Goal: Information Seeking & Learning: Learn about a topic

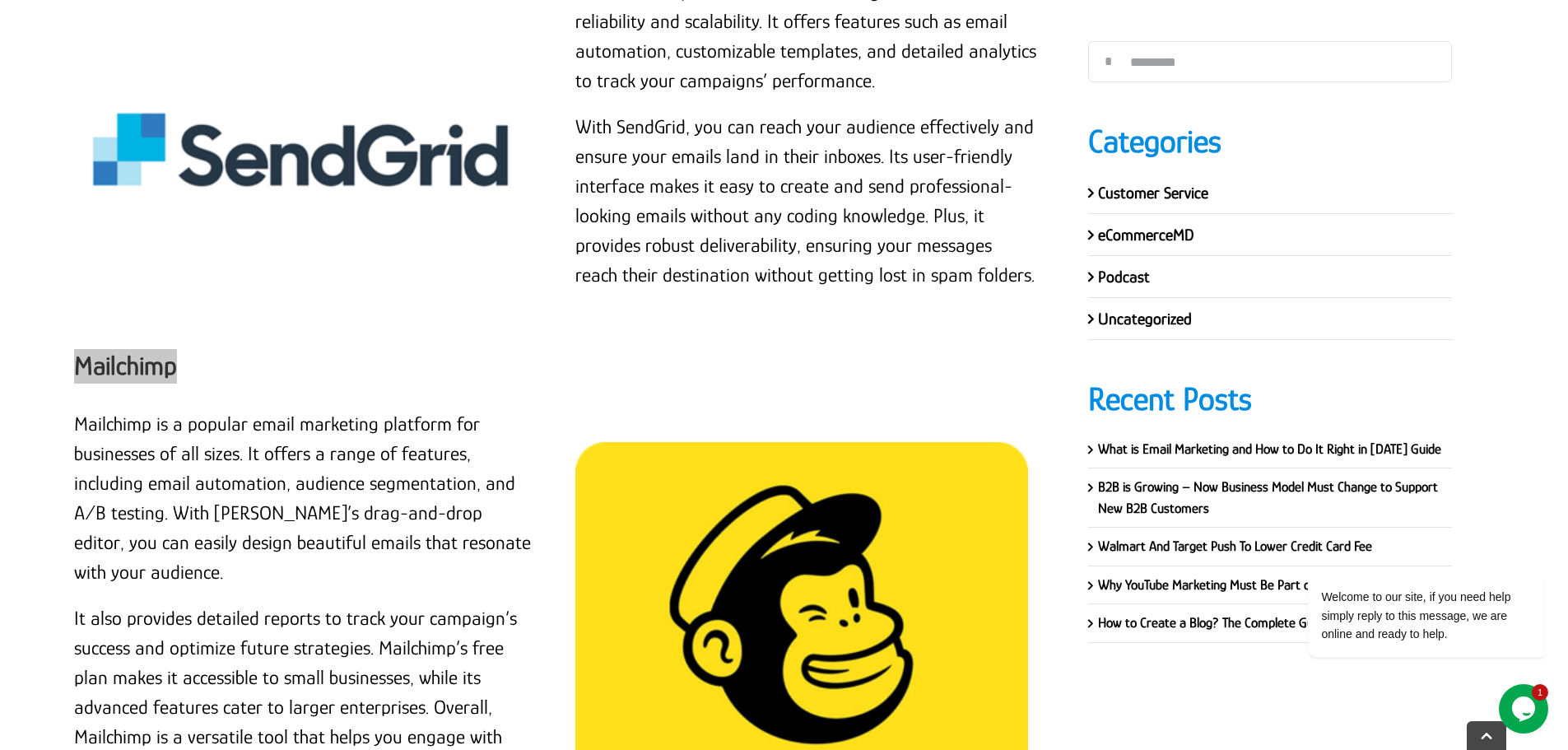
scroll to position [18492, 0]
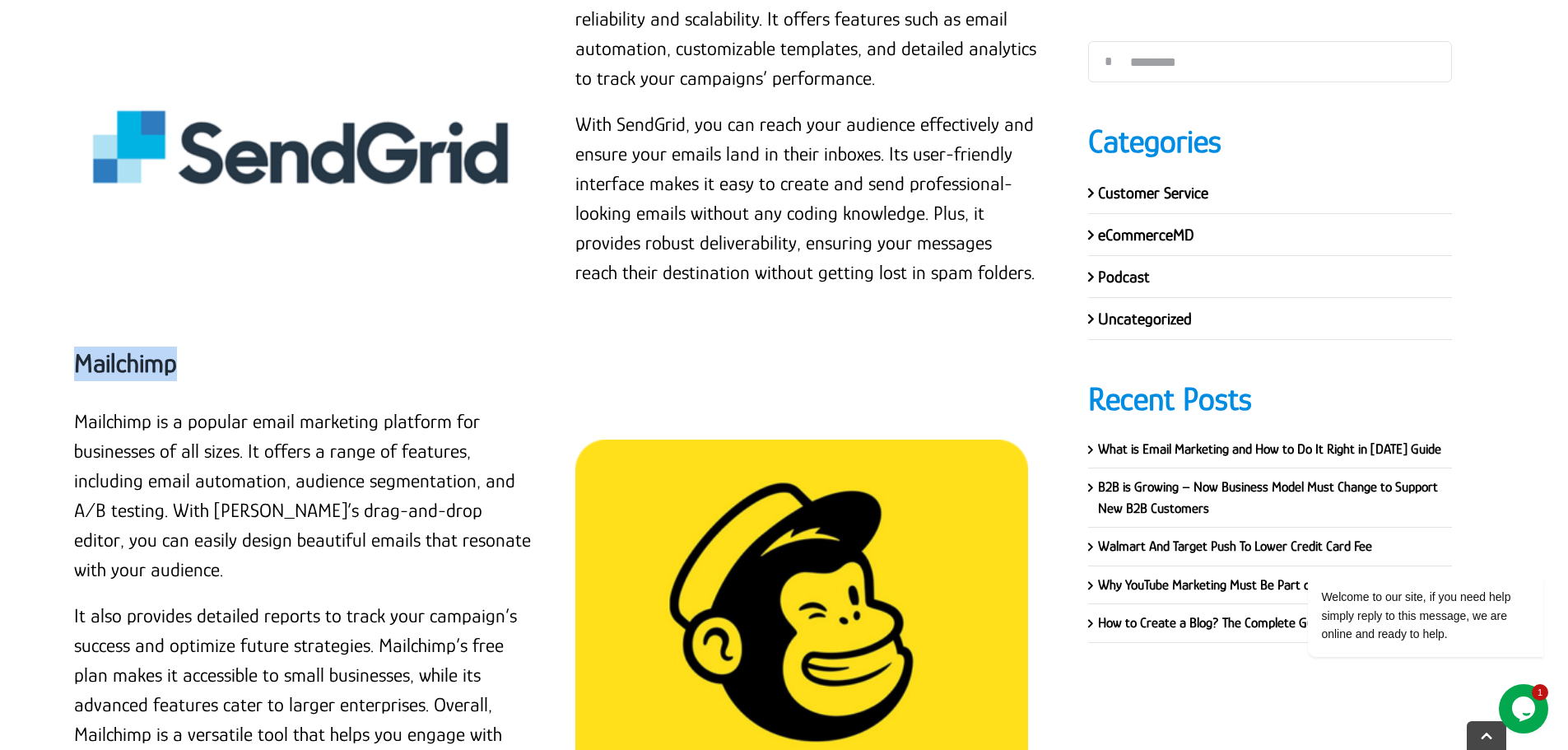
click at [157, 348] on strong "Mailchimp" at bounding box center [125, 363] width 102 height 29
click at [145, 320] on div "Mailchimp" at bounding box center [556, 363] width 965 height 87
click at [76, 406] on p "Mailchimp is a popular email marketing platform for businesses of all sizes. It…" at bounding box center [305, 495] width 462 height 178
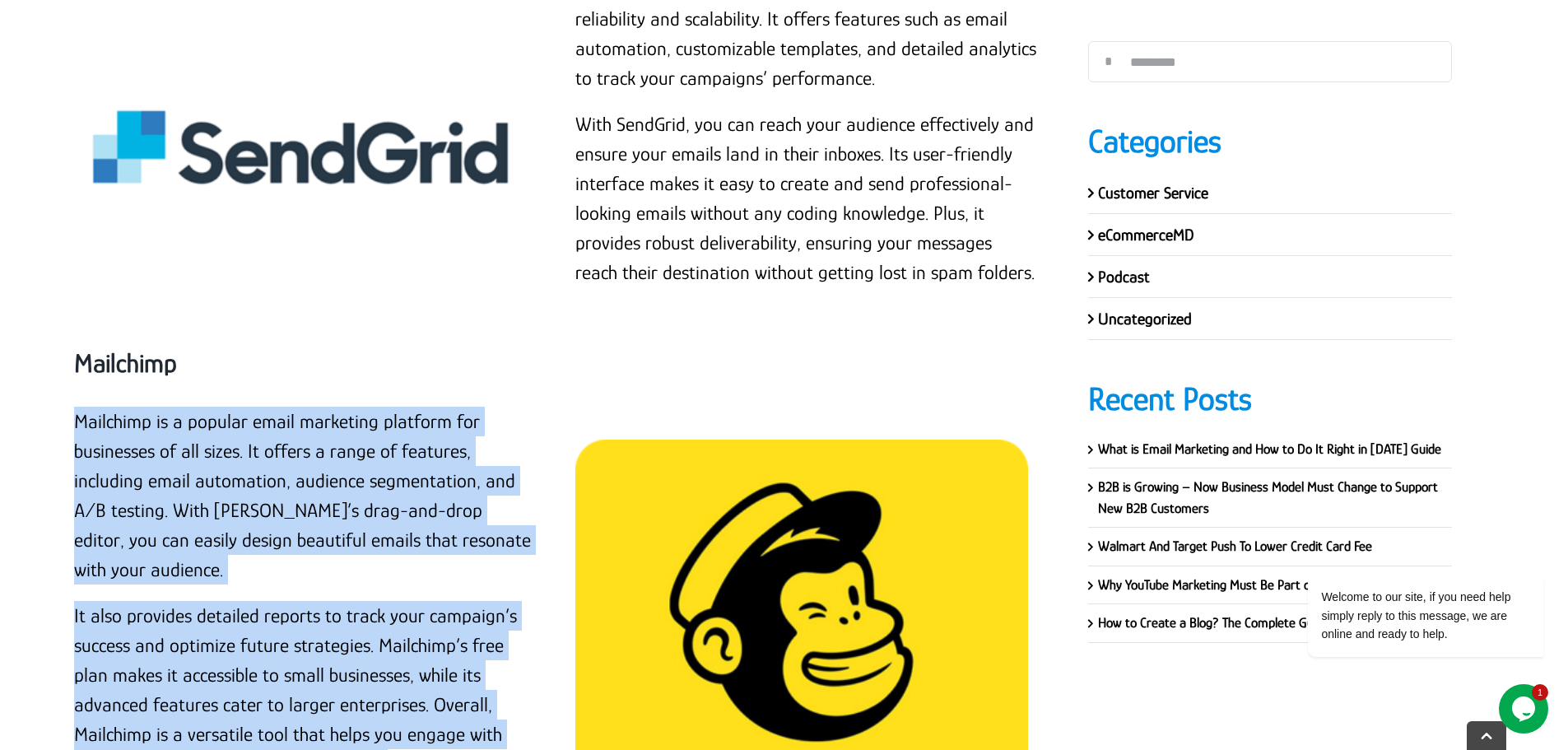
click at [363, 611] on p "It also provides detailed reports to track your campaign’s success and optimize…" at bounding box center [305, 689] width 462 height 178
copy div "Mailchimp is a popular email marketing platform for businesses of all sizes. It…"
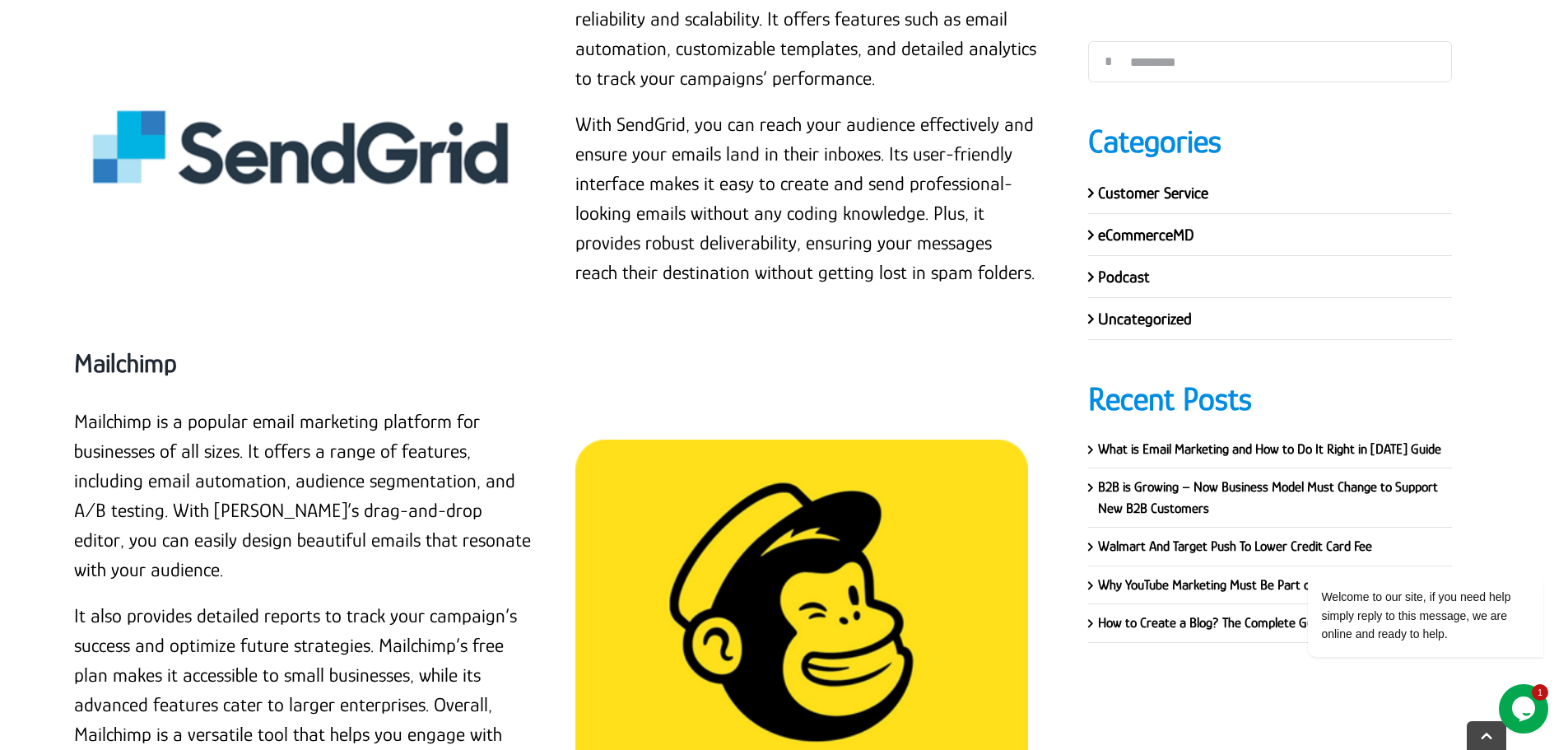
click at [627, 320] on div "Mailchimp" at bounding box center [556, 363] width 965 height 87
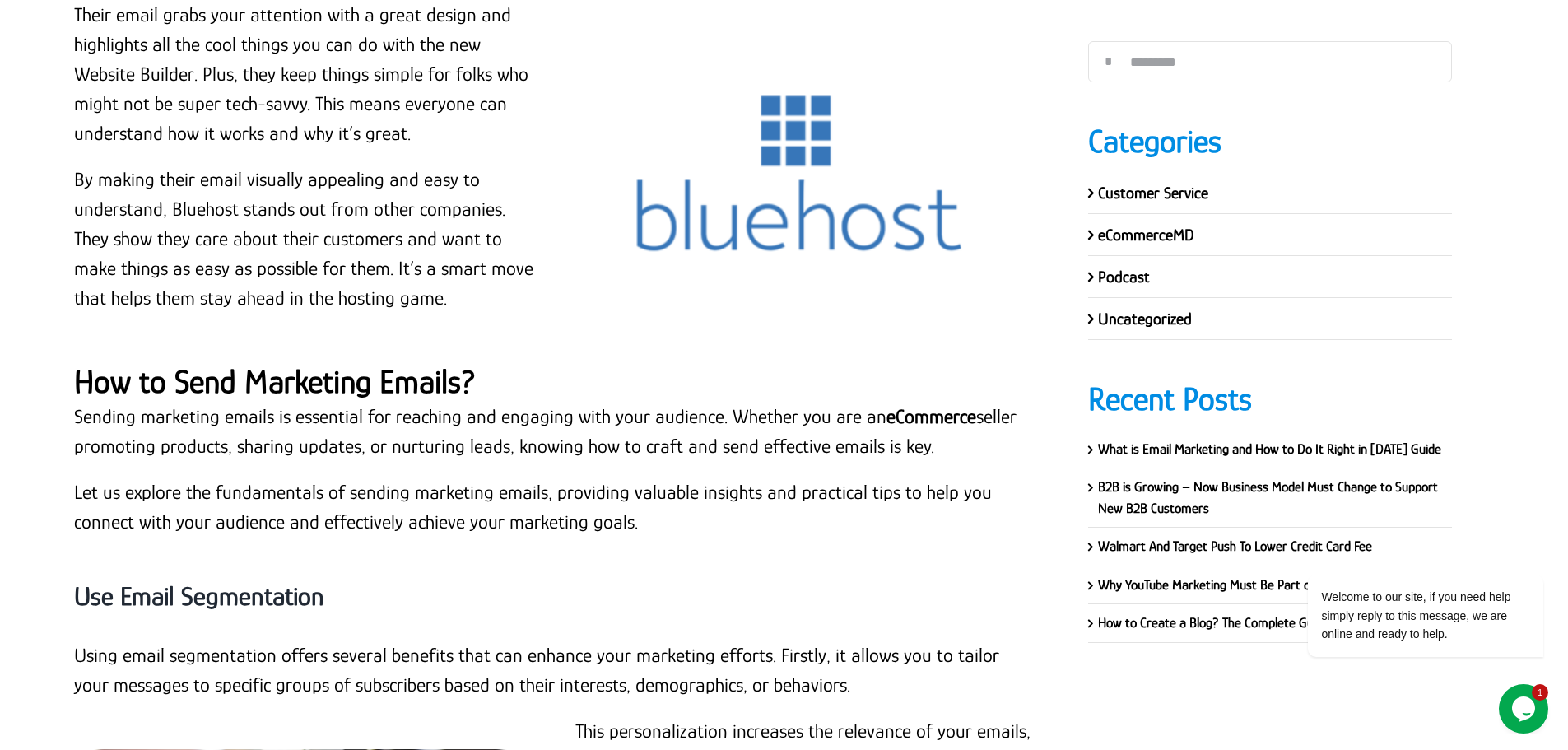
scroll to position [9933, 0]
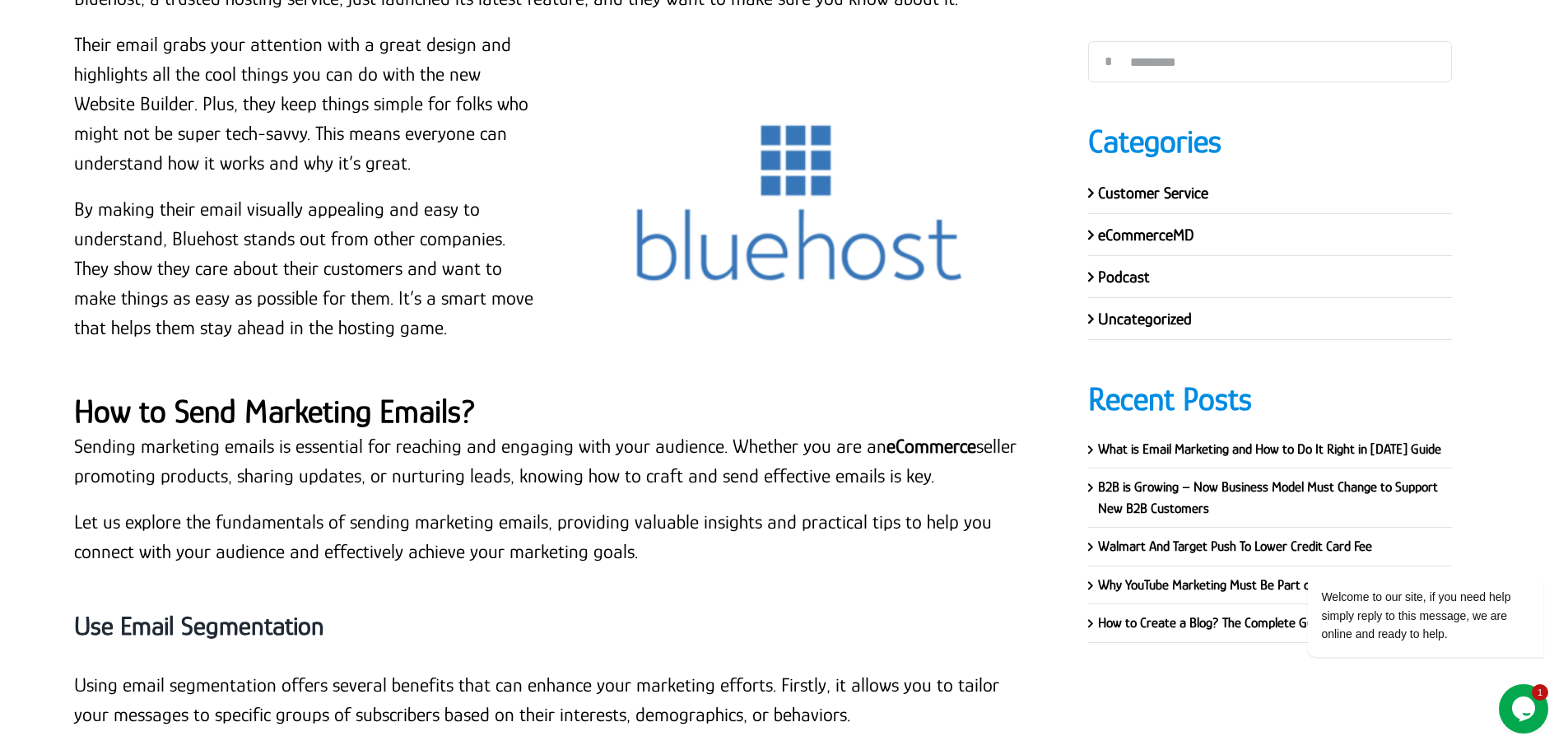
click at [298, 393] on strong "How to Send Marketing Emails?" at bounding box center [274, 412] width 402 height 37
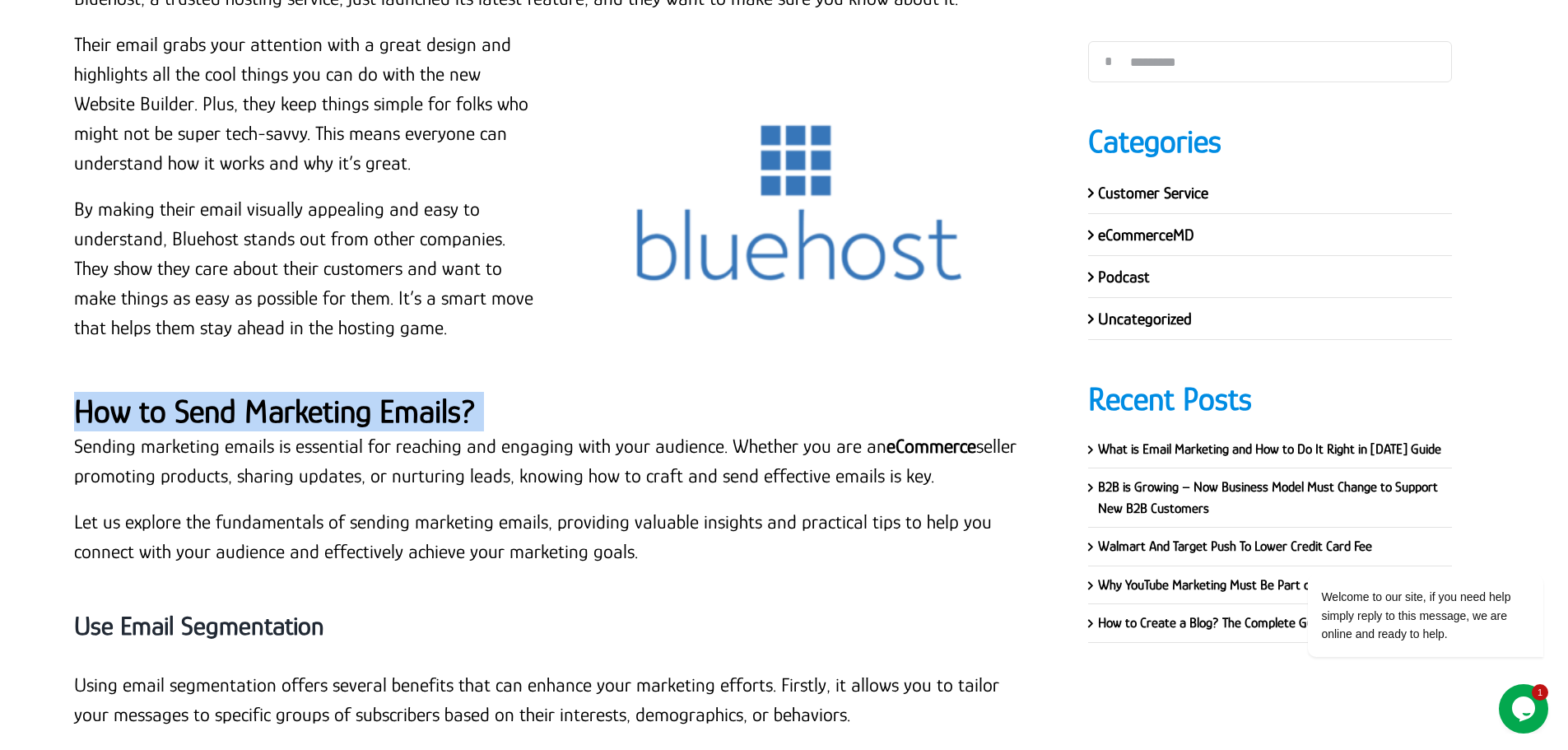
click at [298, 393] on strong "How to Send Marketing Emails?" at bounding box center [274, 412] width 402 height 37
copy div "How to Send Marketing Emails?"
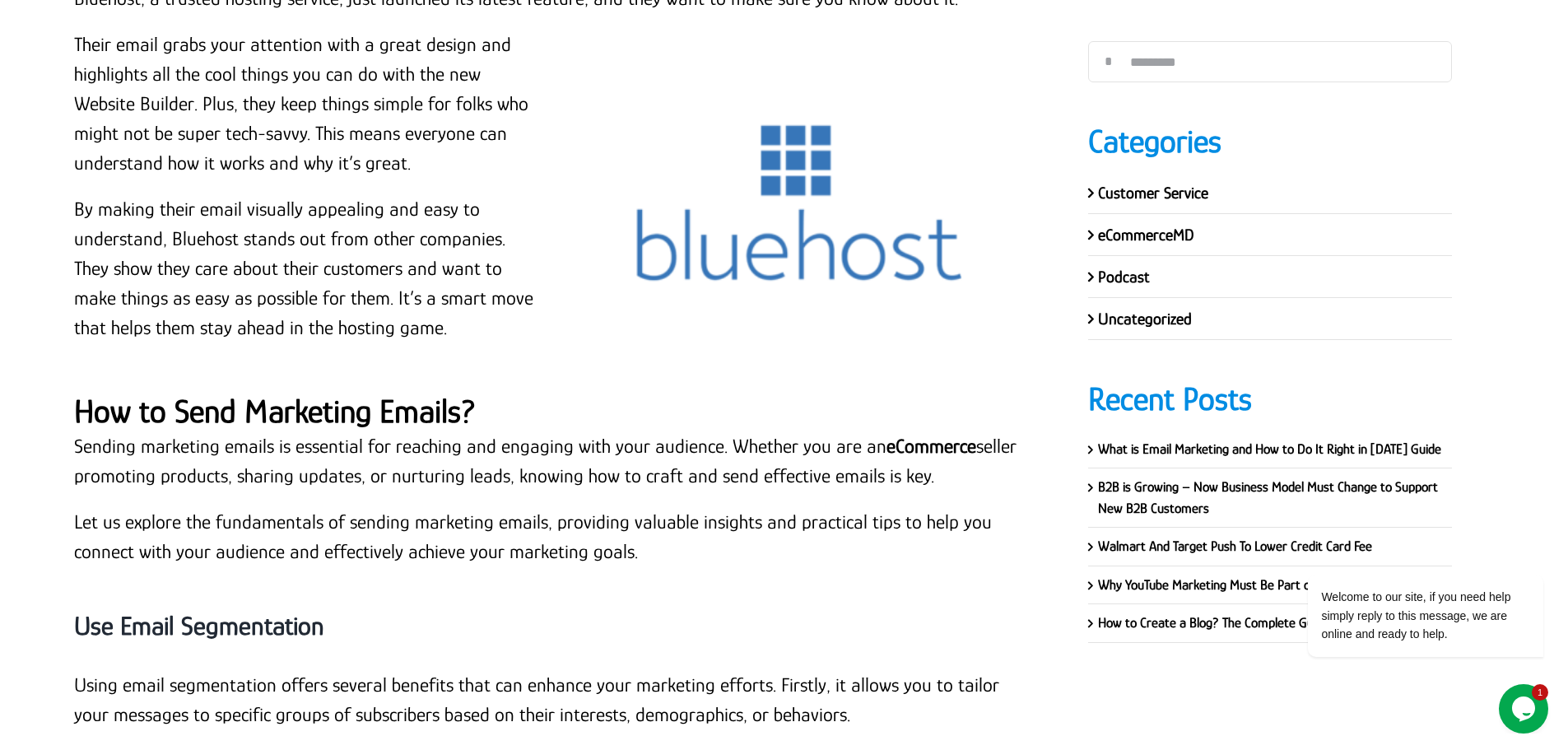
click at [328, 436] on p "Sending marketing emails is essential for reaching and engaging with your audie…" at bounding box center [556, 461] width 965 height 60
click at [133, 431] on p "Sending marketing emails is essential for reaching and engaging with your audie…" at bounding box center [556, 461] width 965 height 60
click at [77, 431] on p "Sending marketing emails is essential for reaching and engaging with your audie…" at bounding box center [556, 461] width 965 height 60
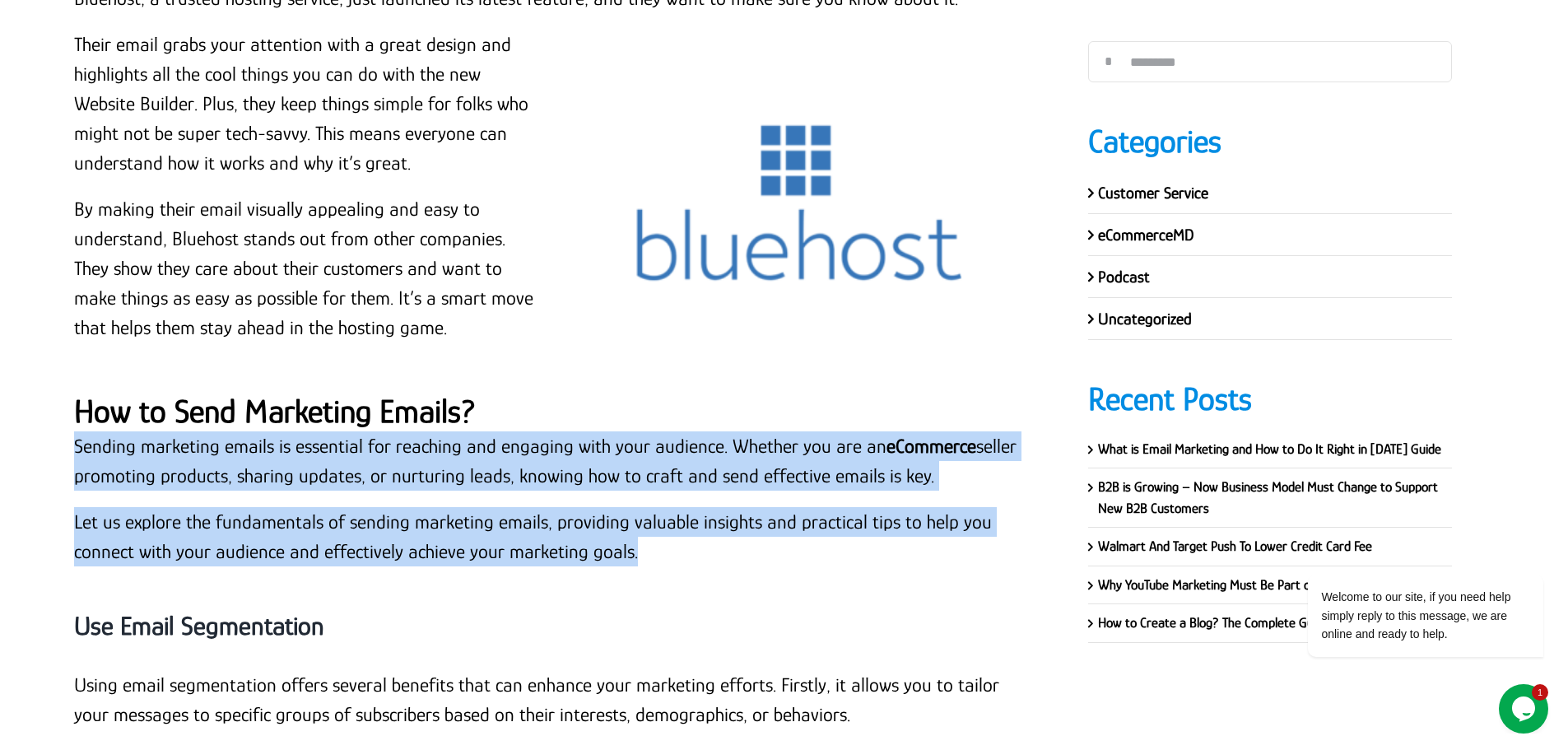
click at [652, 526] on p "Let us explore the fundamentals of sending marketing emails, providing valuable…" at bounding box center [556, 536] width 965 height 60
copy div "Sending marketing emails is essential for reaching and engaging with your audie…"
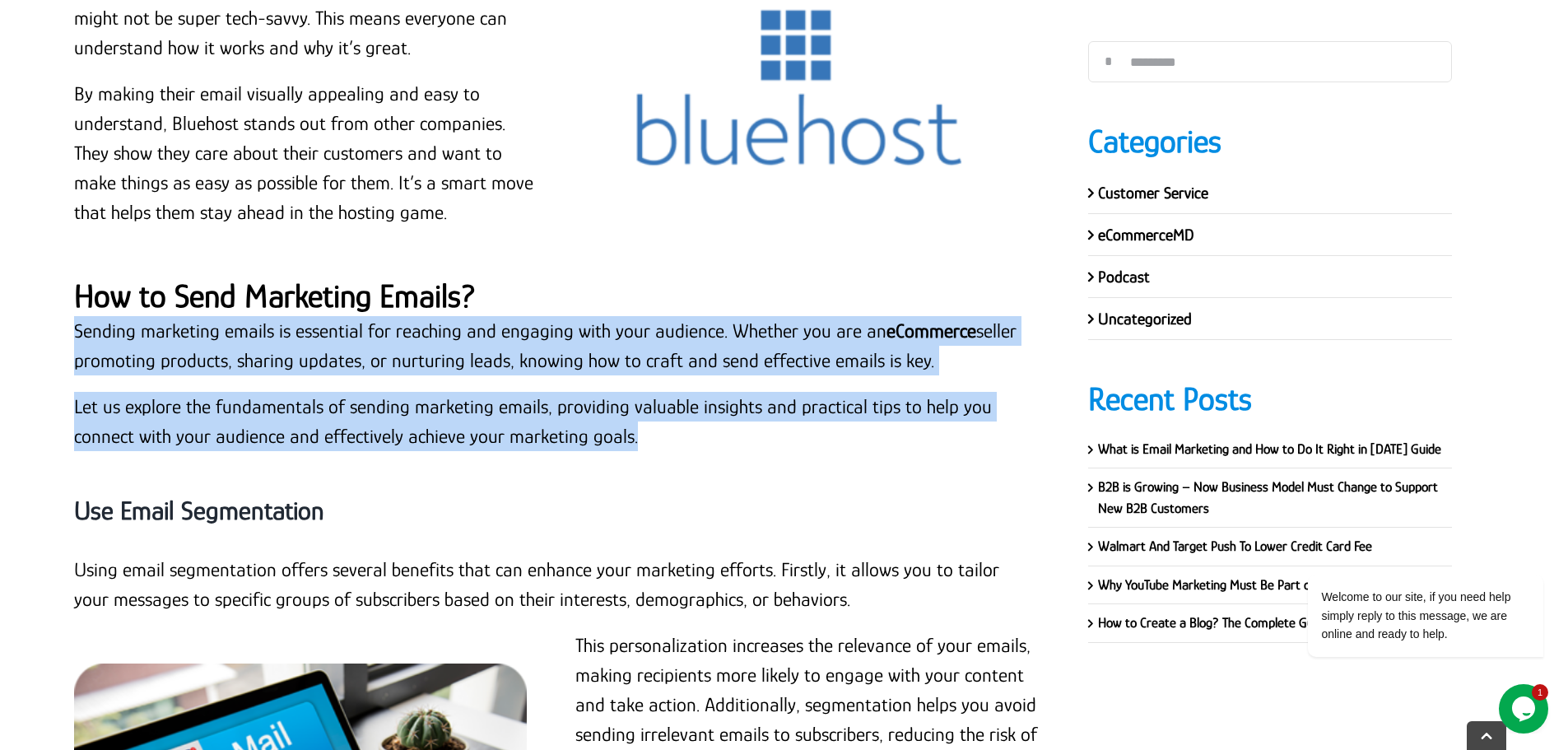
scroll to position [10263, 0]
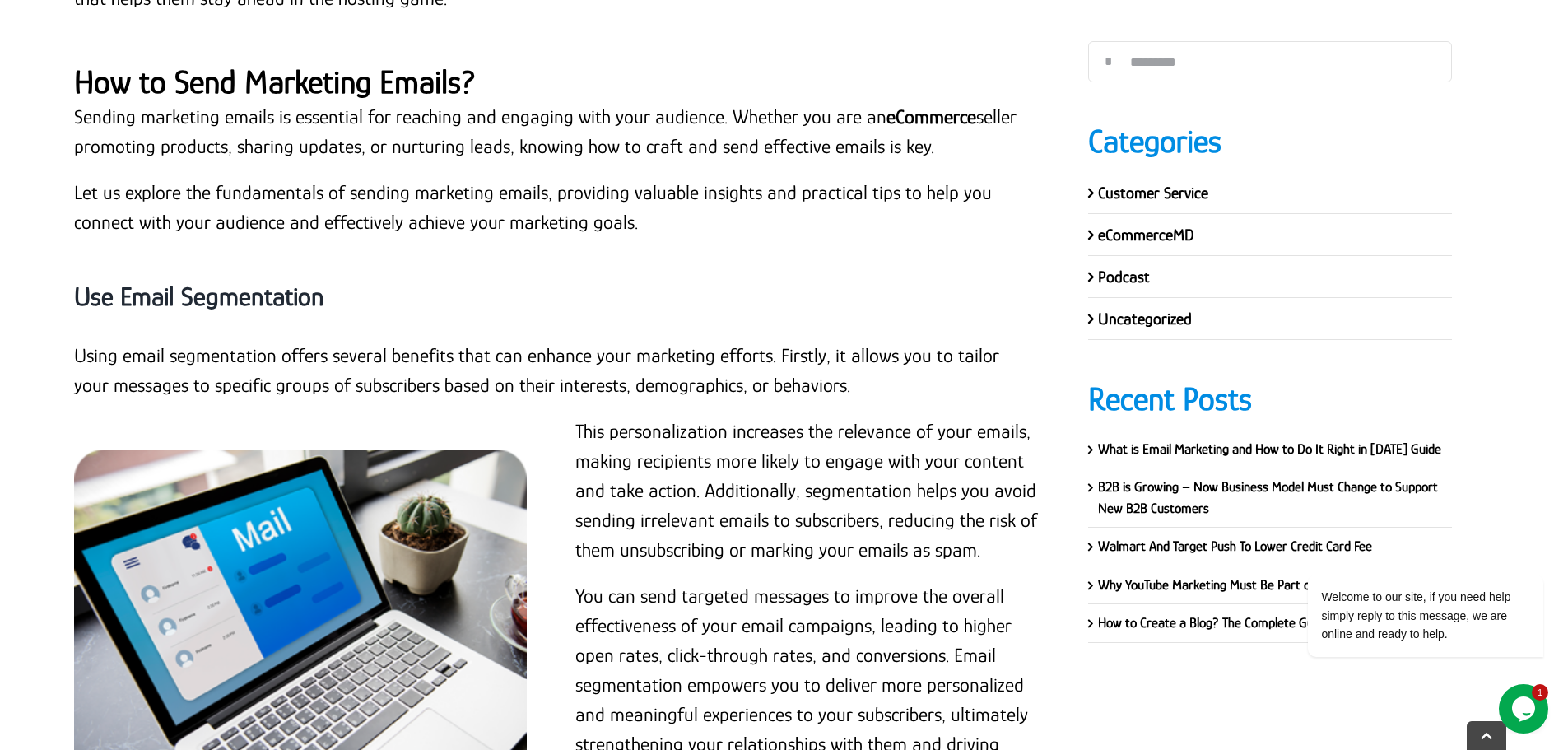
click at [258, 281] on strong "Use Email Segmentation" at bounding box center [199, 296] width 250 height 29
click at [257, 281] on strong "Use Email Segmentation" at bounding box center [199, 296] width 250 height 29
copy div "Use Email Segmentation"
click at [304, 340] on p "Using email segmentation offers several benefits that can enhance your marketin…" at bounding box center [556, 370] width 965 height 60
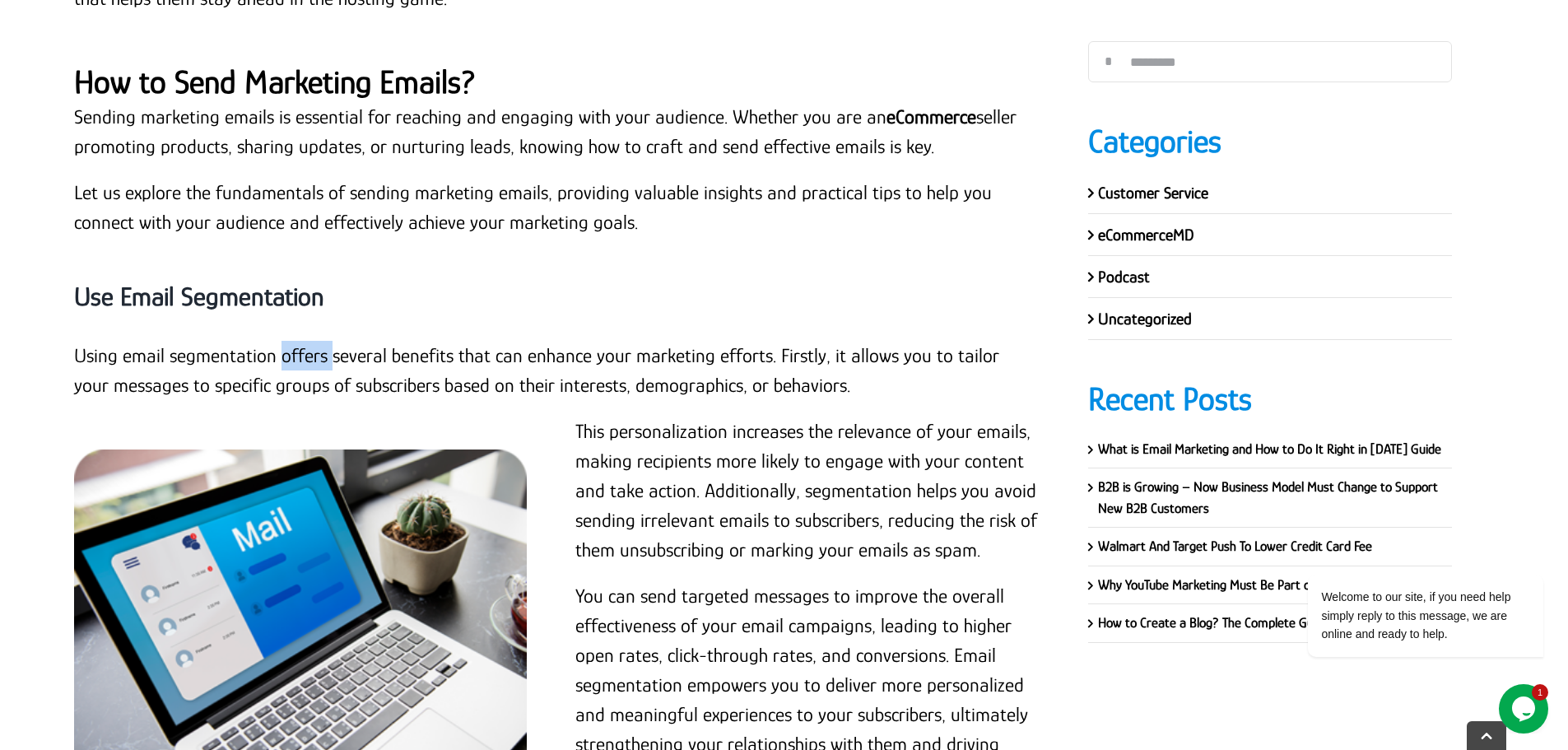
click at [304, 340] on p "Using email segmentation offers several benefits that can enhance your marketin…" at bounding box center [556, 370] width 965 height 60
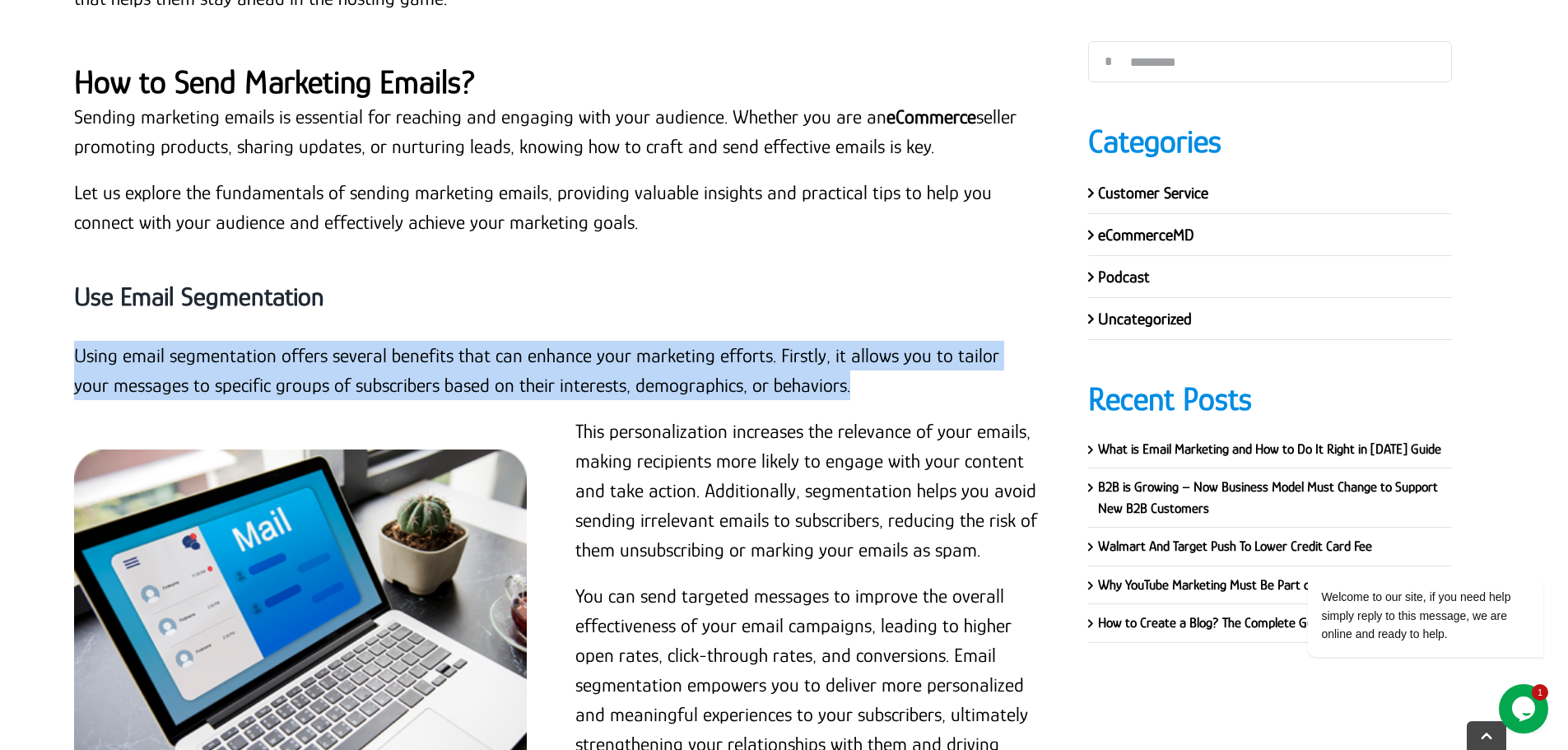
click at [304, 340] on p "Using email segmentation offers several benefits that can enhance your marketin…" at bounding box center [556, 370] width 965 height 60
copy div "Using email segmentation offers several benefits that can enhance your marketin…"
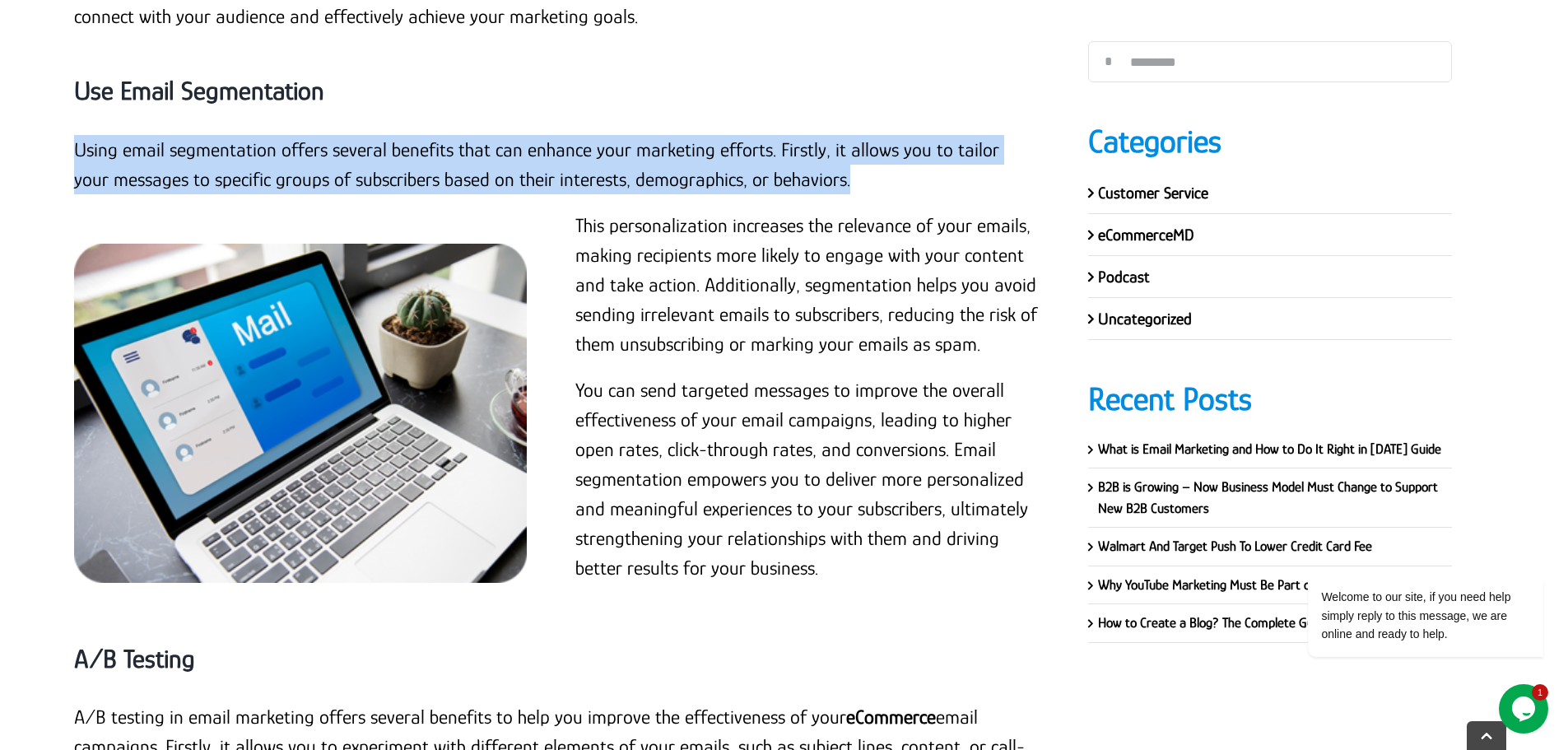
scroll to position [10510, 0]
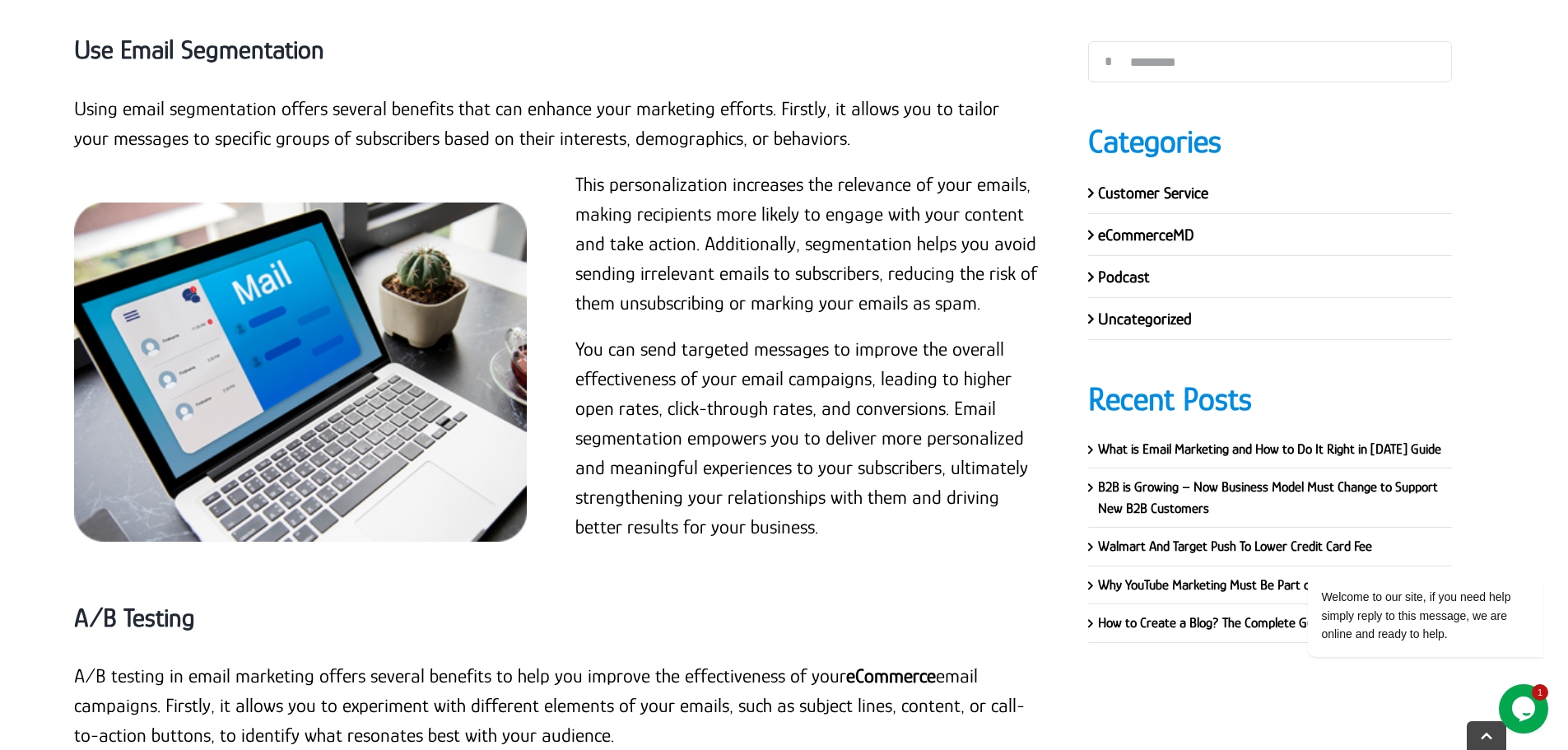
click at [630, 189] on p "This personalization increases the relevance of your emails, making recipients …" at bounding box center [806, 243] width 462 height 148
click at [575, 169] on div "This personalization increases the relevance of your emails, making recipients …" at bounding box center [807, 363] width 502 height 388
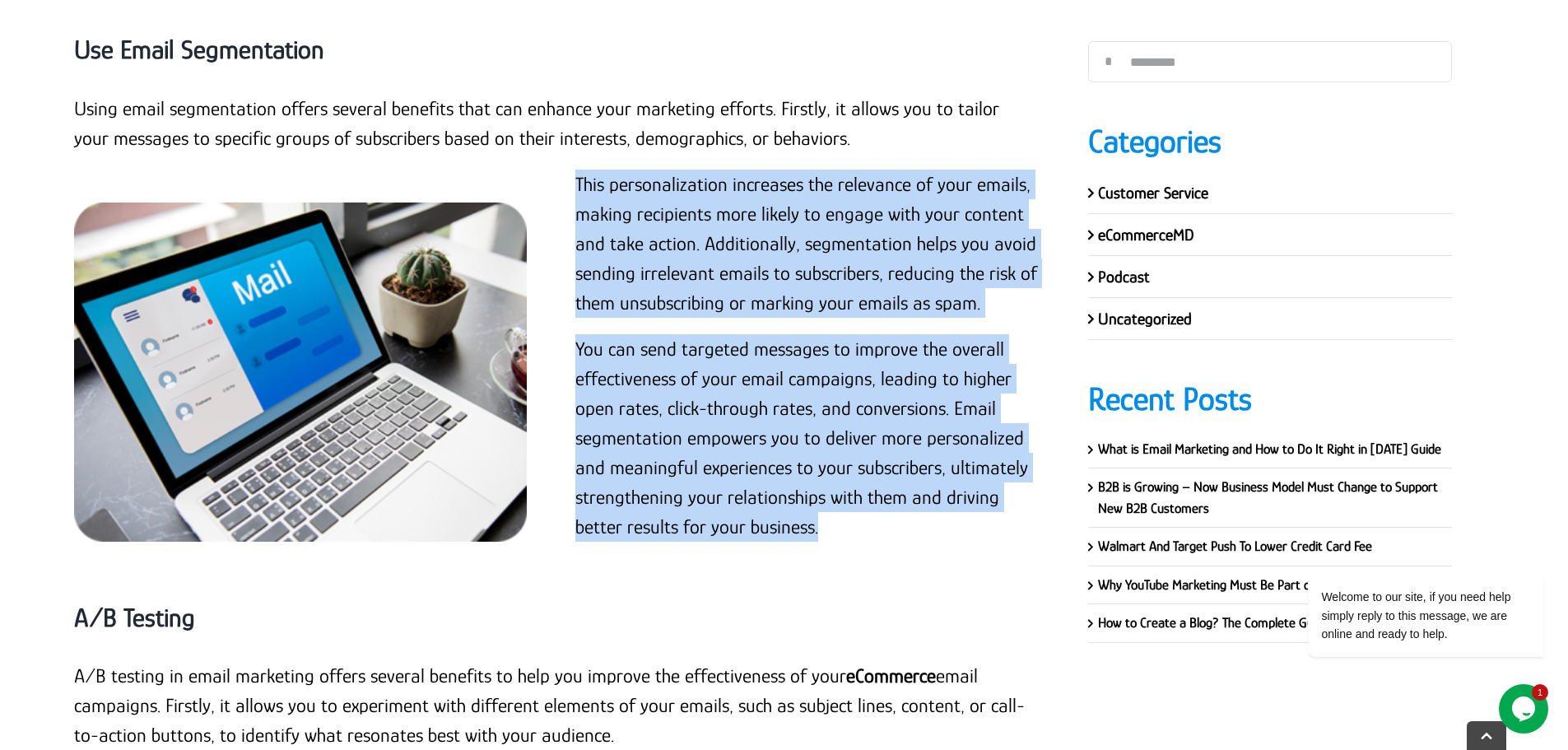
click at [824, 495] on p "You can send targeted messages to improve the overall effectiveness of your ema…" at bounding box center [806, 437] width 462 height 208
copy div "This personalization increases the relevance of your emails, making recipients …"
click at [680, 220] on p "This personalization increases the relevance of your emails, making recipients …" at bounding box center [806, 243] width 462 height 148
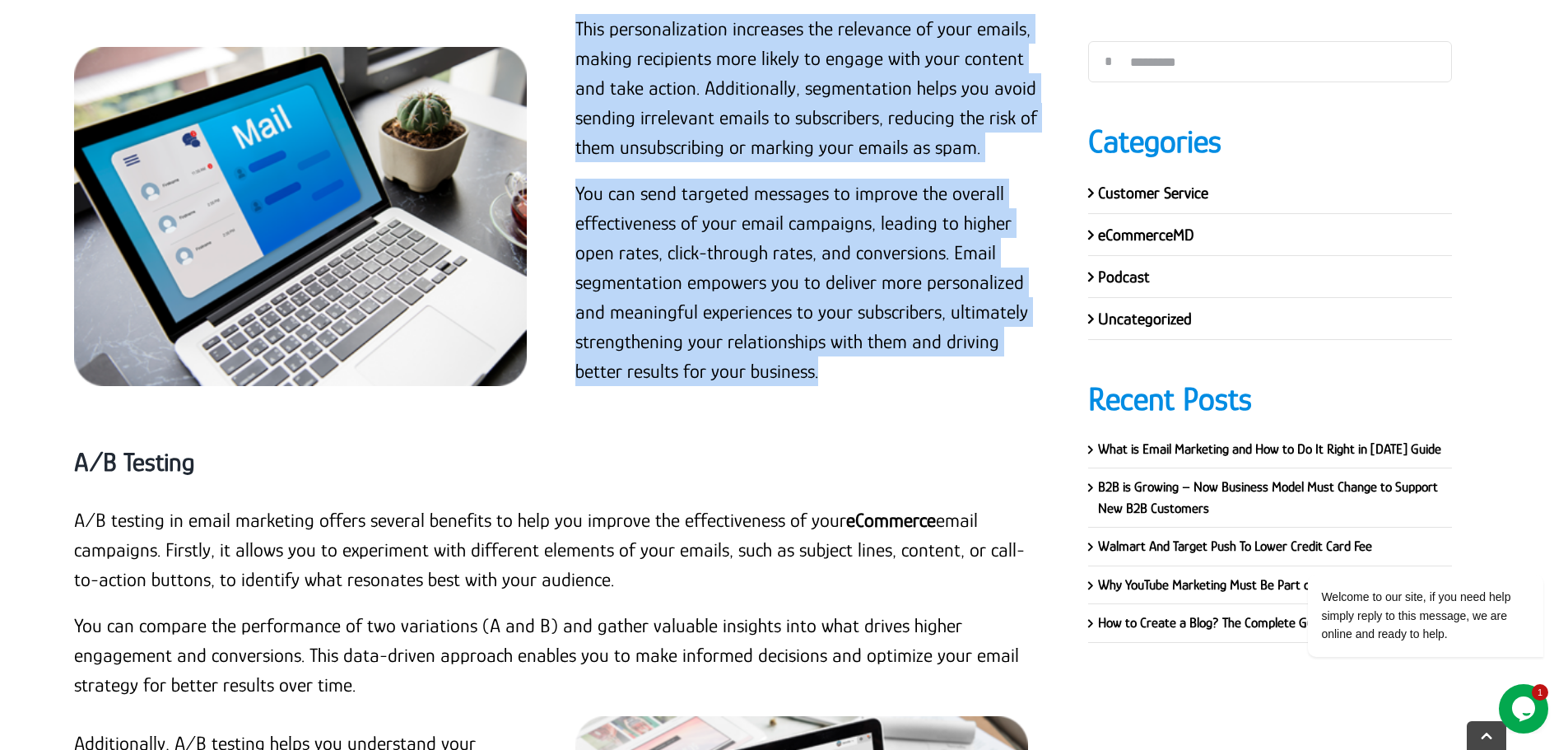
scroll to position [10838, 0]
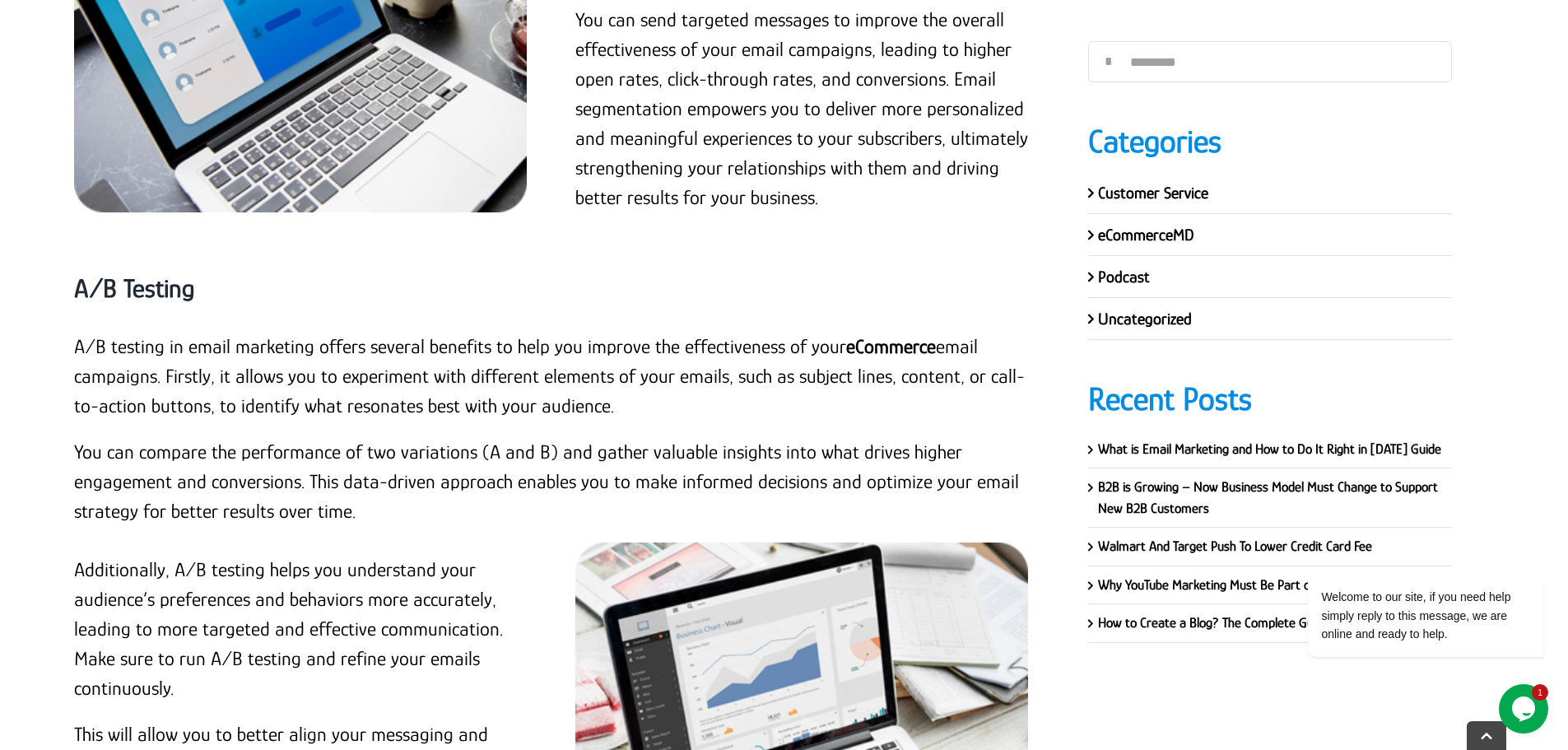
click at [161, 273] on strong "A/B Testing" at bounding box center [135, 288] width 121 height 29
click at [163, 273] on strong "A/B Testing" at bounding box center [135, 288] width 121 height 29
copy div "A/B Testing"
click at [83, 331] on p "A/B testing in email marketing offers several benefits to help you improve the …" at bounding box center [556, 376] width 965 height 89
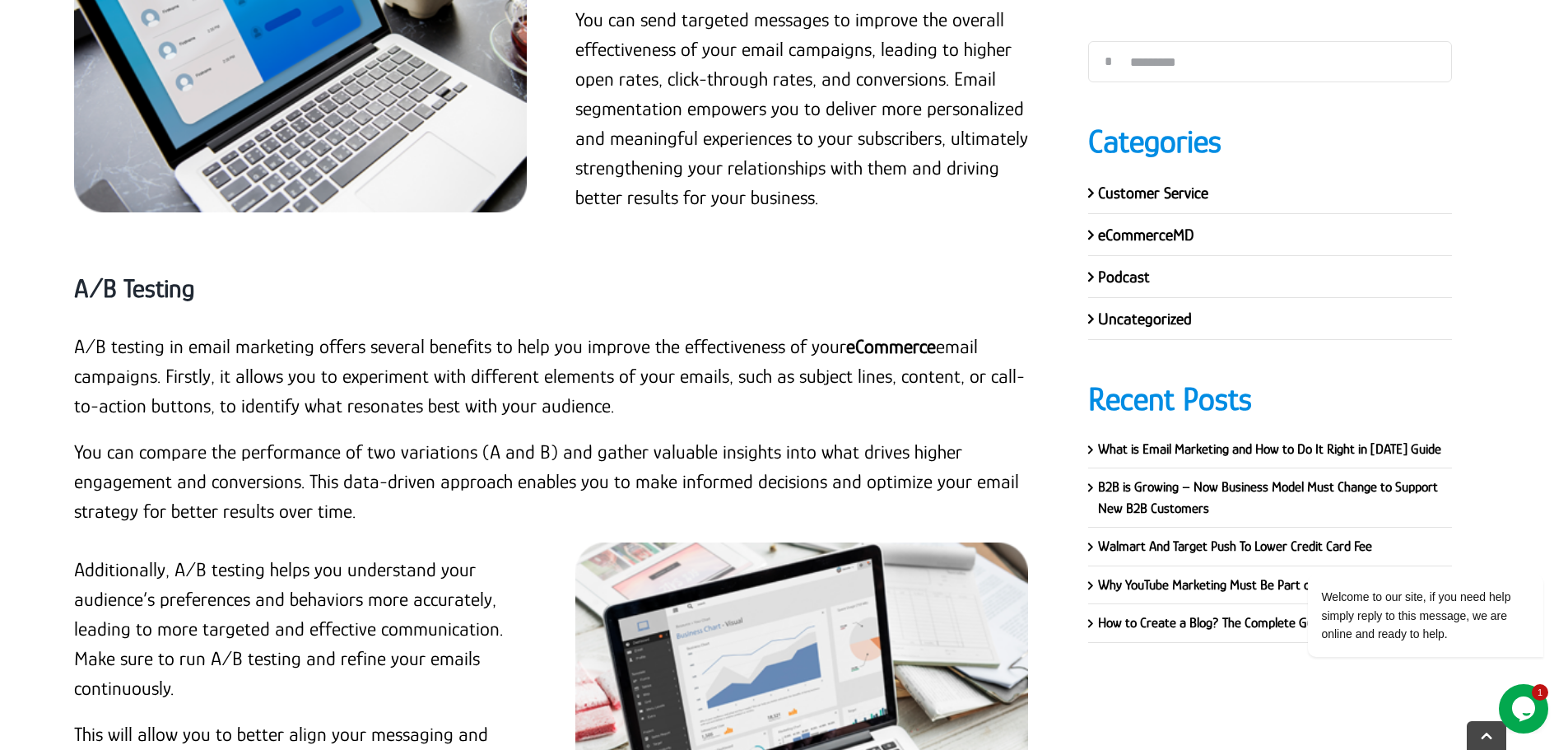
click at [76, 331] on p "A/B testing in email marketing offers several benefits to help you improve the …" at bounding box center [556, 376] width 965 height 89
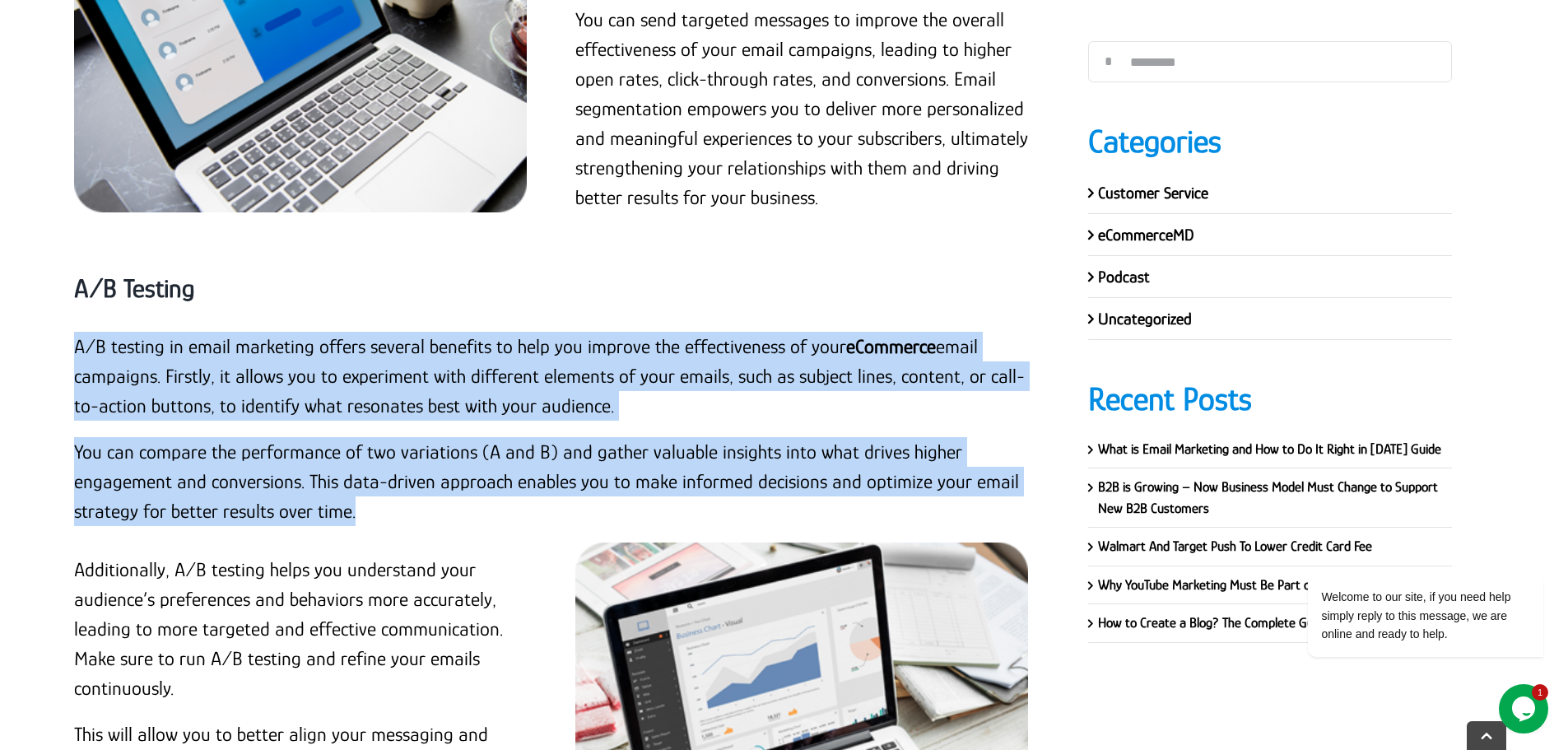
click at [365, 483] on p "You can compare the performance of two variations (A and B) and gather valuable…" at bounding box center [556, 482] width 965 height 89
copy div "A/B testing in email marketing offers several benefits to help you improve the …"
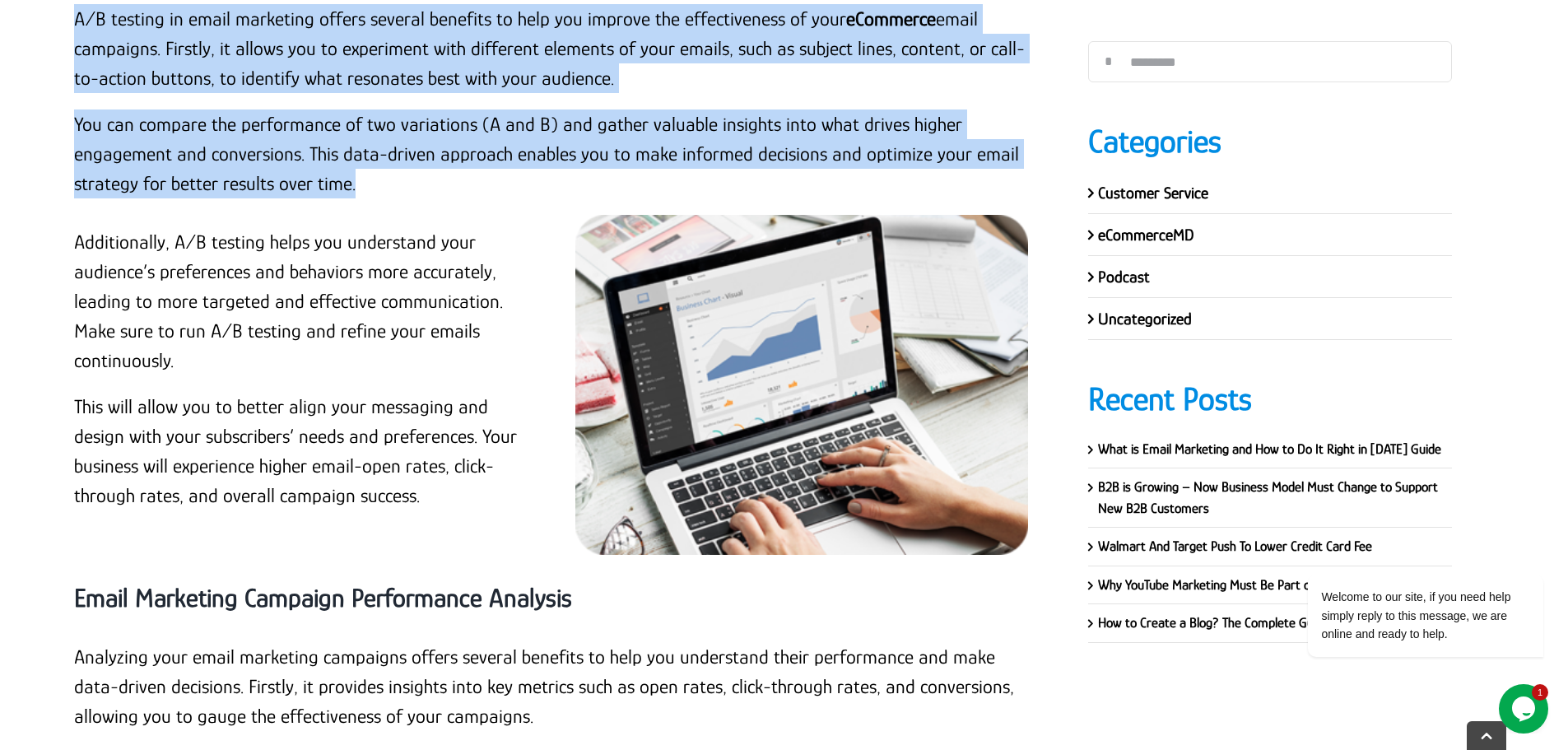
scroll to position [11168, 0]
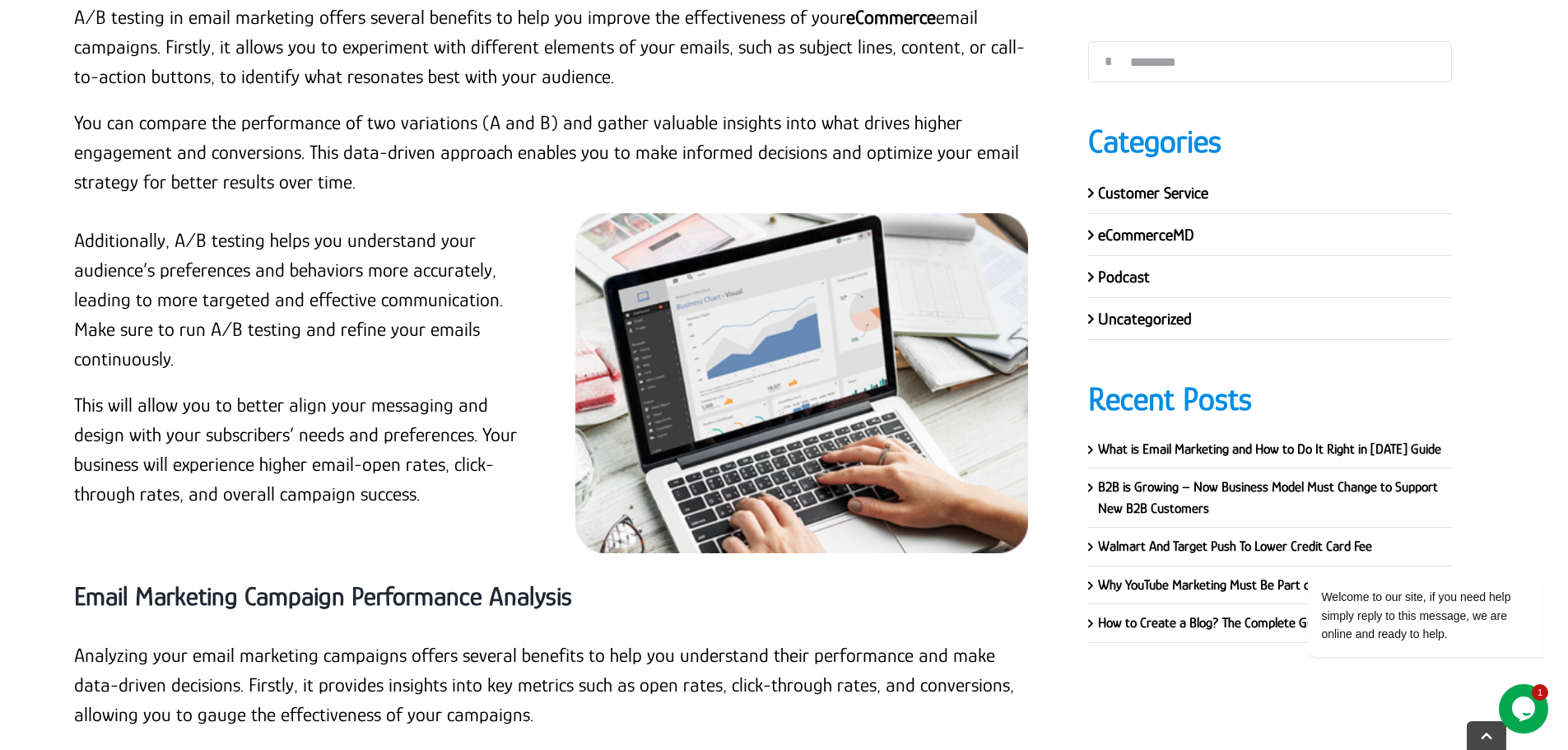
click at [156, 286] on p "Additionally, A/B testing helps you understand your audience’s preferences and …" at bounding box center [305, 299] width 462 height 148
click at [76, 225] on p "Additionally, A/B testing helps you understand your audience’s preferences and …" at bounding box center [305, 299] width 462 height 148
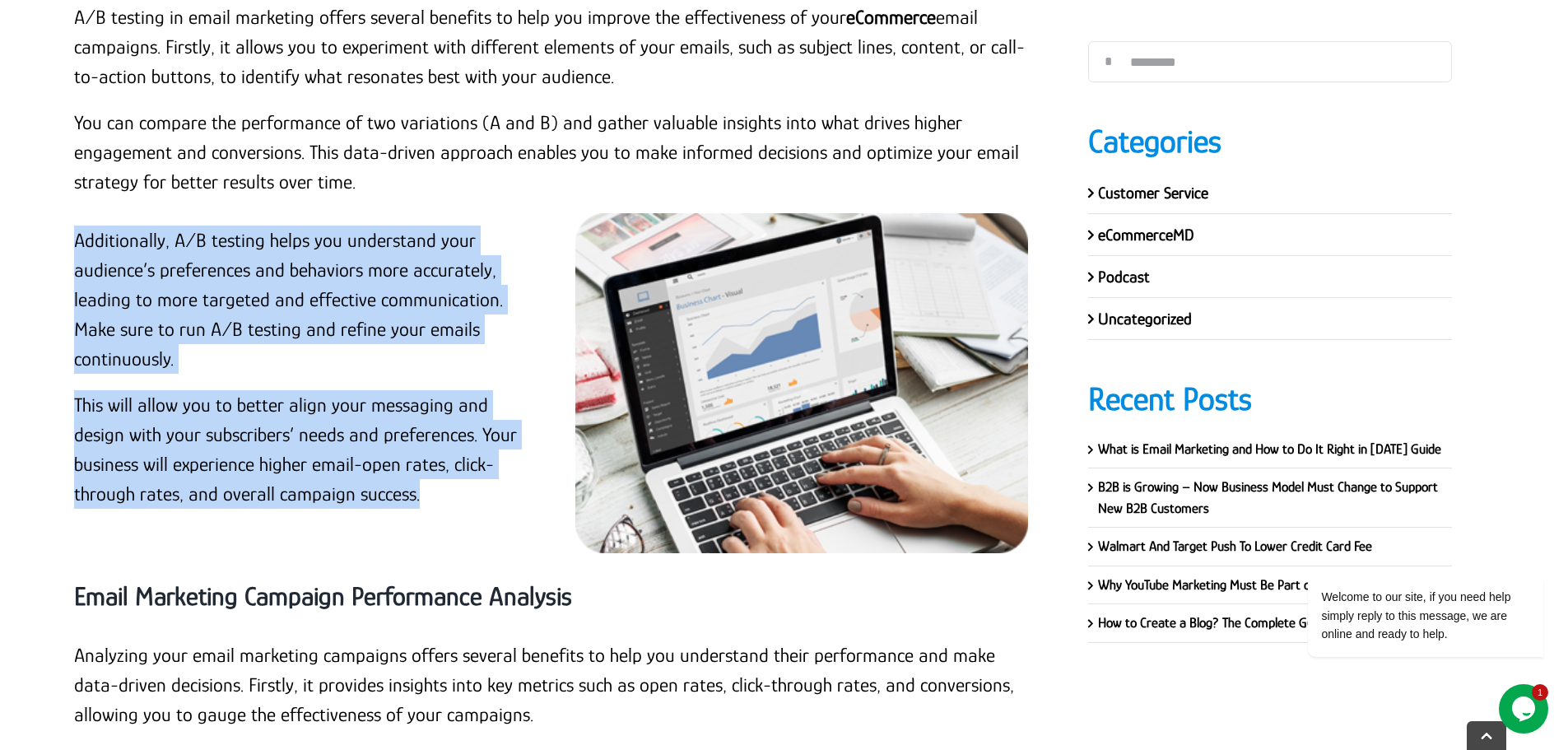
click at [313, 462] on p "This will allow you to better align your messaging and design with your subscri…" at bounding box center [305, 449] width 462 height 118
copy div "Additionally, A/B testing helps you understand your audience’s preferences and …"
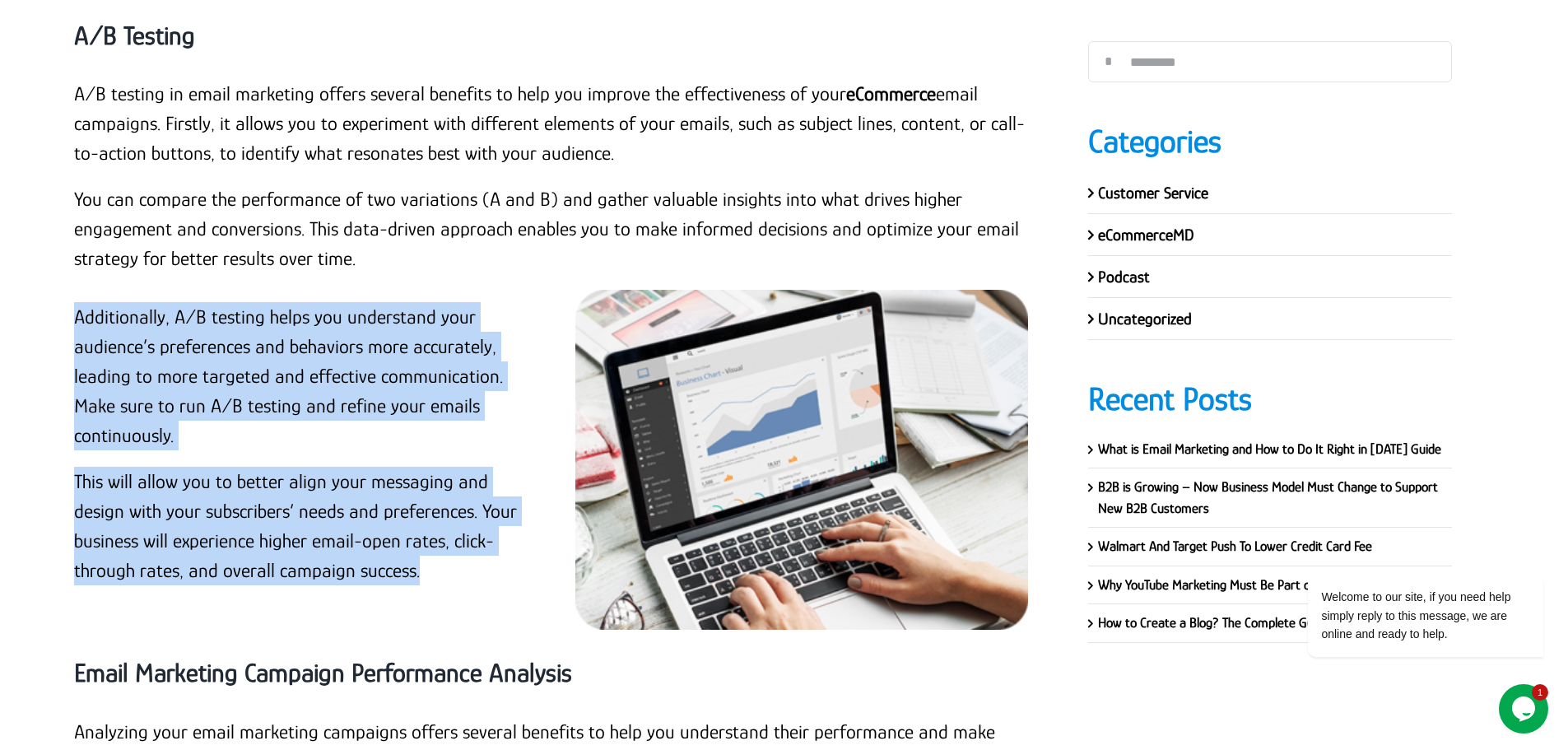
scroll to position [11085, 0]
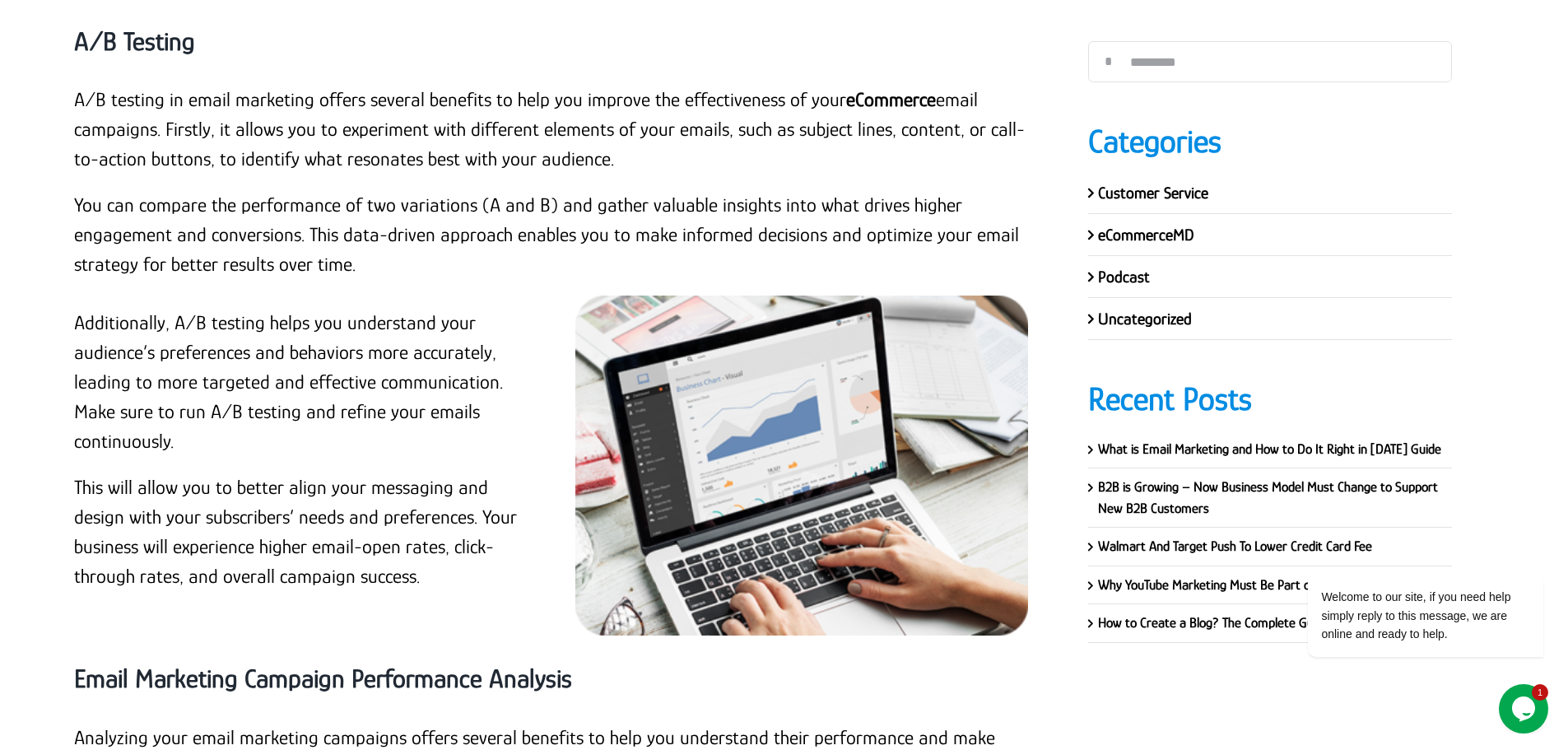
click at [495, 253] on div "A/B testing in email marketing offers several benefits to help you improve the …" at bounding box center [556, 190] width 965 height 211
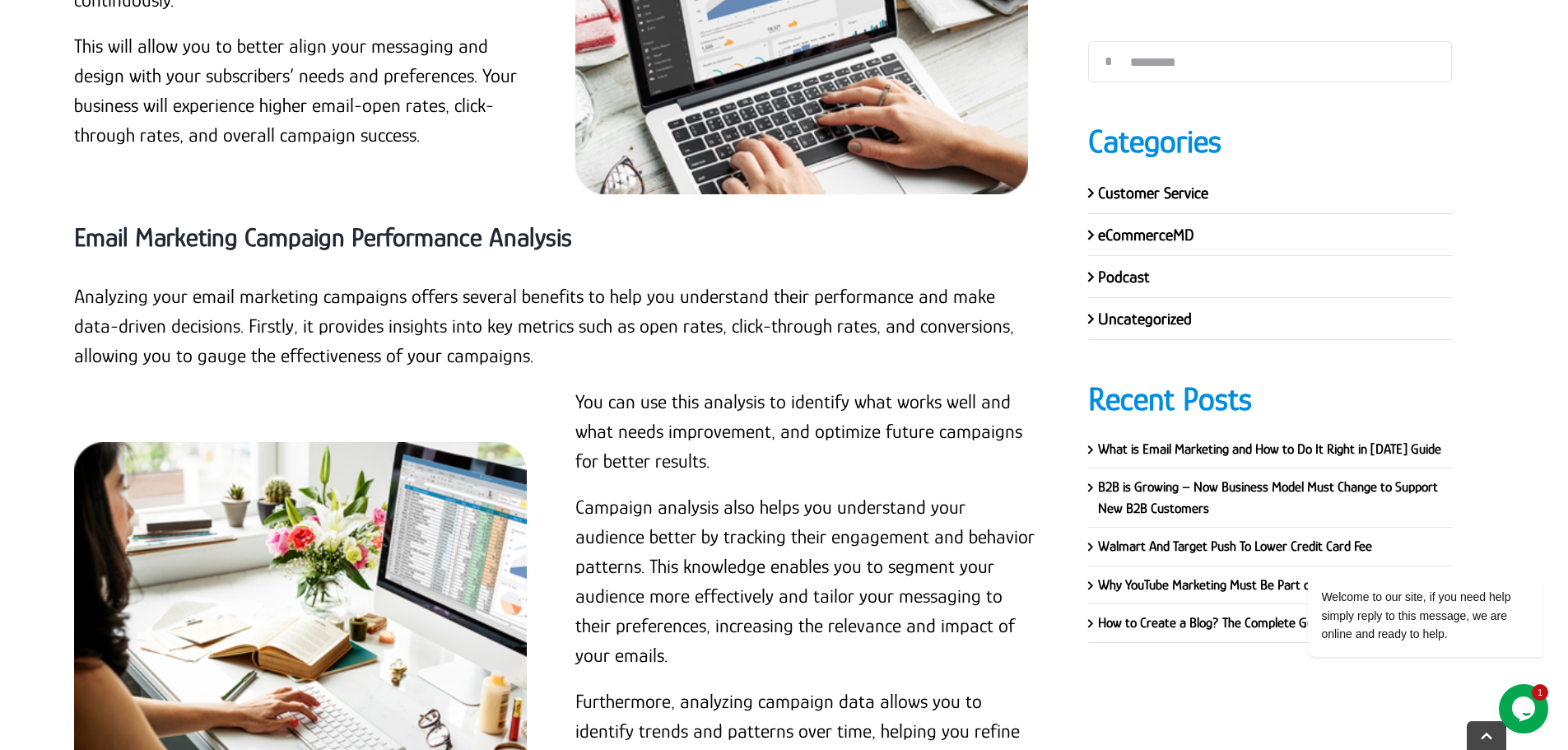
scroll to position [11580, 0]
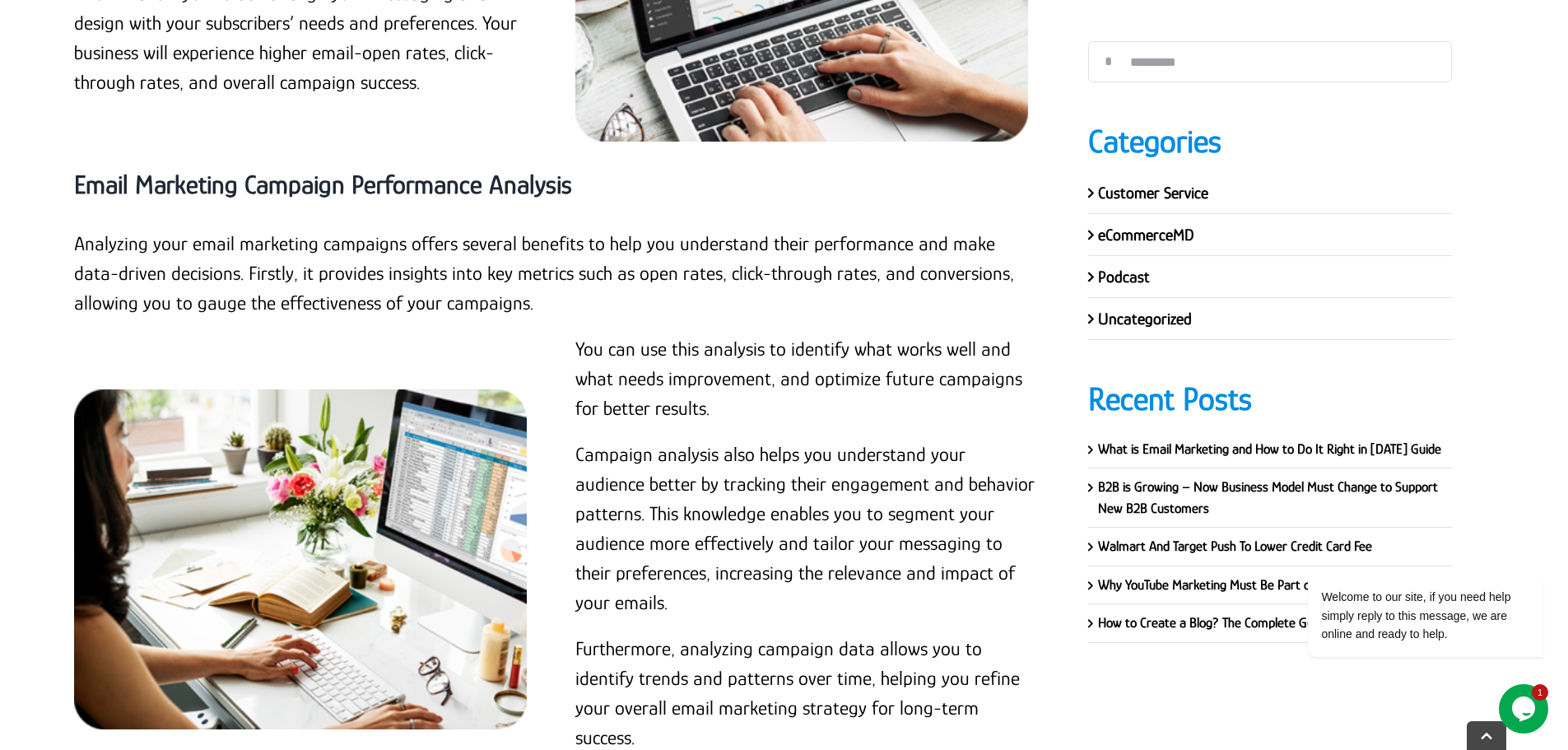
click at [442, 169] on strong "Email Marketing Campaign Performance Analysis" at bounding box center [323, 183] width 498 height 29
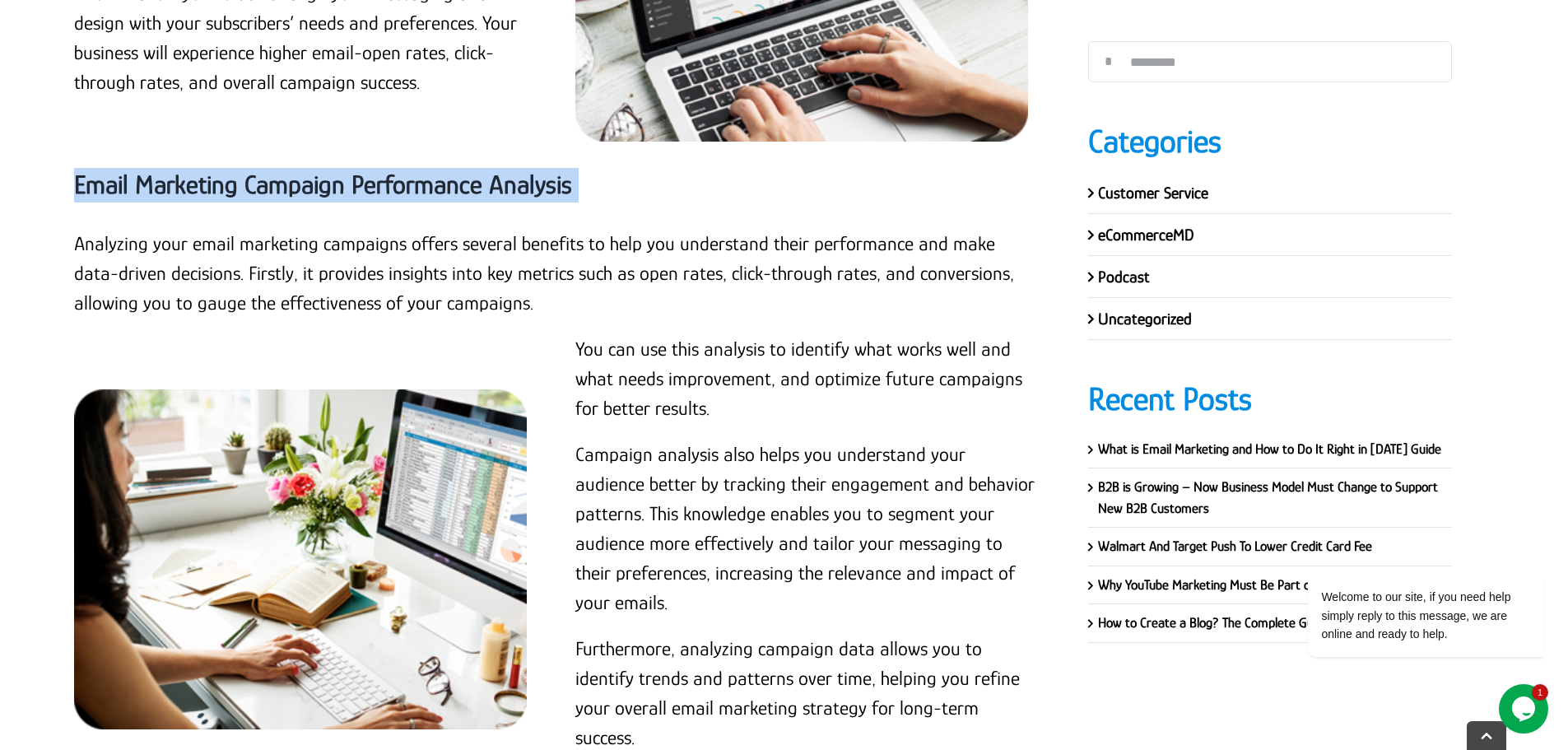
click at [442, 169] on strong "Email Marketing Campaign Performance Analysis" at bounding box center [323, 183] width 498 height 29
copy div "Email Marketing Campaign Performance Analysis"
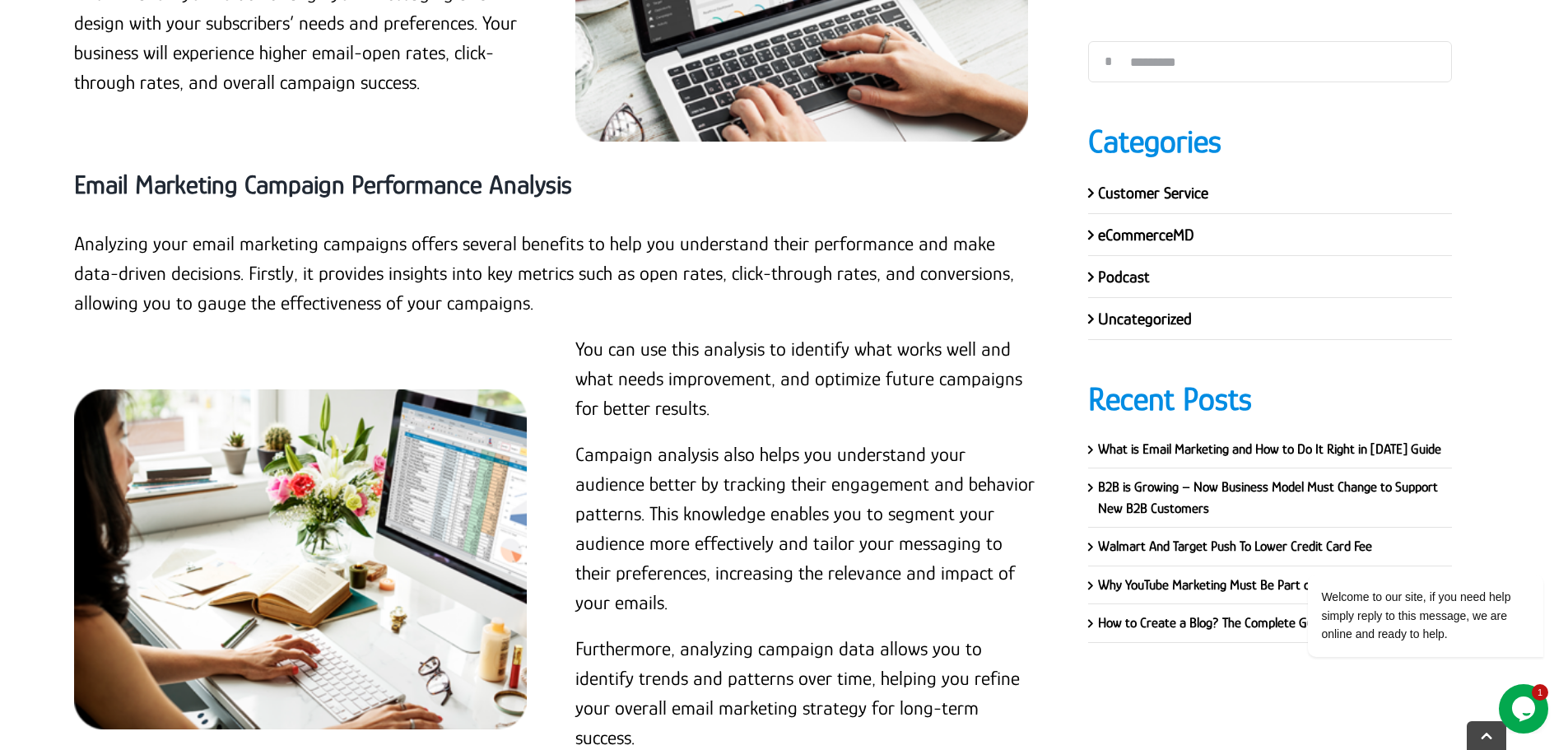
click at [171, 239] on p "Analyzing your email marketing campaigns offers several benefits to help you un…" at bounding box center [556, 273] width 965 height 89
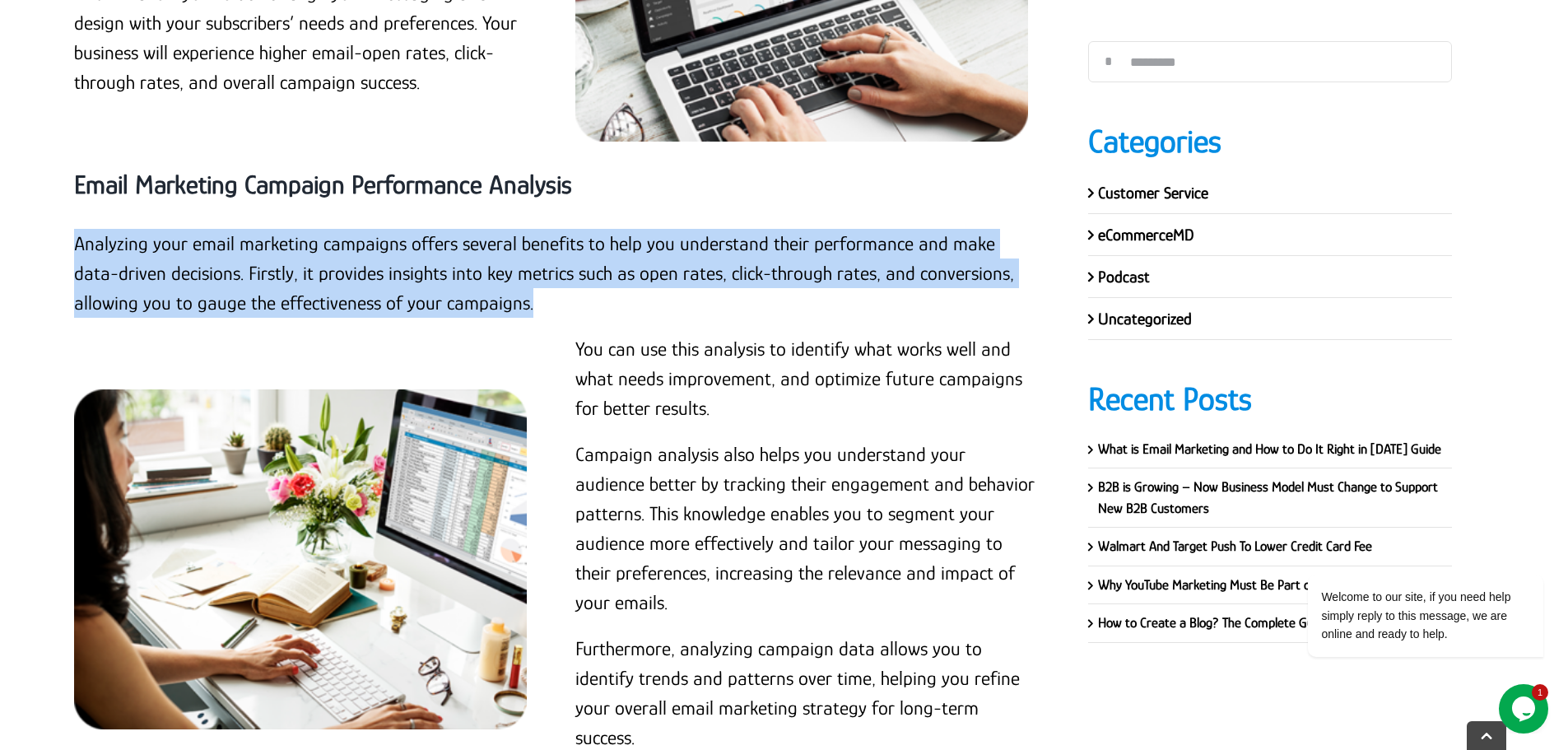
click at [171, 239] on p "Analyzing your email marketing campaigns offers several benefits to help you un…" at bounding box center [556, 273] width 965 height 89
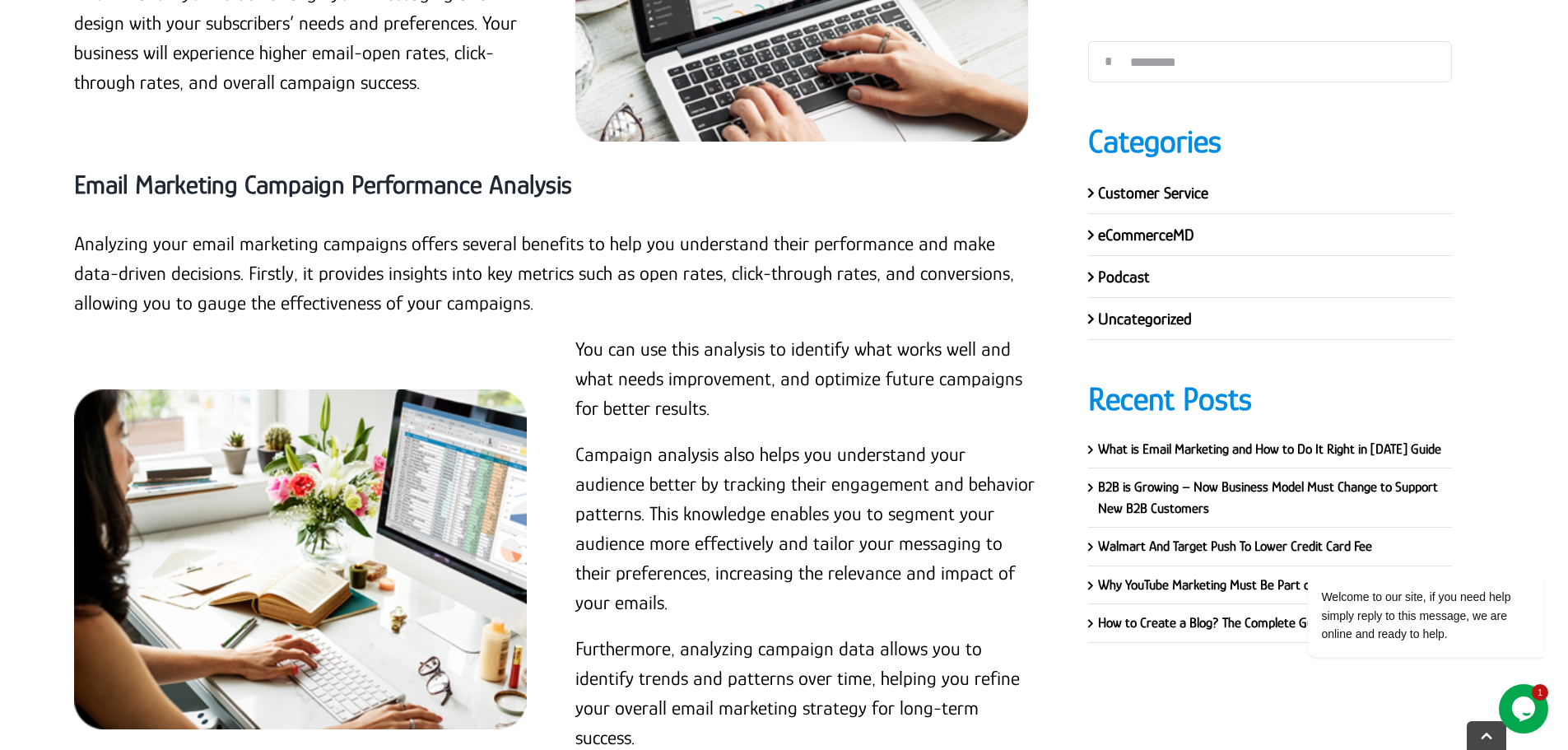
click at [576, 334] on p "You can use this analysis to identify what works well and what needs improvemen…" at bounding box center [806, 379] width 462 height 89
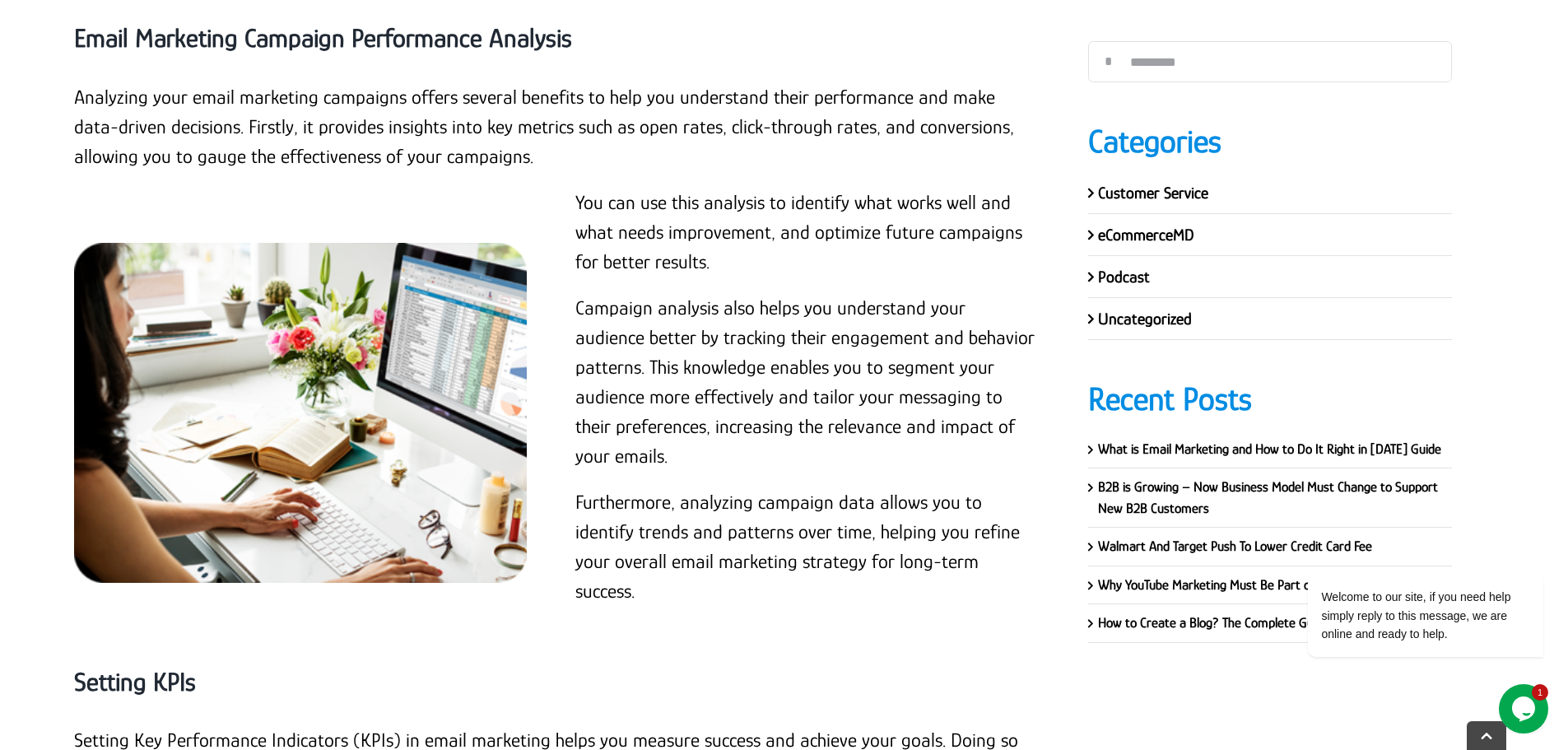
scroll to position [11826, 0]
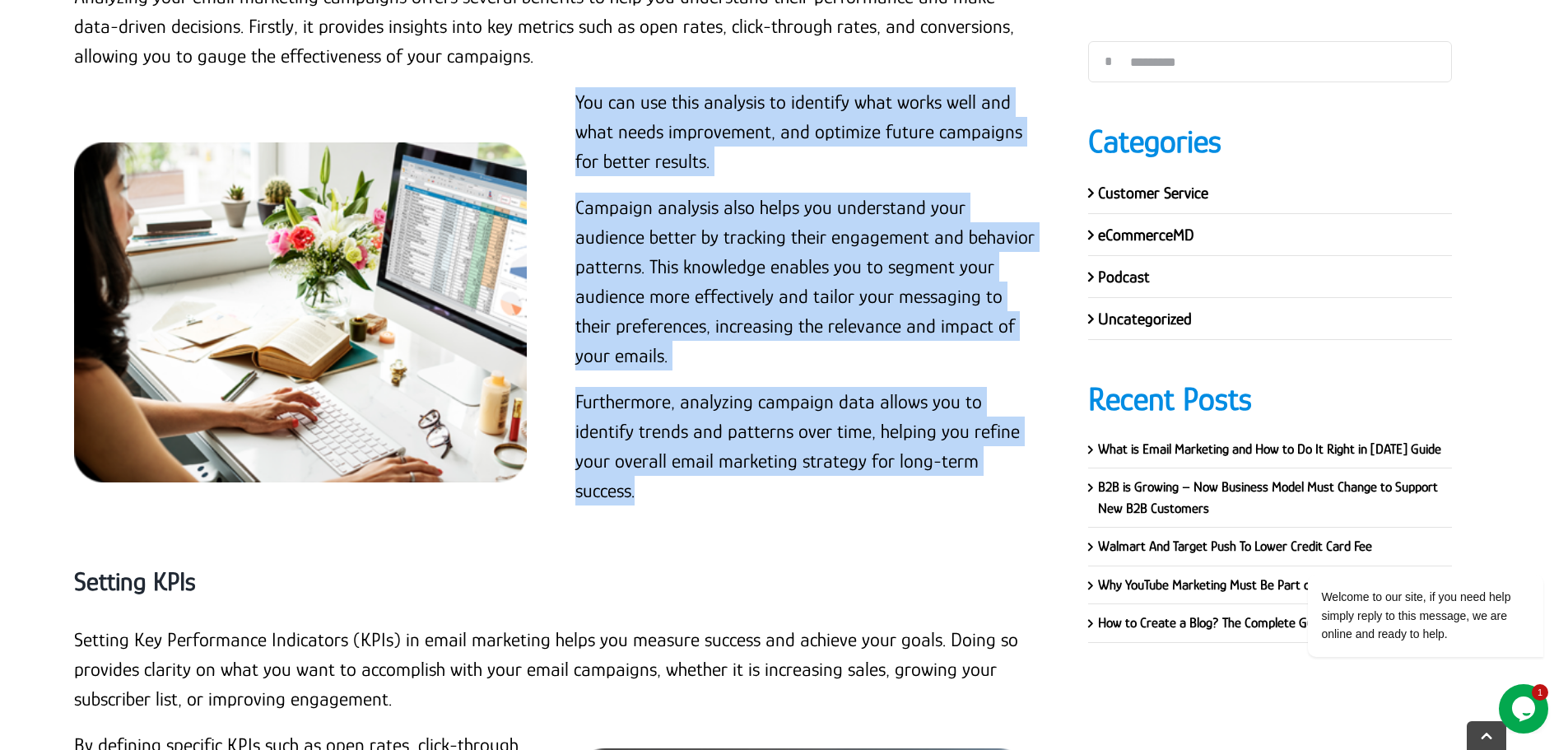
click at [1003, 397] on p "Furthermore, analyzing campaign data allows you to identify trends and patterns…" at bounding box center [806, 445] width 462 height 118
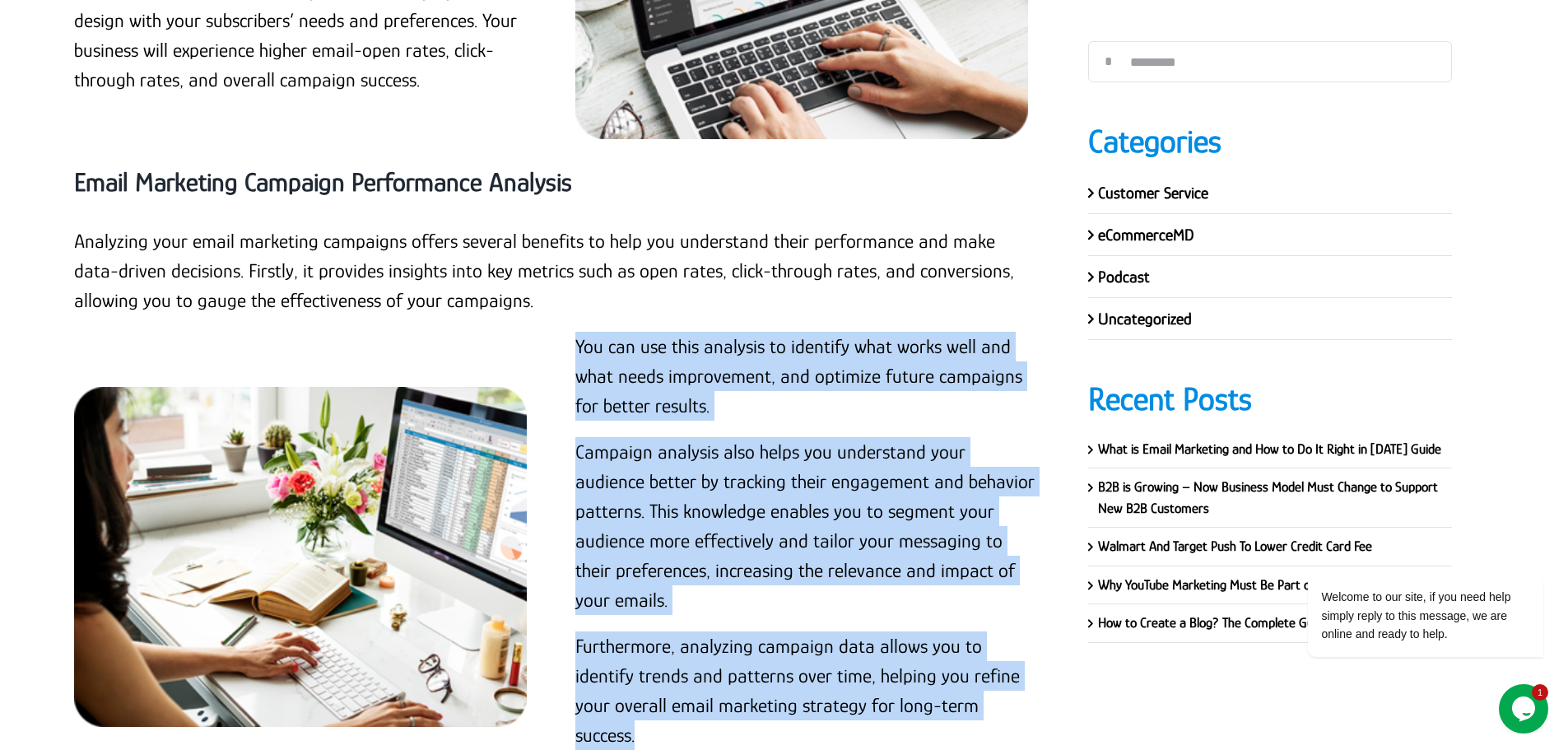
scroll to position [11497, 0]
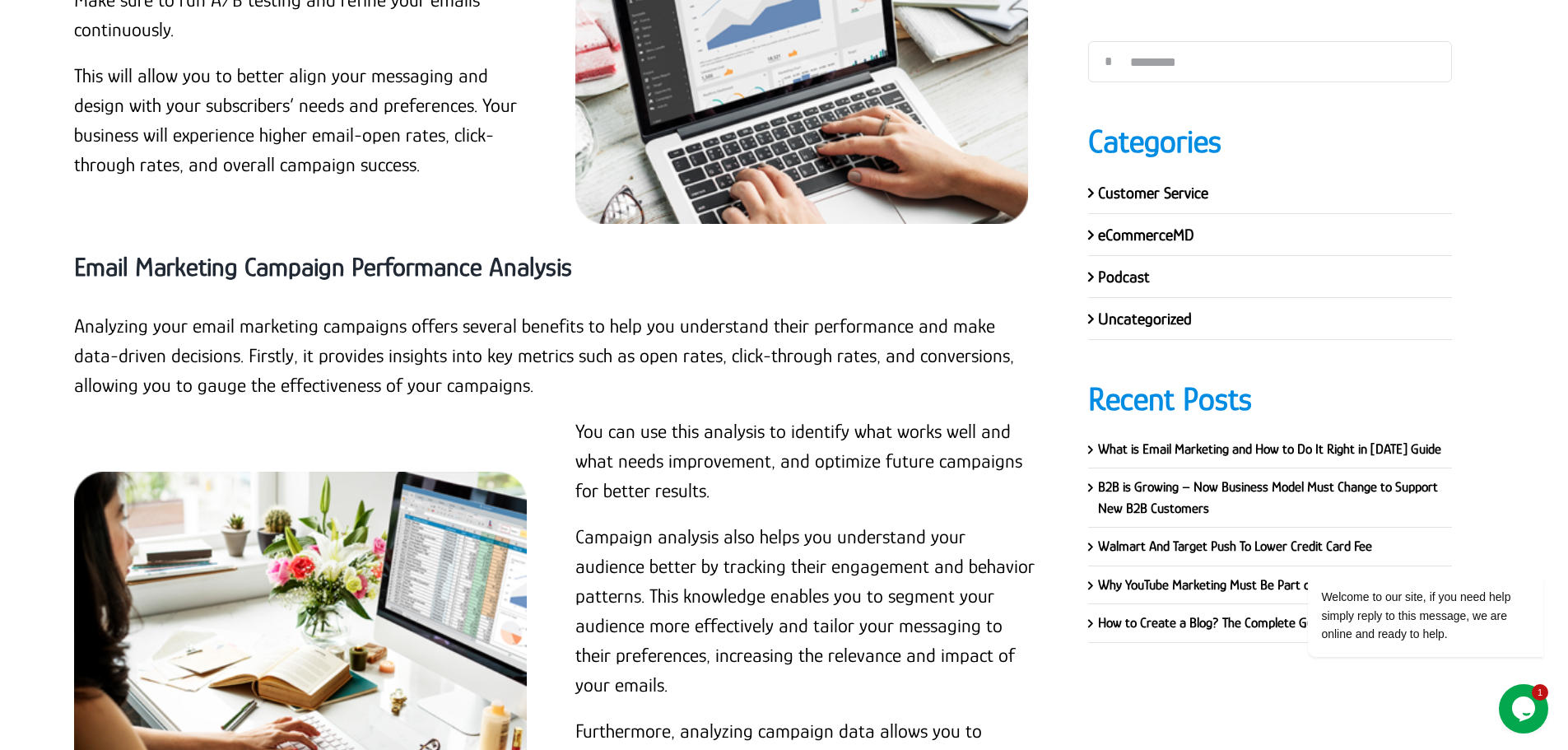
click at [557, 311] on p "Analyzing your email marketing campaigns offers several benefits to help you un…" at bounding box center [556, 355] width 965 height 89
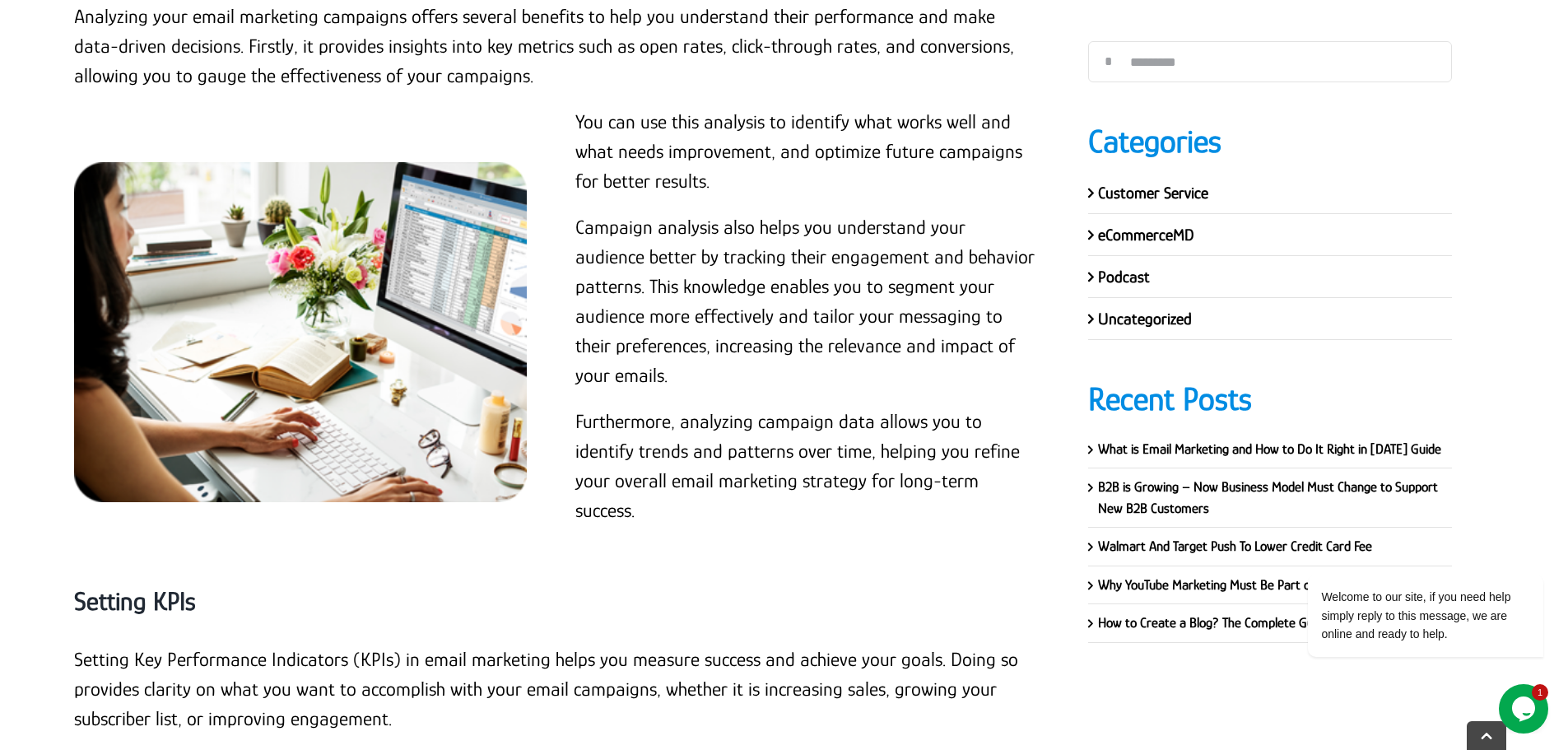
scroll to position [12073, 0]
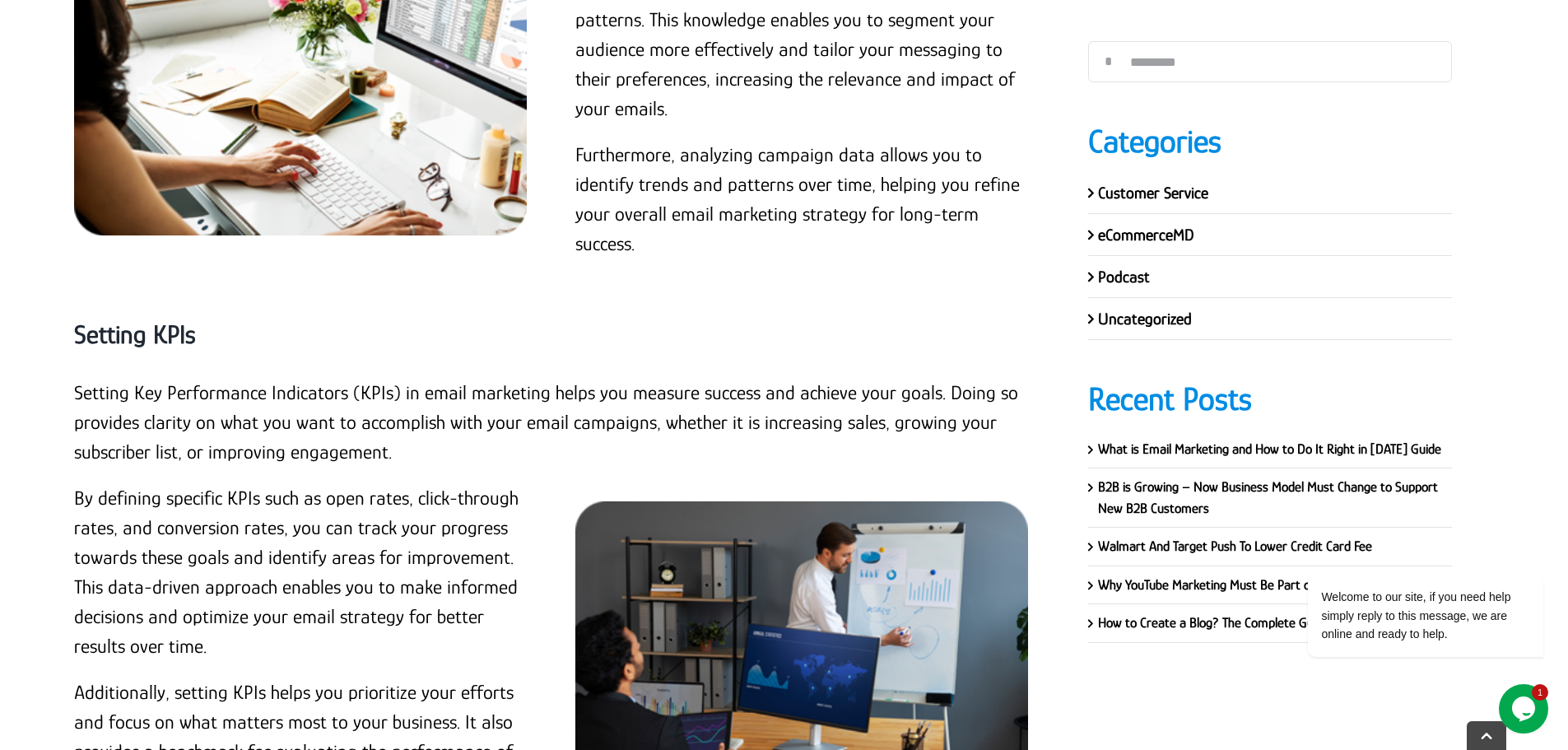
click at [143, 319] on strong "Setting KPIs" at bounding box center [135, 333] width 122 height 29
click at [78, 378] on p "Setting Key Performance Indicators (KPIs) in email marketing helps you measure …" at bounding box center [556, 422] width 965 height 89
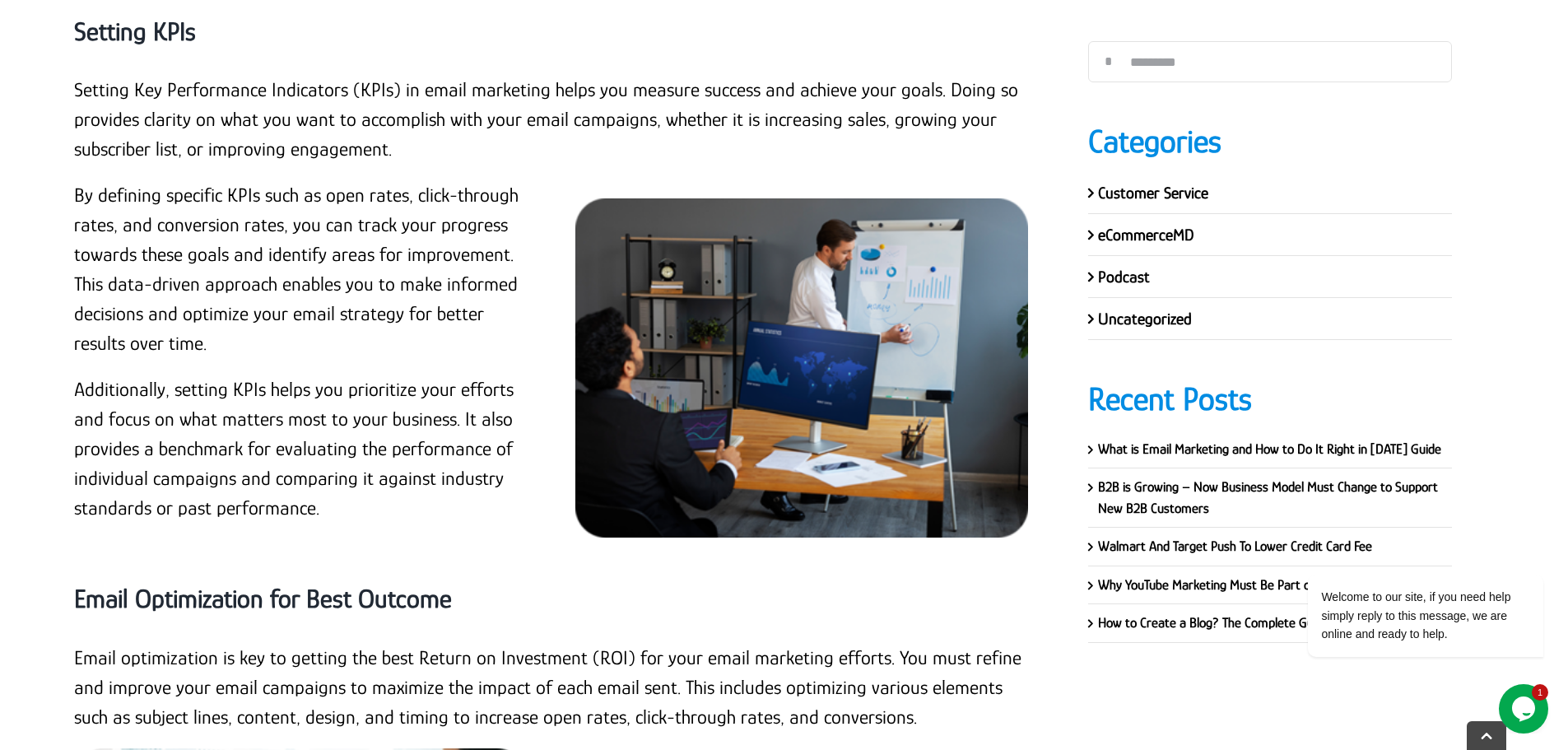
scroll to position [12403, 0]
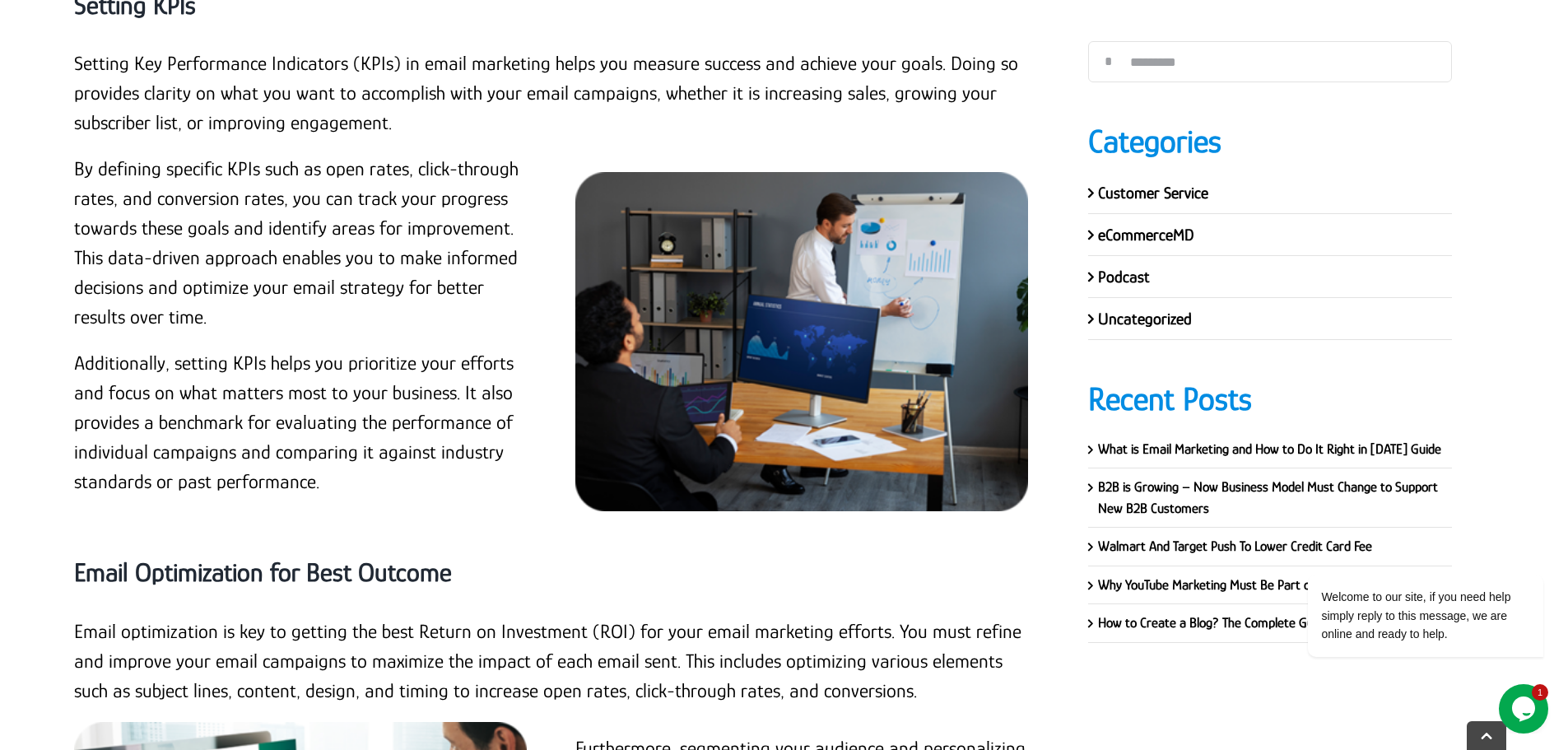
click at [314, 395] on p "Additionally, setting KPIs helps you prioritize your efforts and focus on what …" at bounding box center [305, 422] width 462 height 148
click at [319, 394] on p "Additionally, setting KPIs helps you prioritize your efforts and focus on what …" at bounding box center [305, 422] width 462 height 148
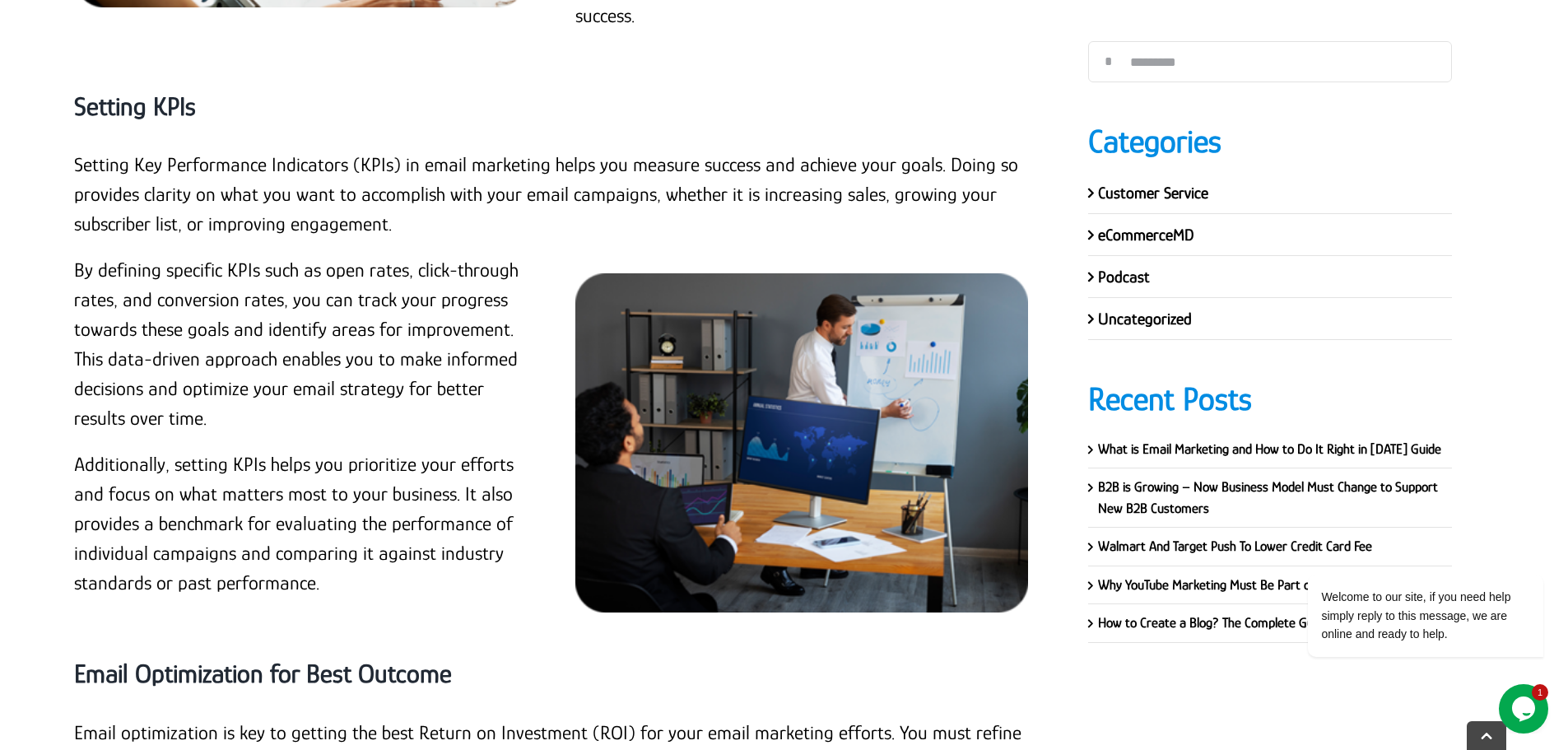
scroll to position [12156, 0]
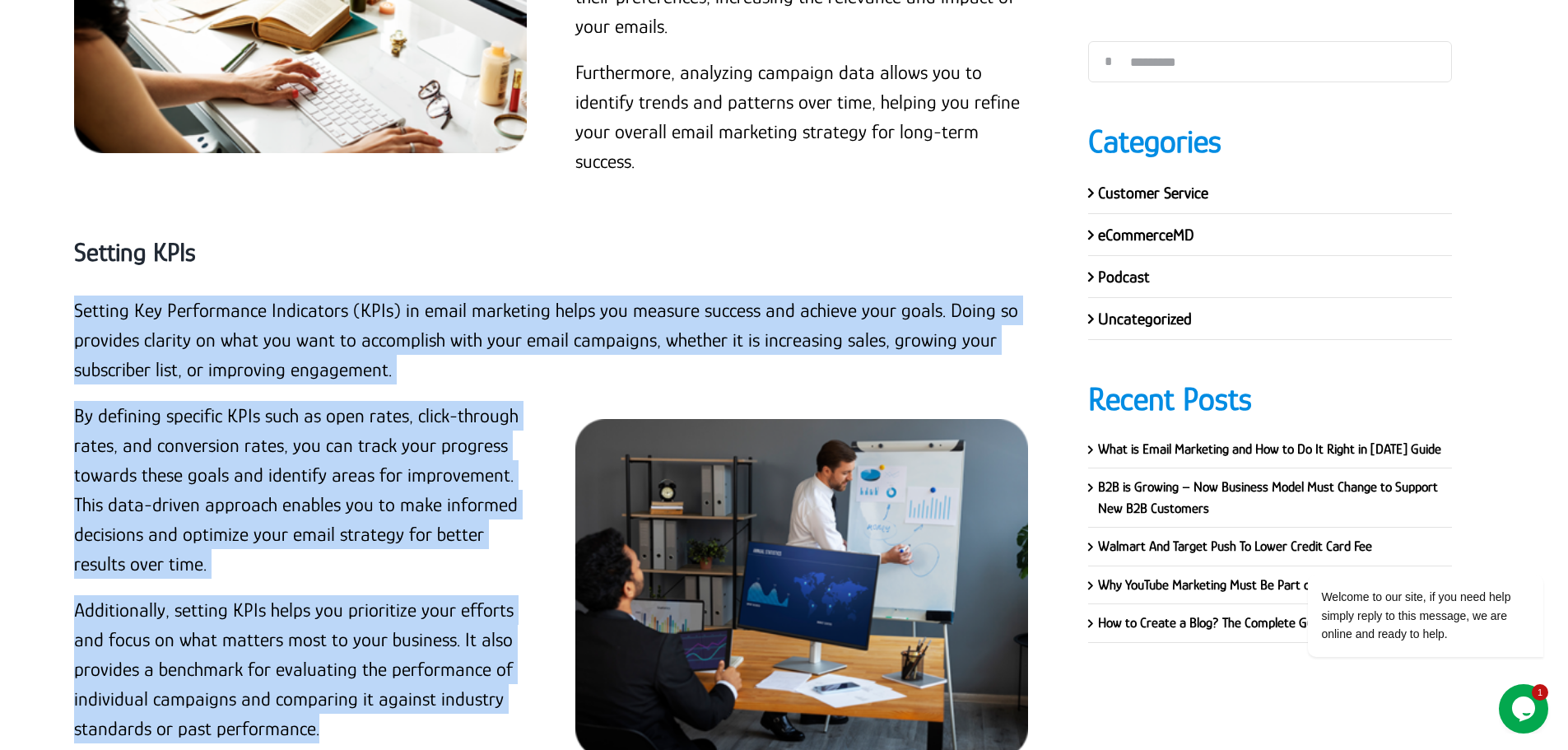
click at [74, 296] on p "Setting Key Performance Indicators (KPIs) in email marketing helps you measure …" at bounding box center [556, 340] width 965 height 89
click at [502, 425] on p "By defining specific KPIs such as open rates, click-through rates, and conversi…" at bounding box center [305, 490] width 462 height 178
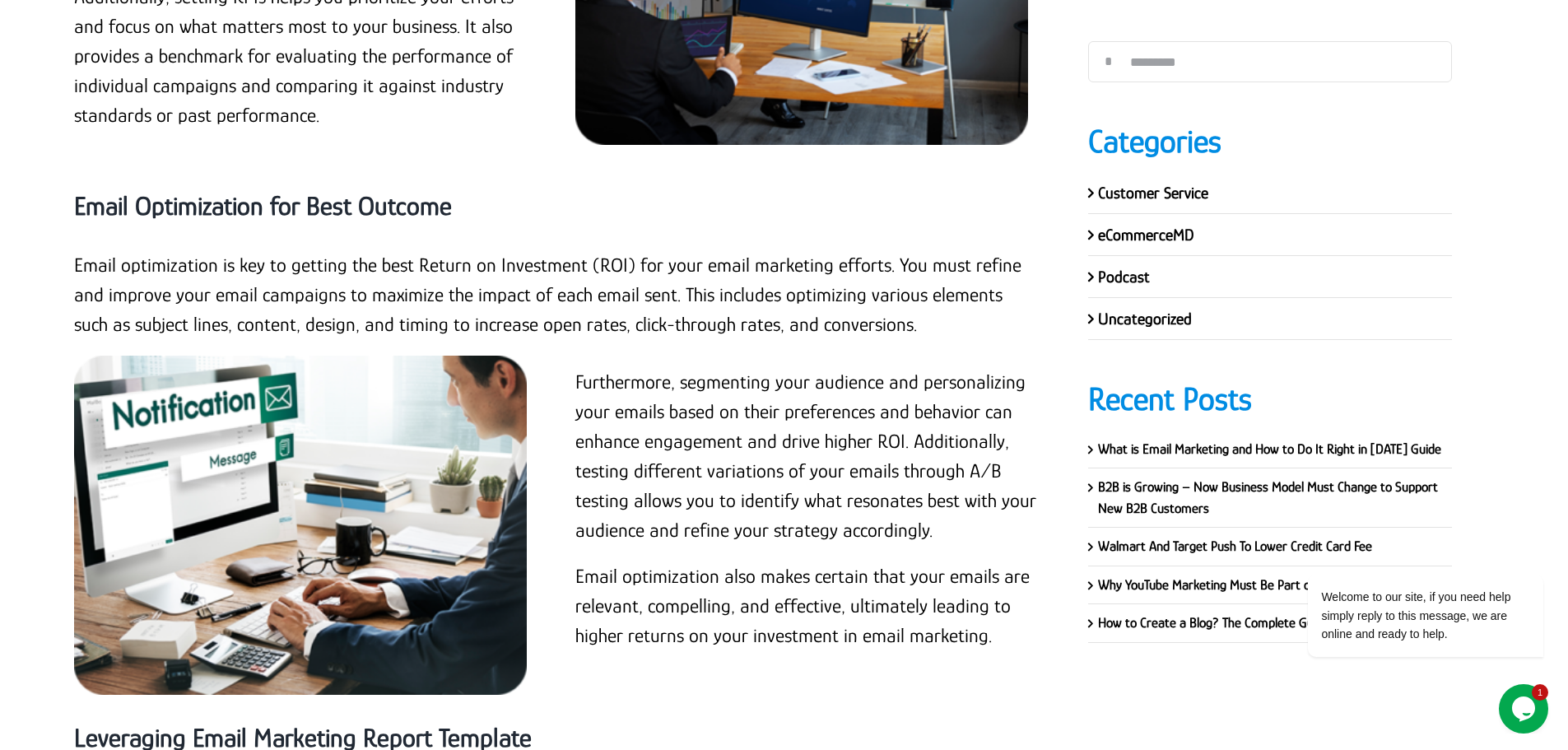
scroll to position [12731, 0]
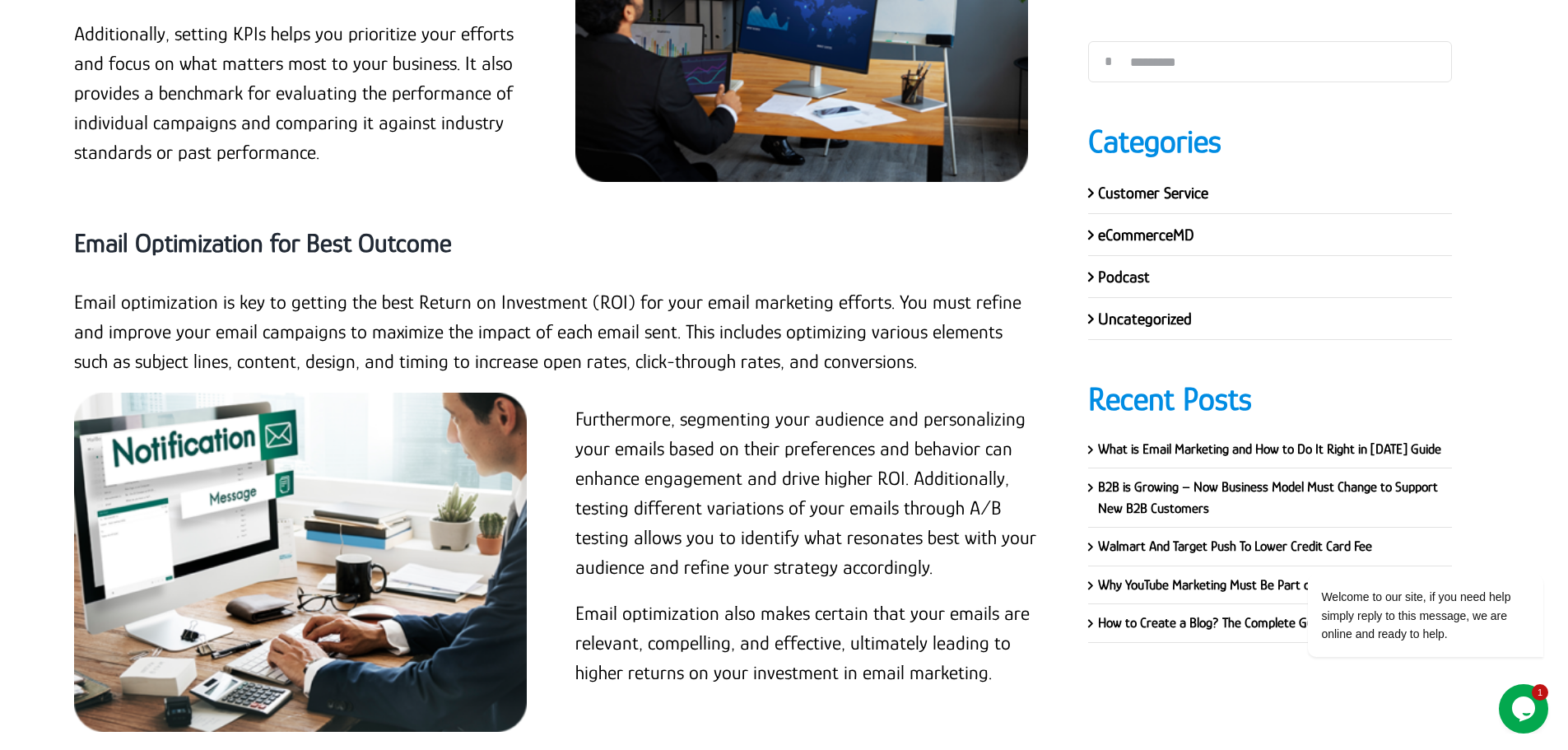
click at [358, 228] on strong "Email Optimization for Best Outcome" at bounding box center [263, 242] width 378 height 29
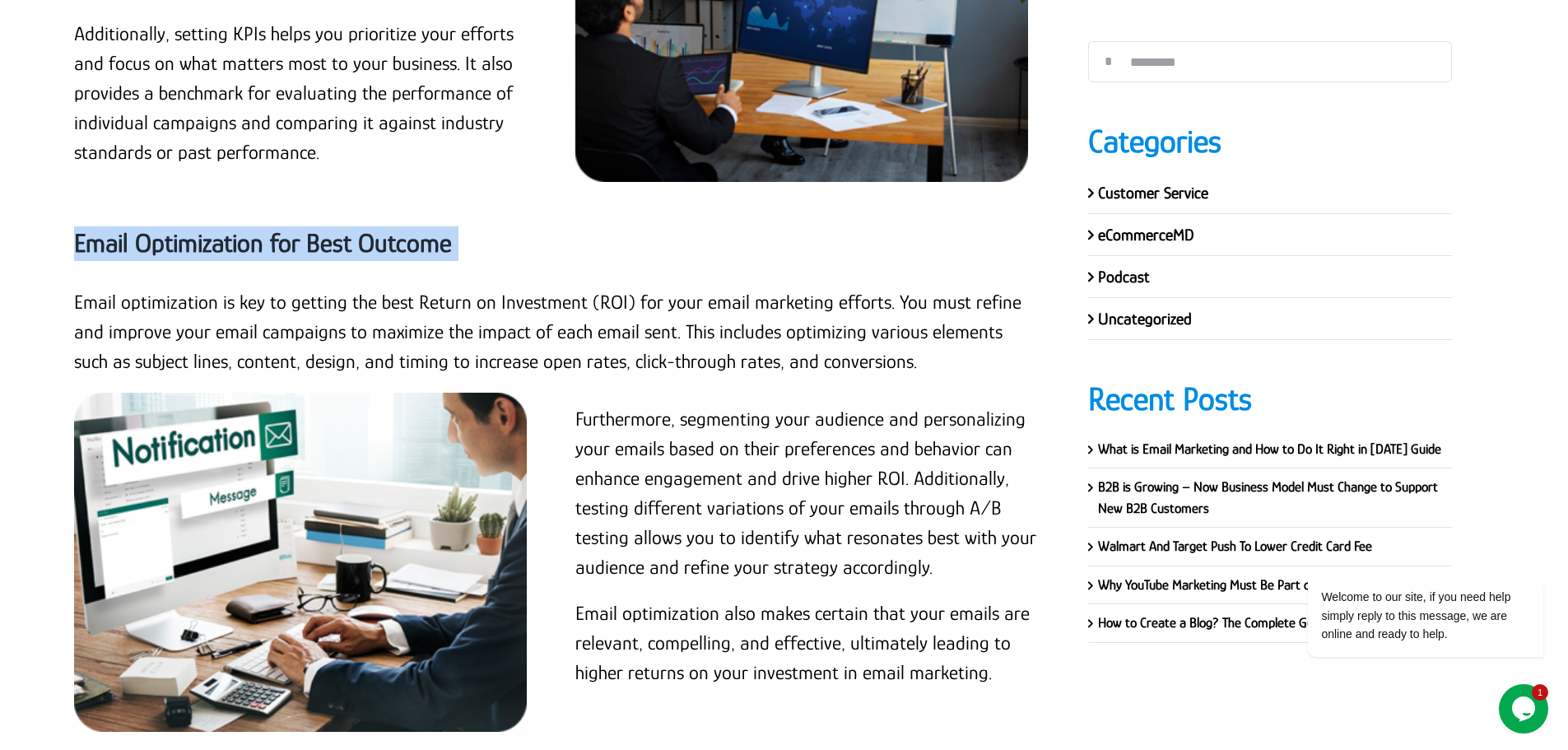
click at [358, 228] on strong "Email Optimization for Best Outcome" at bounding box center [263, 242] width 378 height 29
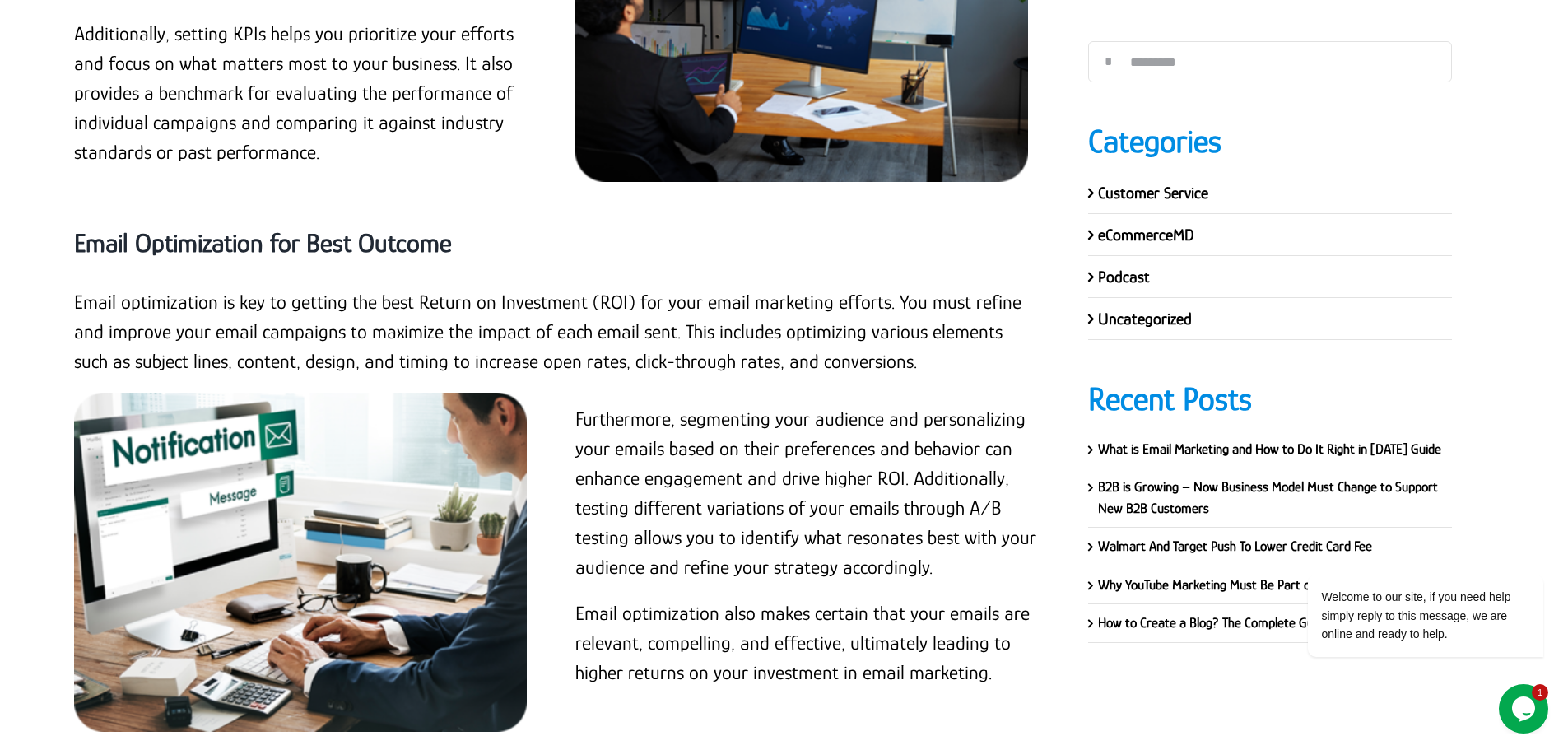
click at [283, 287] on p "Email optimization is key to getting the best Return on Investment (ROI) for yo…" at bounding box center [556, 331] width 965 height 89
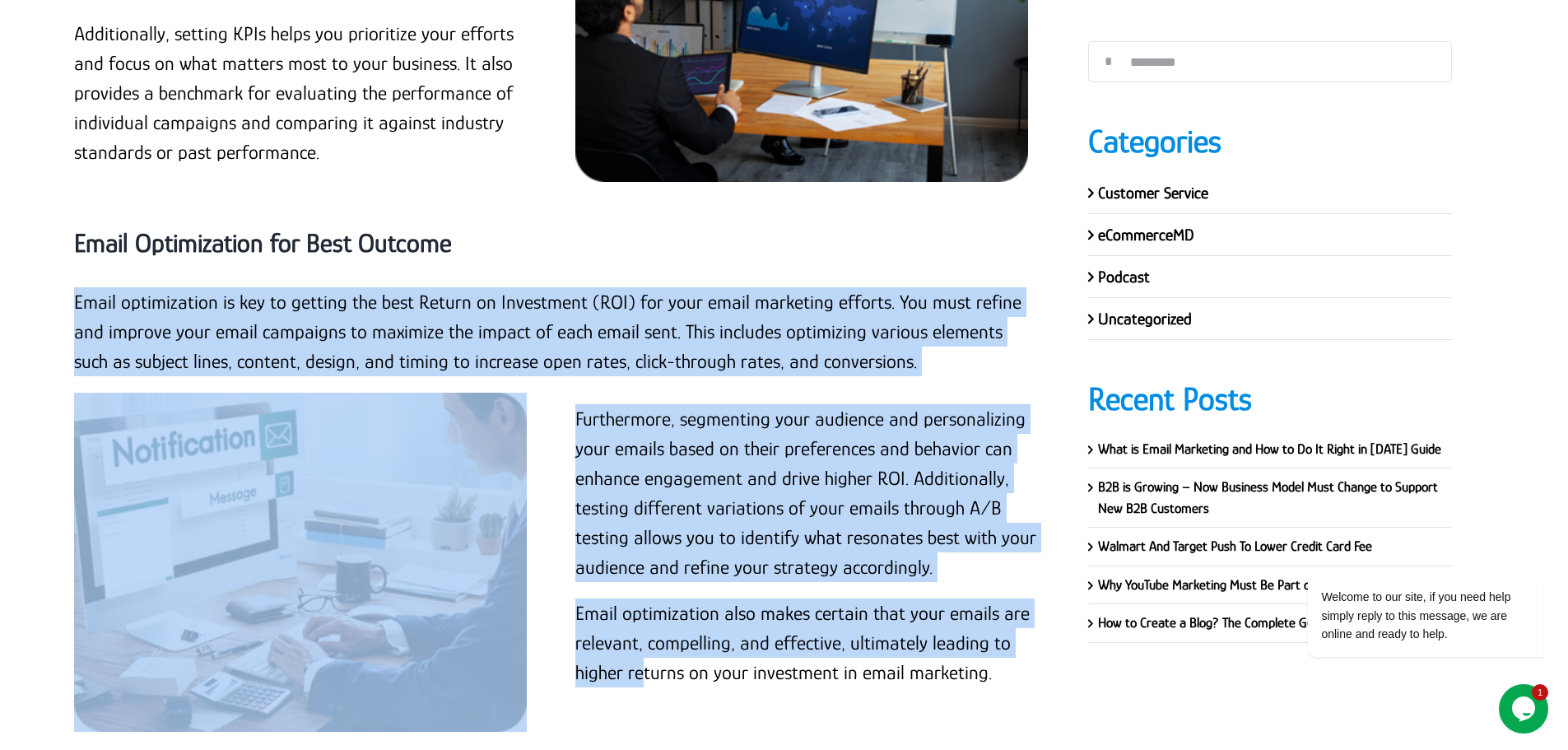
drag, startPoint x: 77, startPoint y: 211, endPoint x: 641, endPoint y: 611, distance: 691.4
click at [642, 599] on p "Email optimization also makes certain that your emails are relevant, compelling…" at bounding box center [806, 643] width 462 height 89
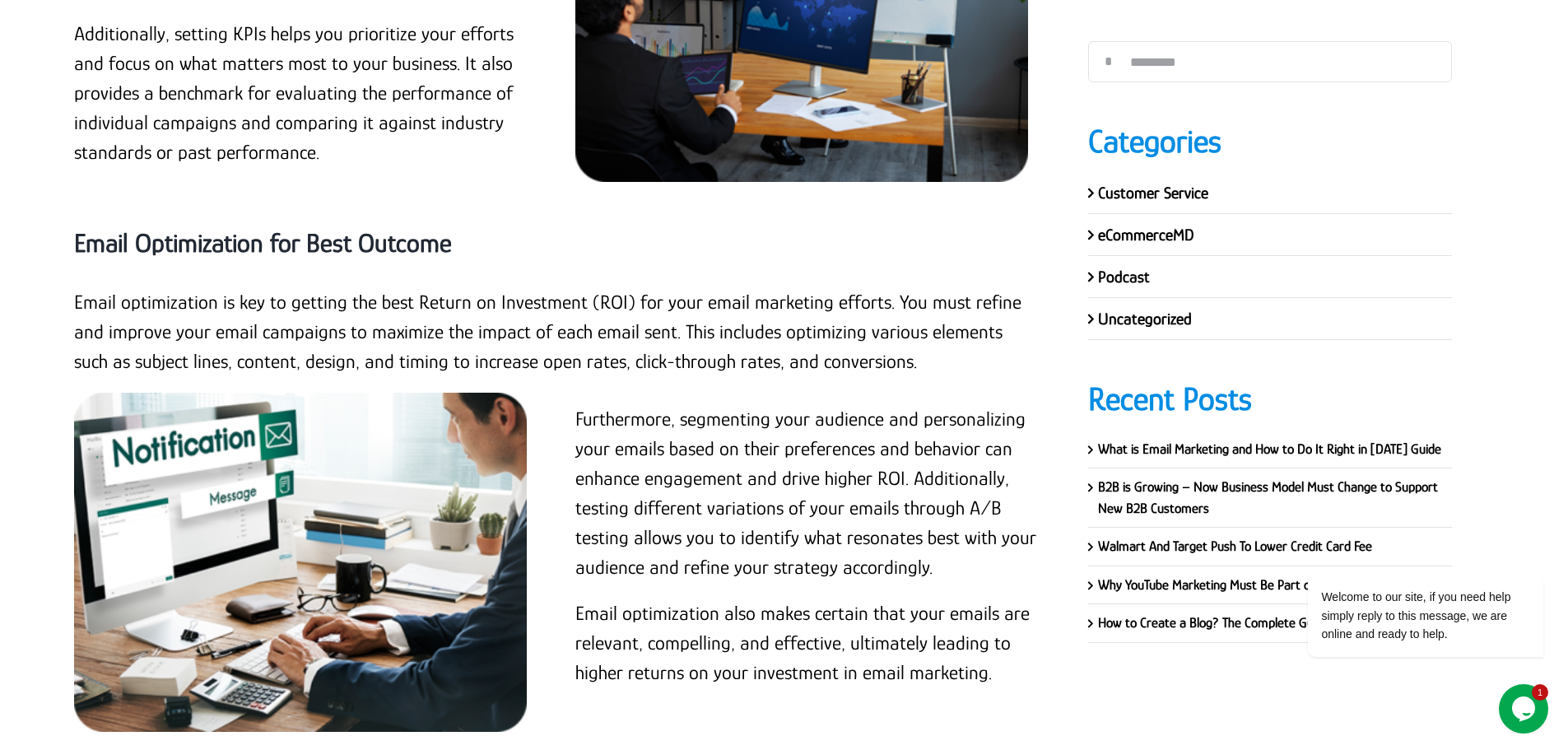
click at [456, 287] on p "Email optimization is key to getting the best Return on Investment (ROI) for yo…" at bounding box center [556, 331] width 965 height 89
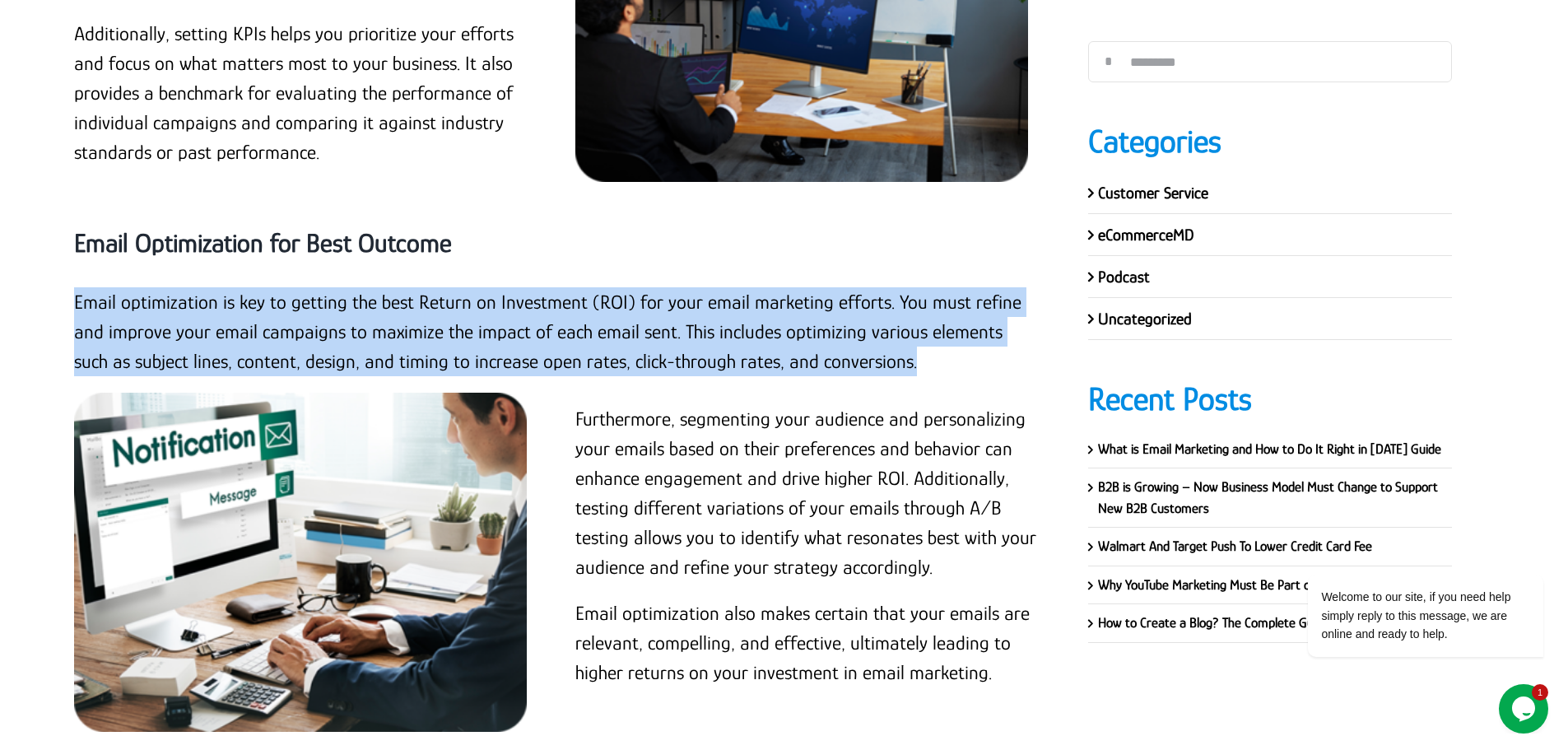
click at [456, 287] on p "Email optimization is key to getting the best Return on Investment (ROI) for yo…" at bounding box center [556, 331] width 965 height 89
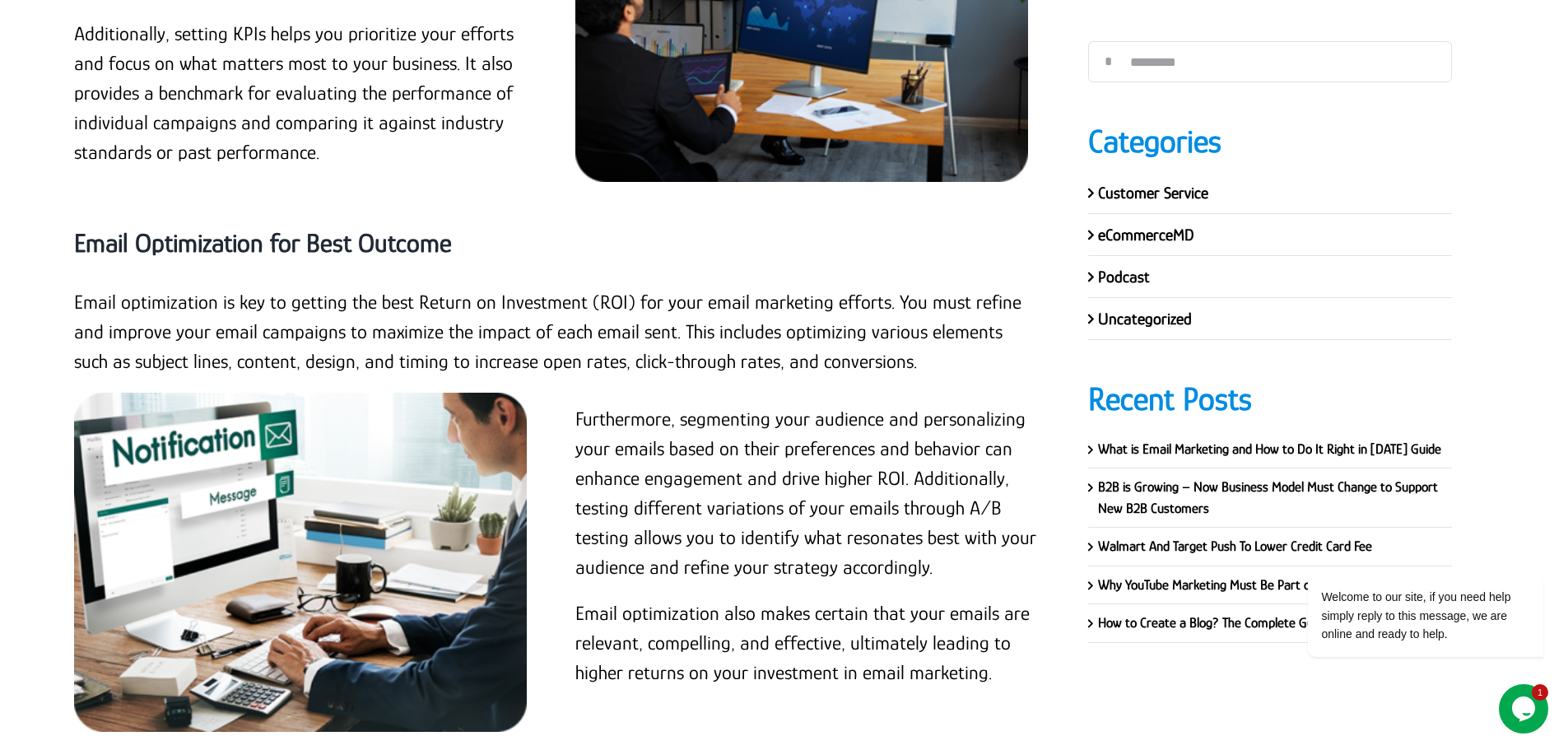
click at [654, 404] on p "Furthermore, segmenting your audience and personalizing your emails based on th…" at bounding box center [806, 493] width 462 height 178
click at [578, 404] on p "Furthermore, segmenting your audience and personalizing your emails based on th…" at bounding box center [806, 493] width 462 height 178
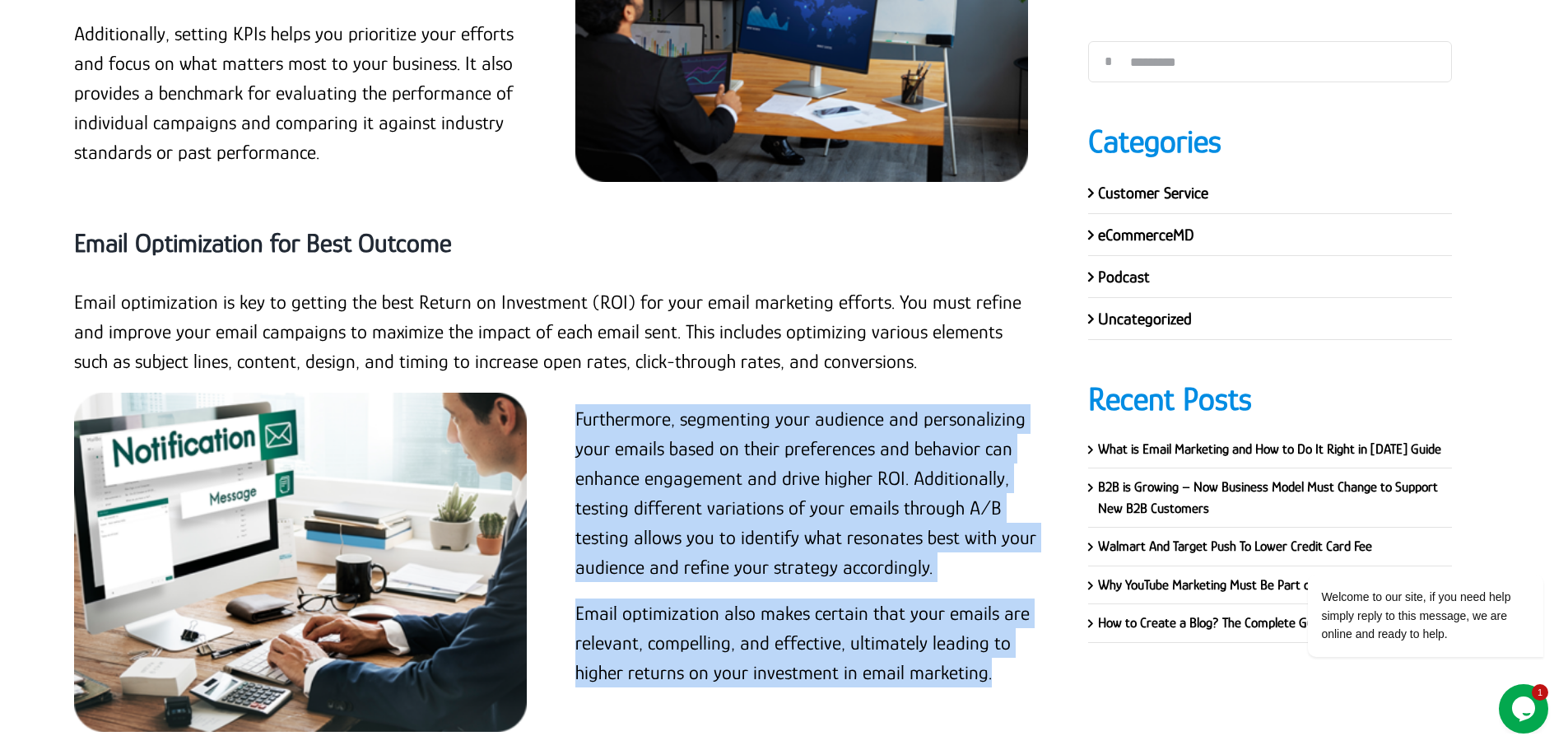
click at [1002, 599] on p "Email optimization also makes certain that your emails are relevant, compelling…" at bounding box center [806, 643] width 462 height 89
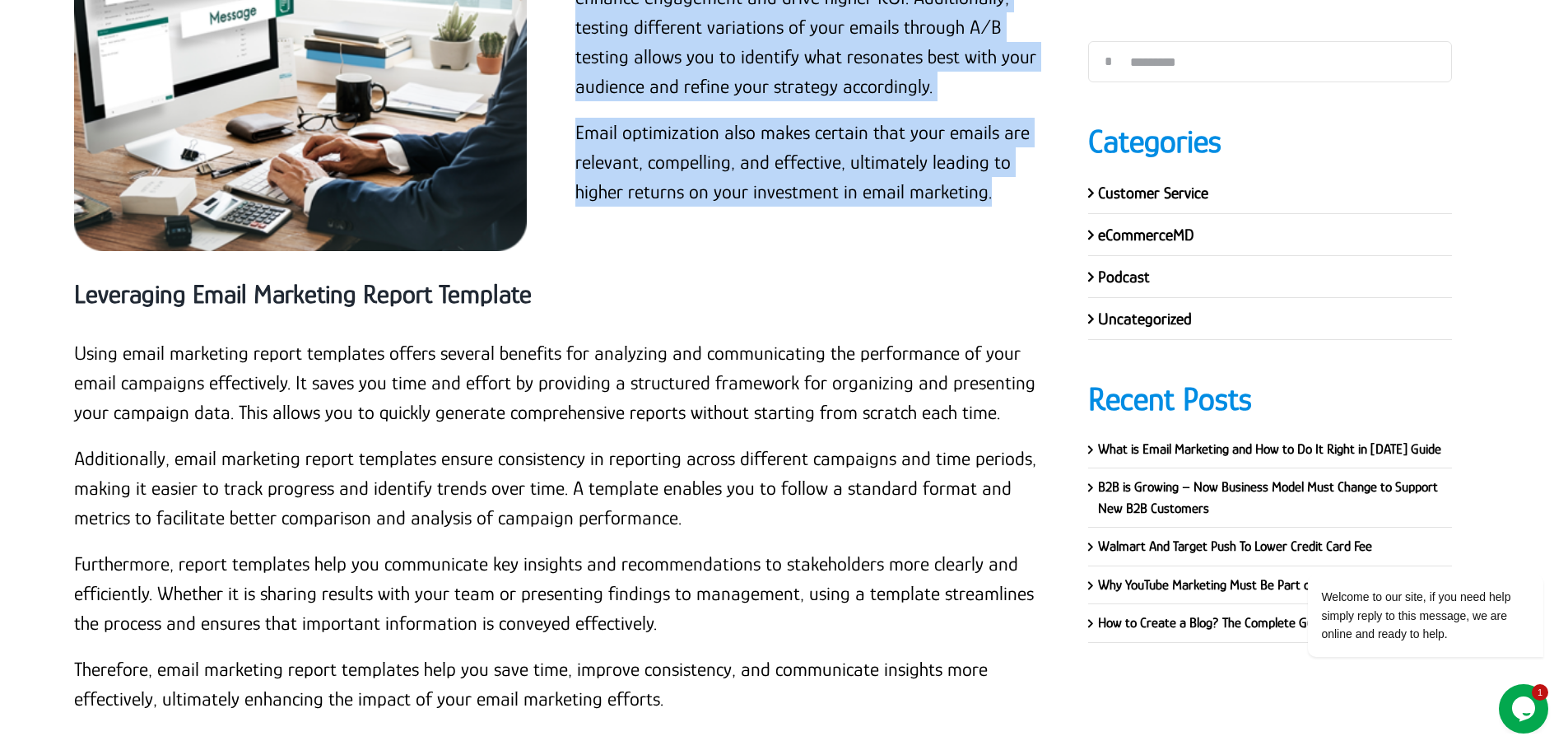
scroll to position [13143, 0]
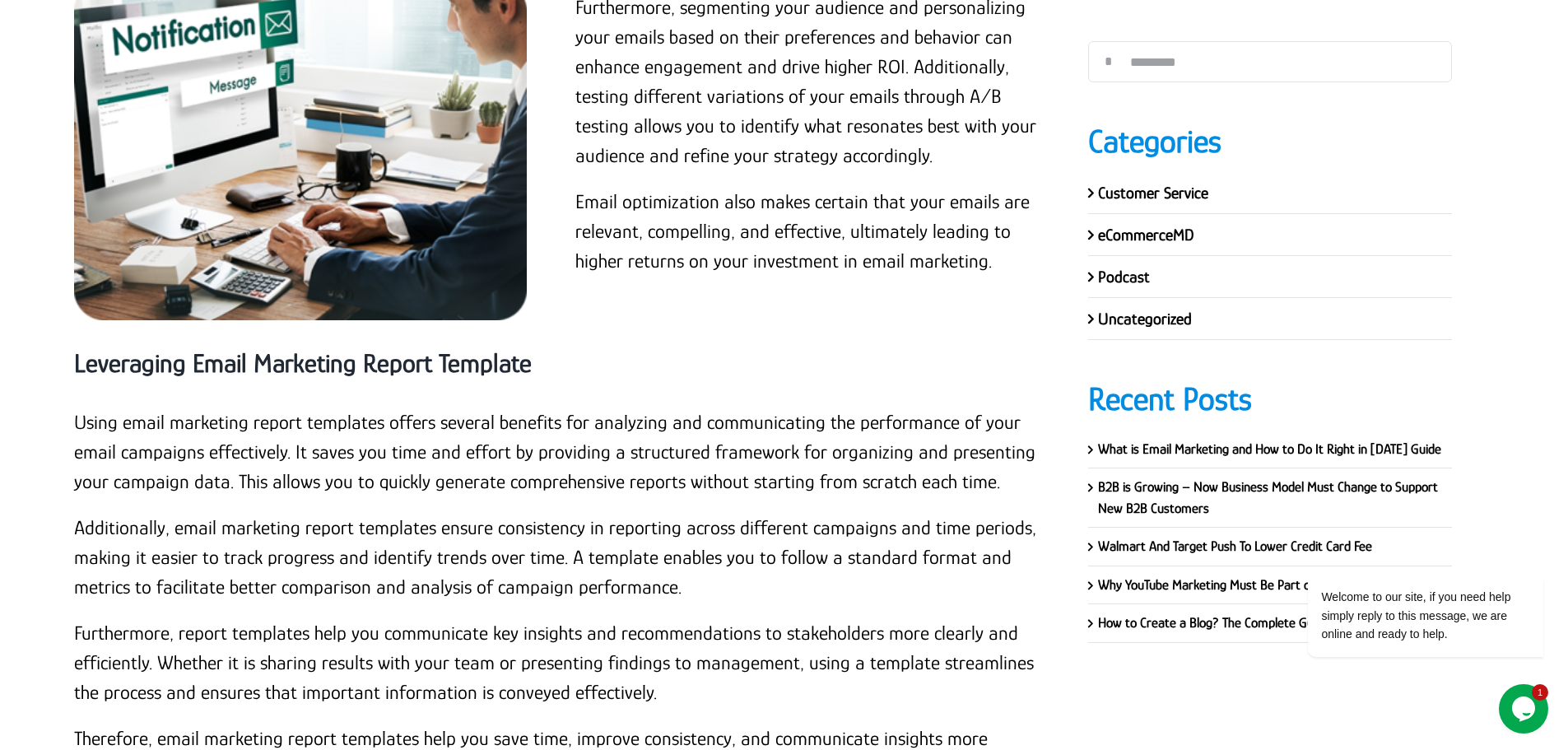
click at [313, 348] on strong "Leveraging Email Marketing Report Template" at bounding box center [303, 363] width 458 height 29
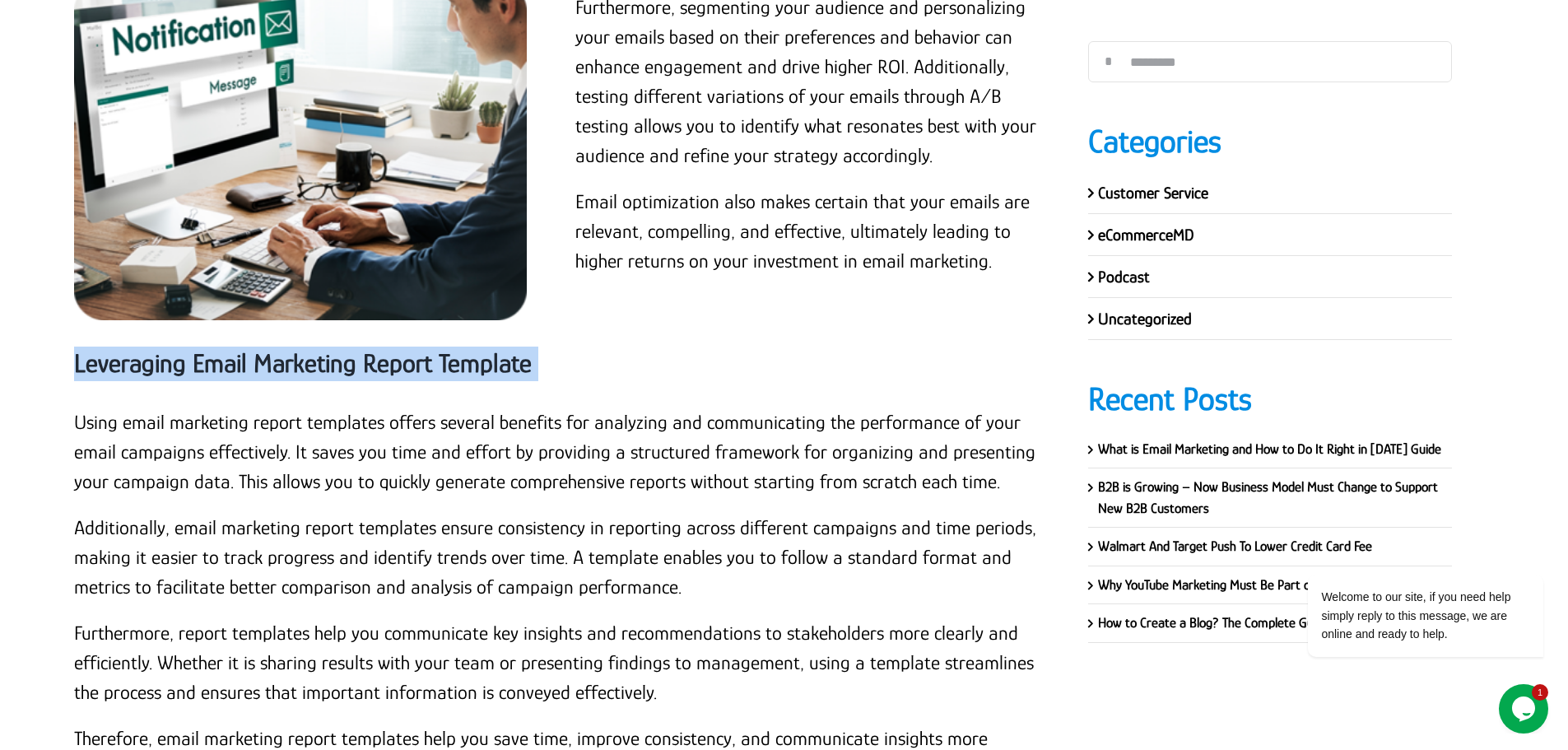
click at [313, 348] on strong "Leveraging Email Marketing Report Template" at bounding box center [303, 363] width 458 height 29
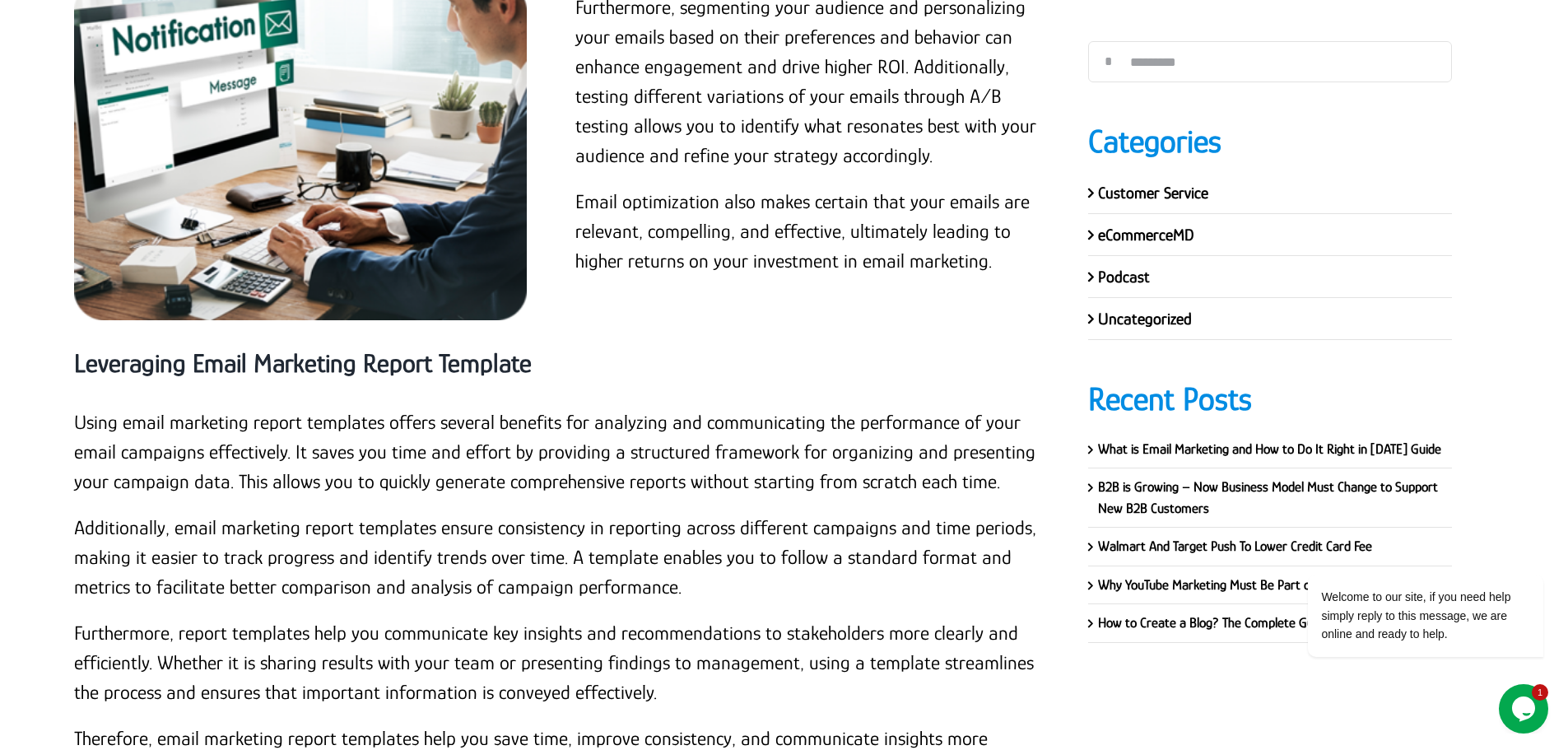
click at [78, 407] on p "Using email marketing report templates offers several benefits for analyzing an…" at bounding box center [556, 452] width 965 height 89
click at [259, 407] on p "Using email marketing report templates offers several benefits for analyzing an…" at bounding box center [556, 452] width 965 height 89
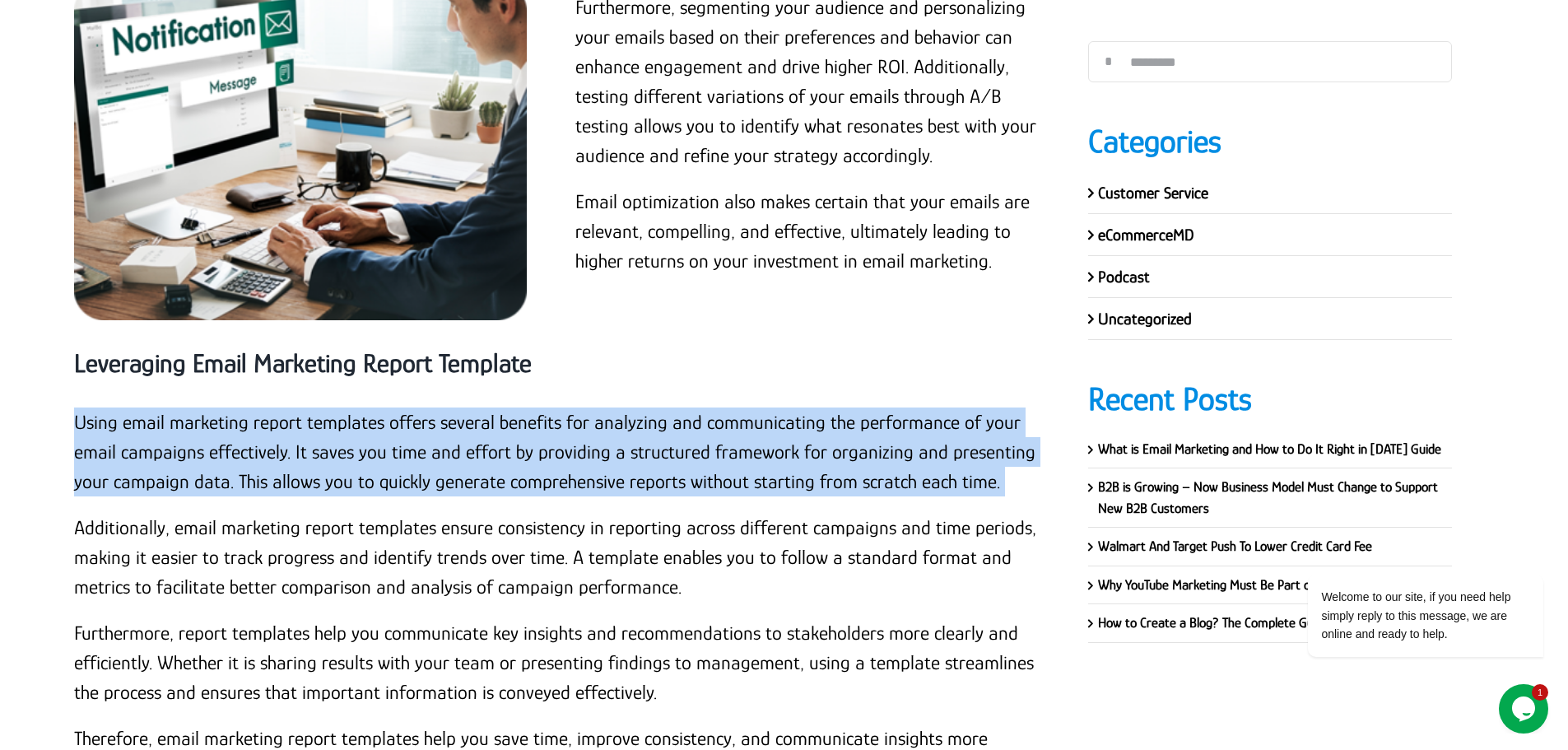
click at [259, 407] on p "Using email marketing report templates offers several benefits for analyzing an…" at bounding box center [556, 452] width 965 height 89
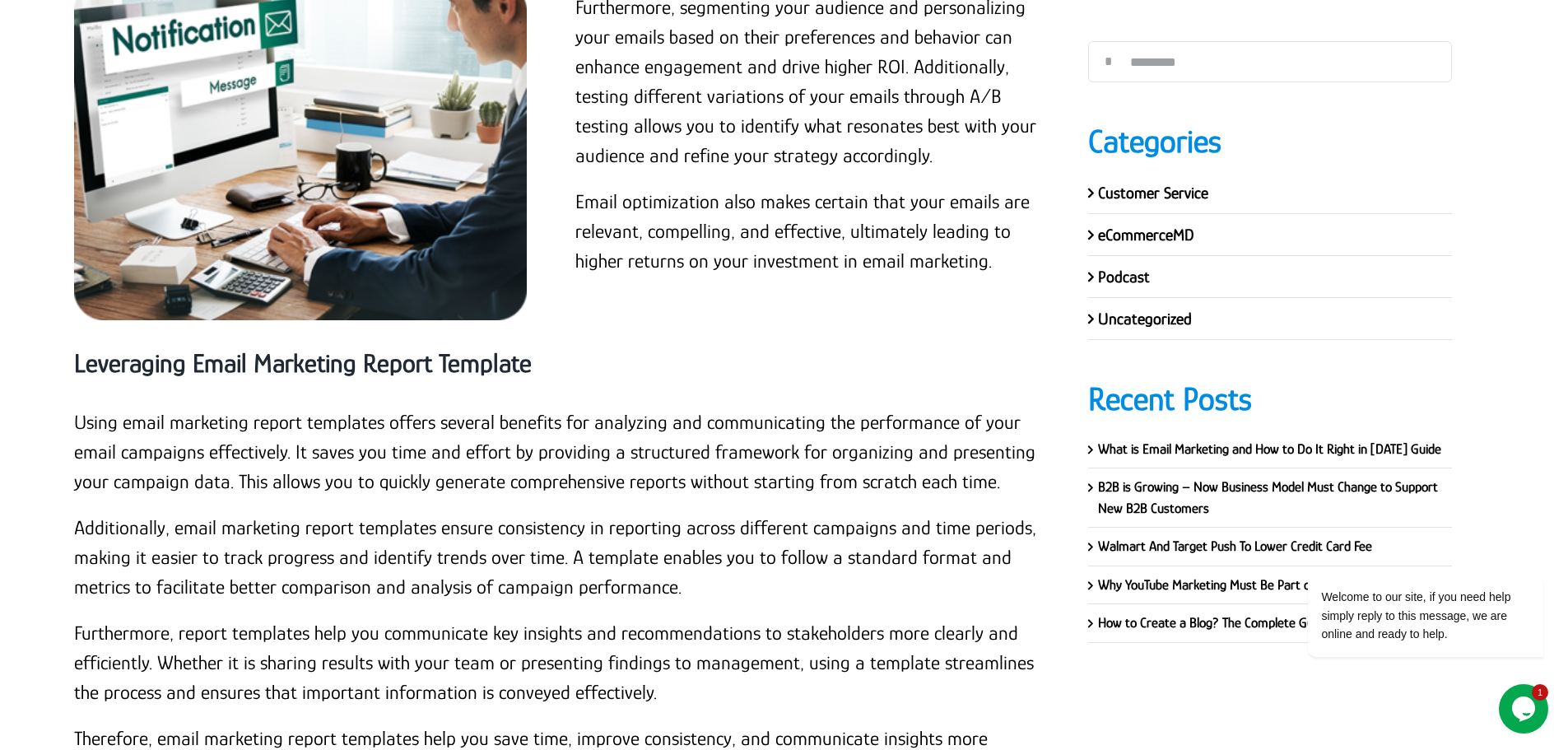
click at [229, 513] on p "Additionally, email marketing report templates ensure consistency in reporting …" at bounding box center [556, 558] width 965 height 89
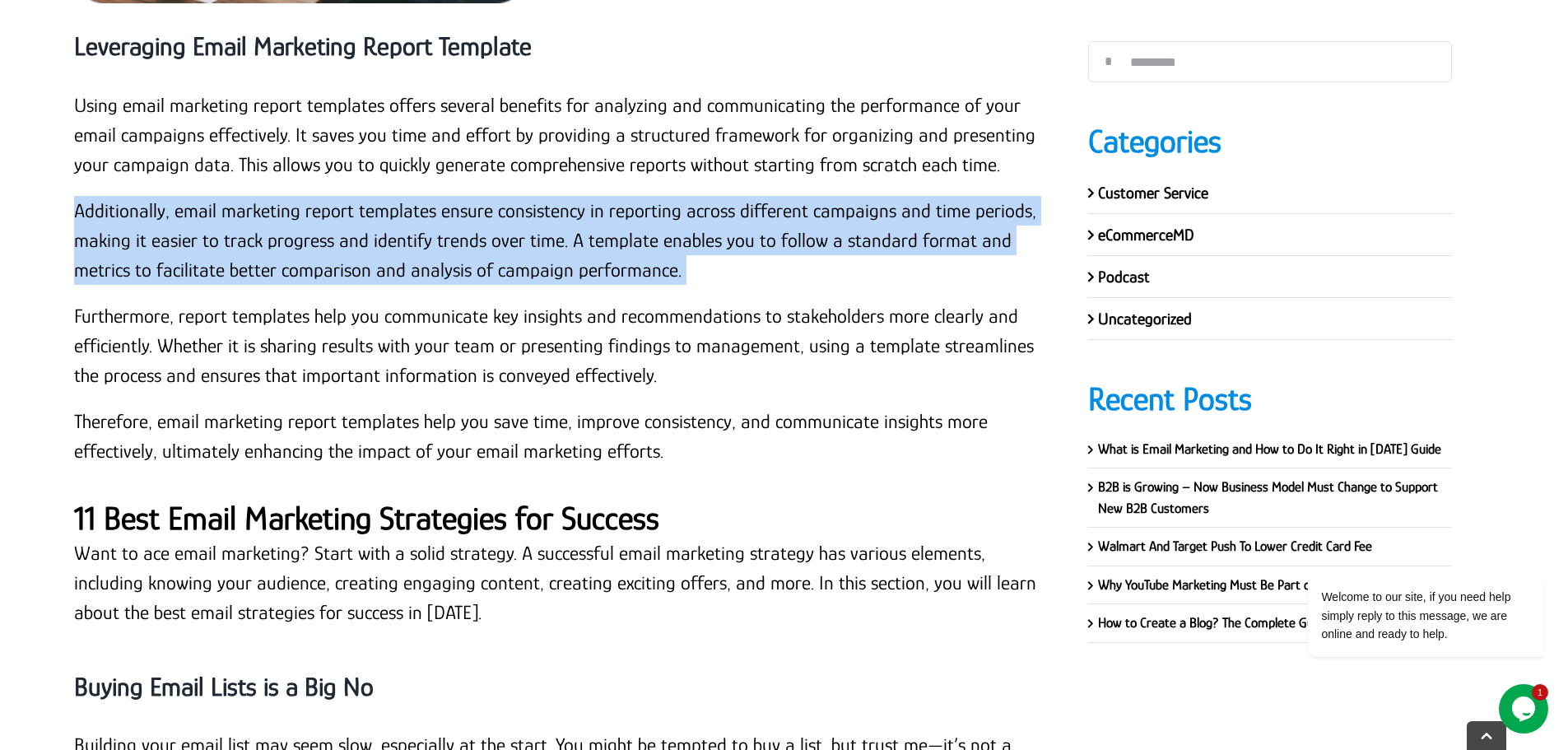
scroll to position [13472, 0]
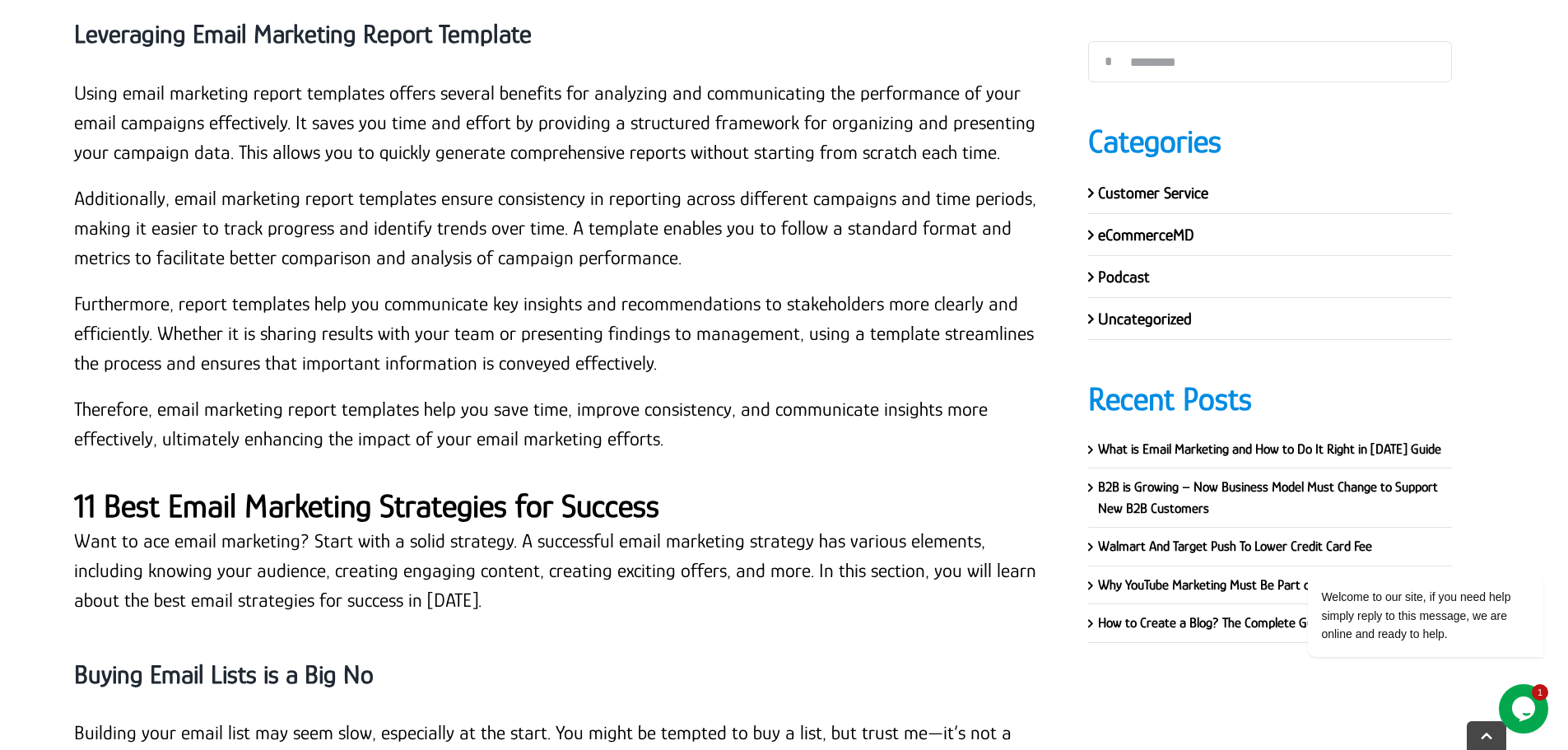
click at [94, 289] on p "Furthermore, report templates help you communicate key insights and recommendat…" at bounding box center [556, 333] width 965 height 89
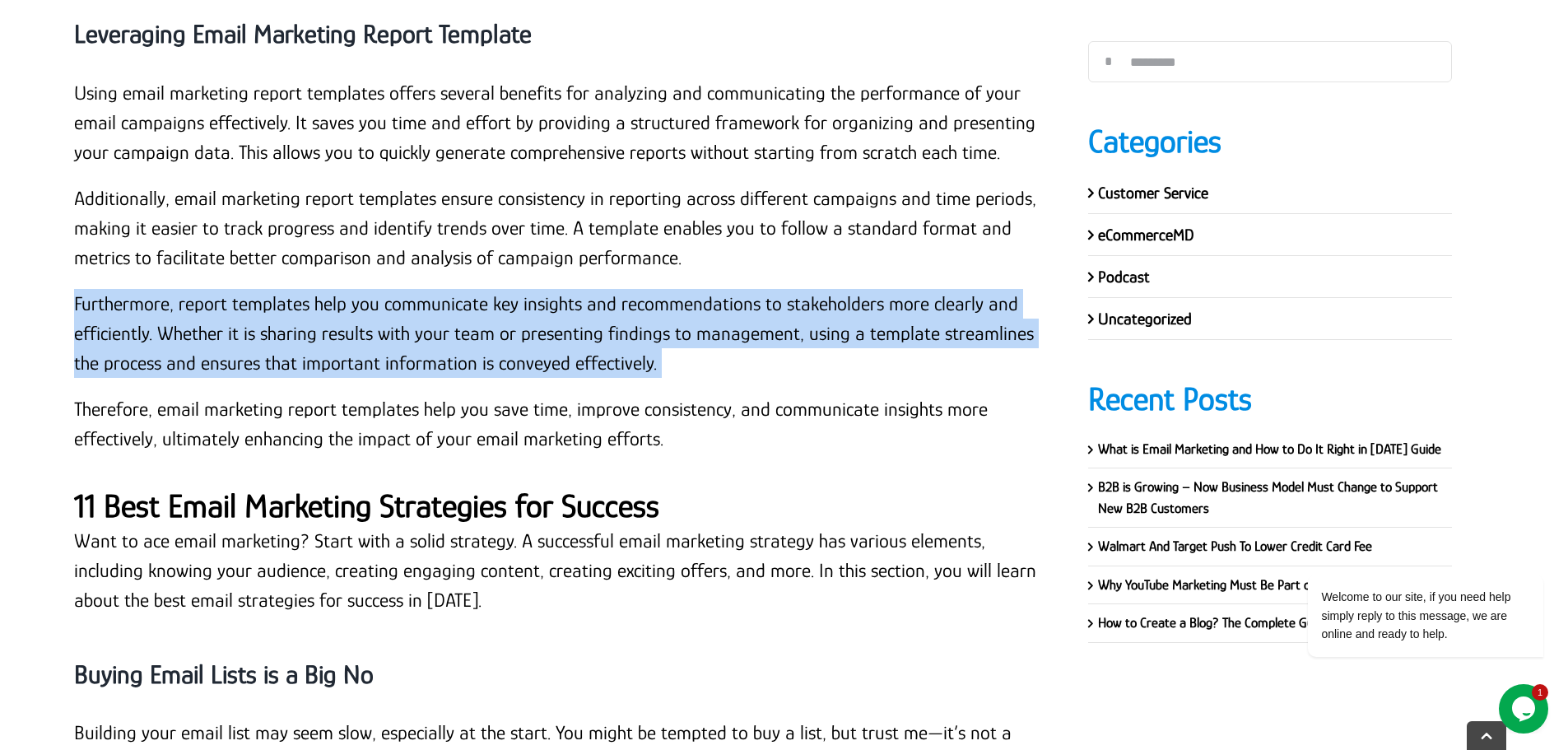
click at [94, 289] on p "Furthermore, report templates help you communicate key insights and recommendat…" at bounding box center [556, 333] width 965 height 89
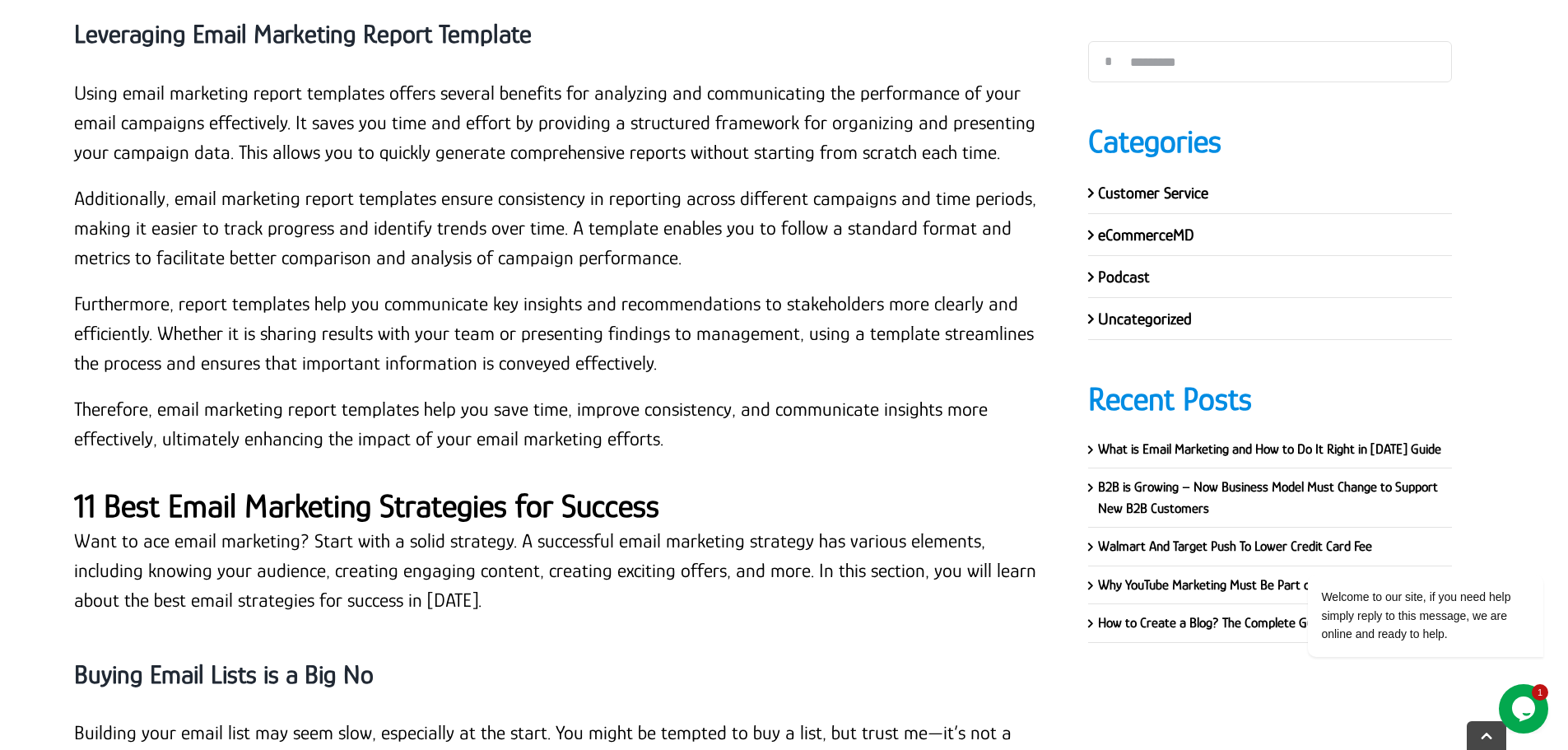
click at [102, 395] on p "Therefore, email marketing report templates help you save time, improve consist…" at bounding box center [556, 424] width 965 height 60
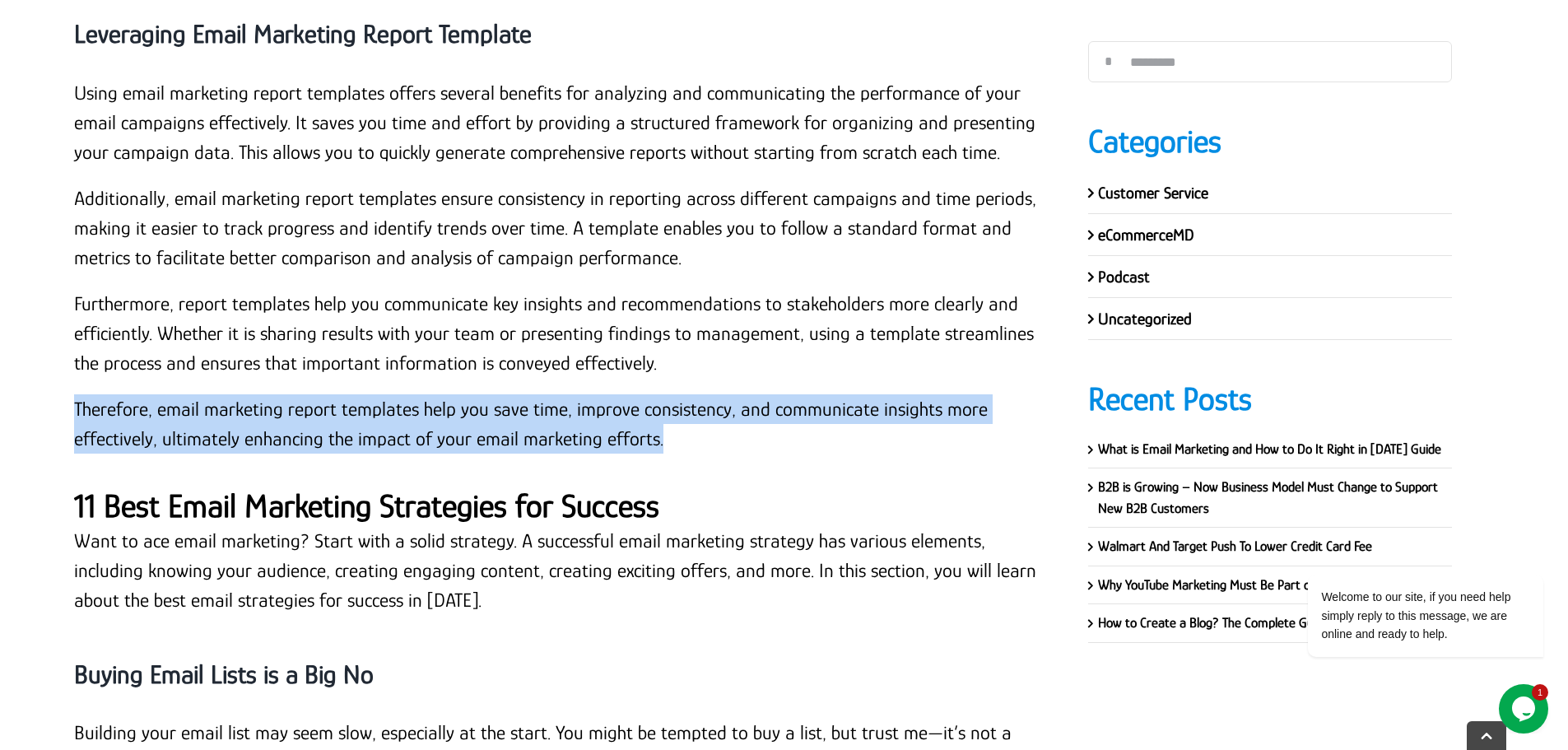
click at [102, 395] on p "Therefore, email marketing report templates help you save time, improve consist…" at bounding box center [556, 424] width 965 height 60
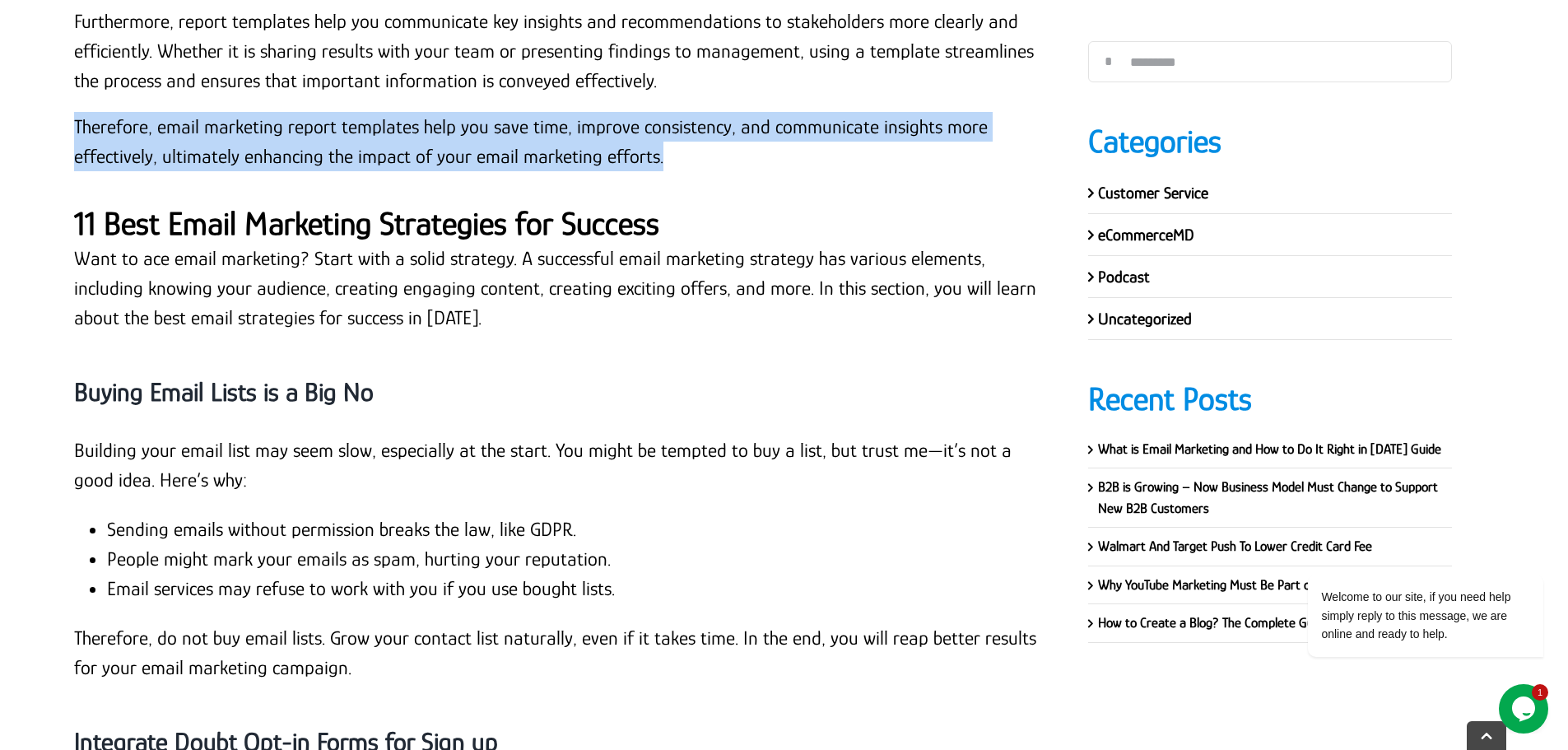
scroll to position [13966, 0]
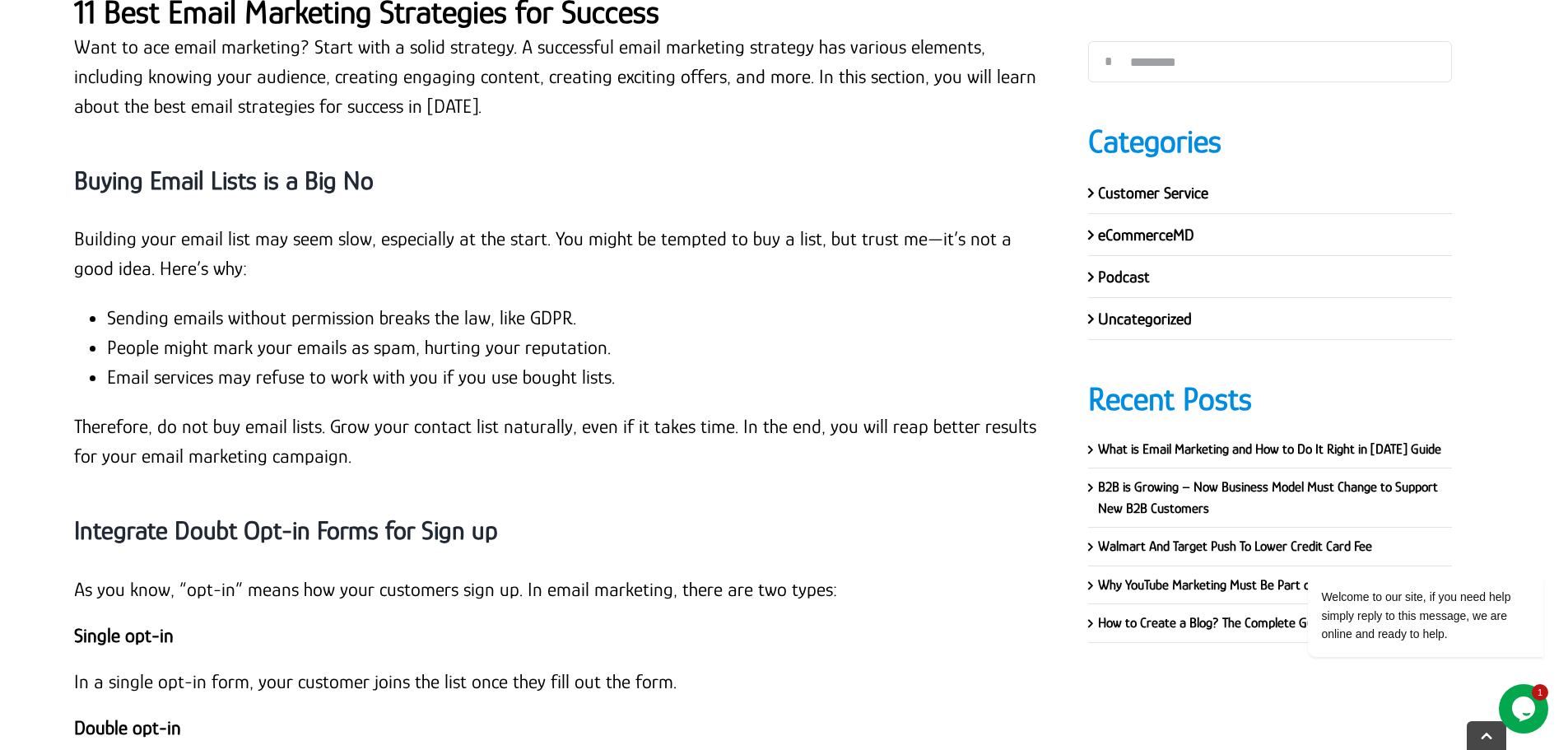
click at [160, 624] on strong "Single opt-in" at bounding box center [124, 634] width 100 height 22
click at [137, 624] on strong "Single opt-in" at bounding box center [124, 634] width 100 height 22
click at [112, 624] on strong "Single opt-in" at bounding box center [124, 634] width 100 height 22
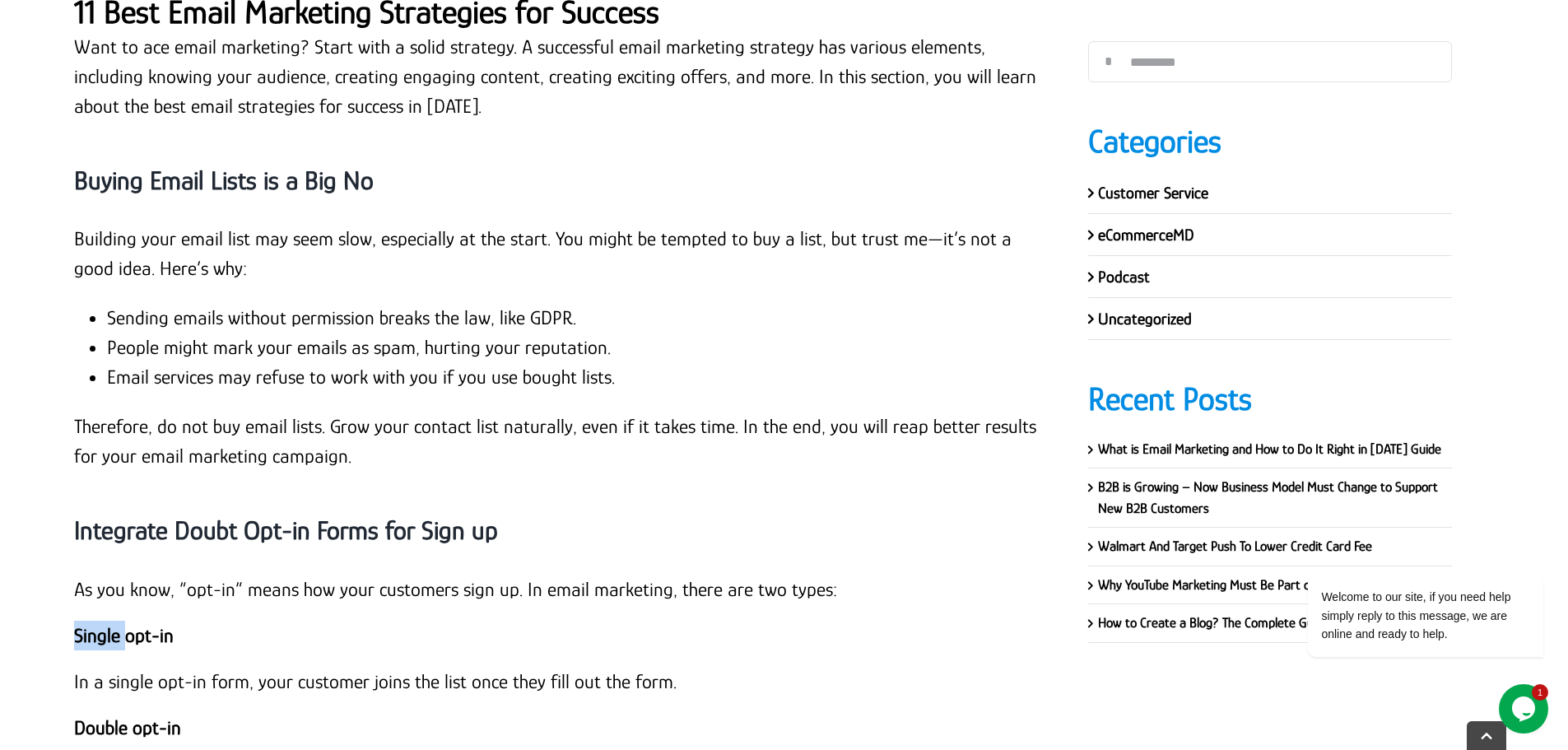
click at [112, 624] on strong "Single opt-in" at bounding box center [124, 634] width 100 height 22
click at [102, 716] on strong "Double opt-in" at bounding box center [127, 727] width 107 height 22
click at [131, 716] on strong "Double opt-in" at bounding box center [127, 727] width 107 height 22
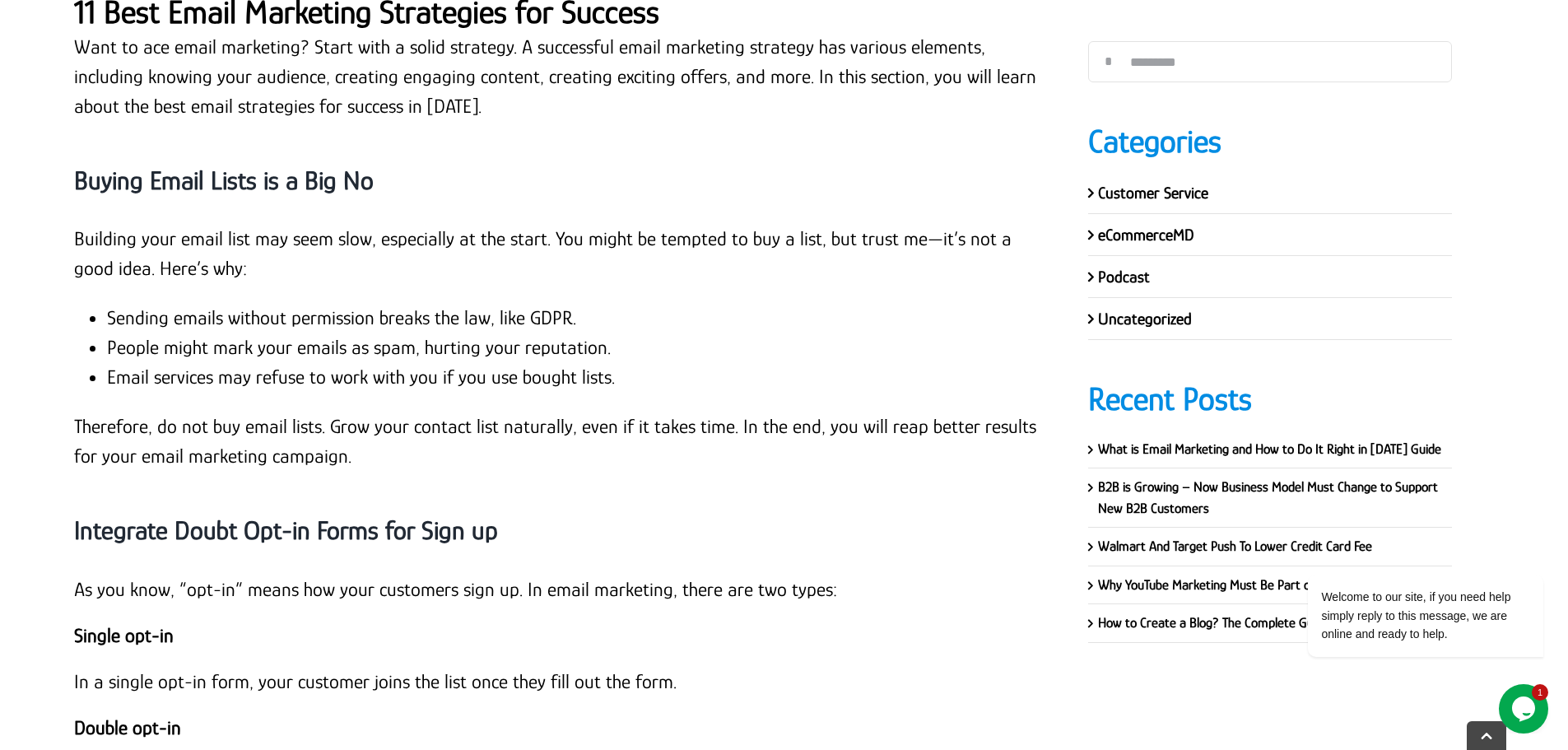
click at [175, 716] on strong "Double opt-in" at bounding box center [127, 727] width 107 height 22
click at [216, 515] on strong "Integrate Doubt Opt-in Forms for Sign up" at bounding box center [286, 529] width 424 height 29
click at [249, 515] on strong "Integrate Doubt Opt-in Forms for Sign up" at bounding box center [286, 529] width 424 height 29
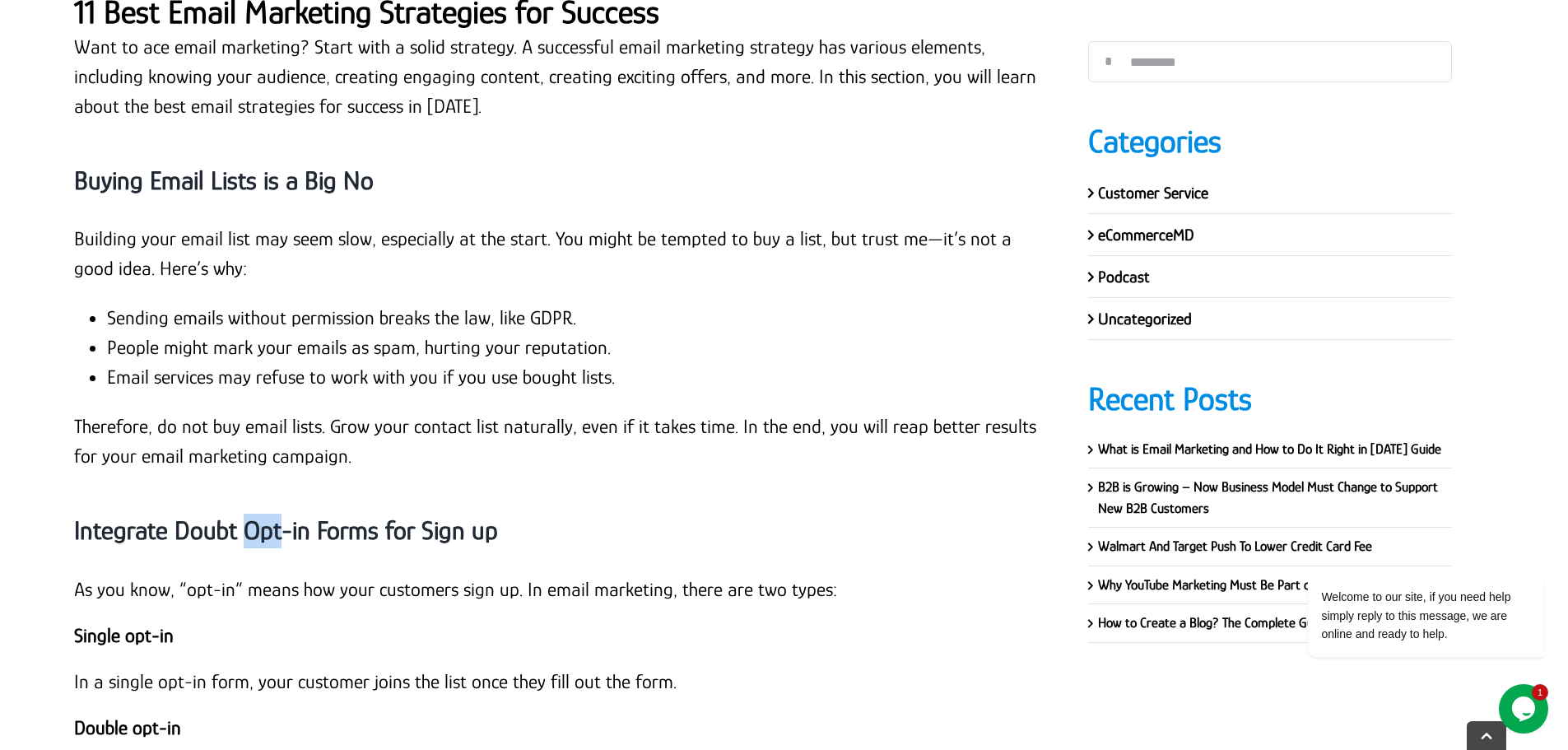
click at [249, 515] on strong "Integrate Doubt Opt-in Forms for Sign up" at bounding box center [286, 529] width 424 height 29
click at [355, 515] on strong "Integrate Doubt Opt-in Forms for Sign up" at bounding box center [286, 529] width 424 height 29
click at [291, 515] on strong "Integrate Doubt Opt-in Forms for Sign up" at bounding box center [286, 529] width 424 height 29
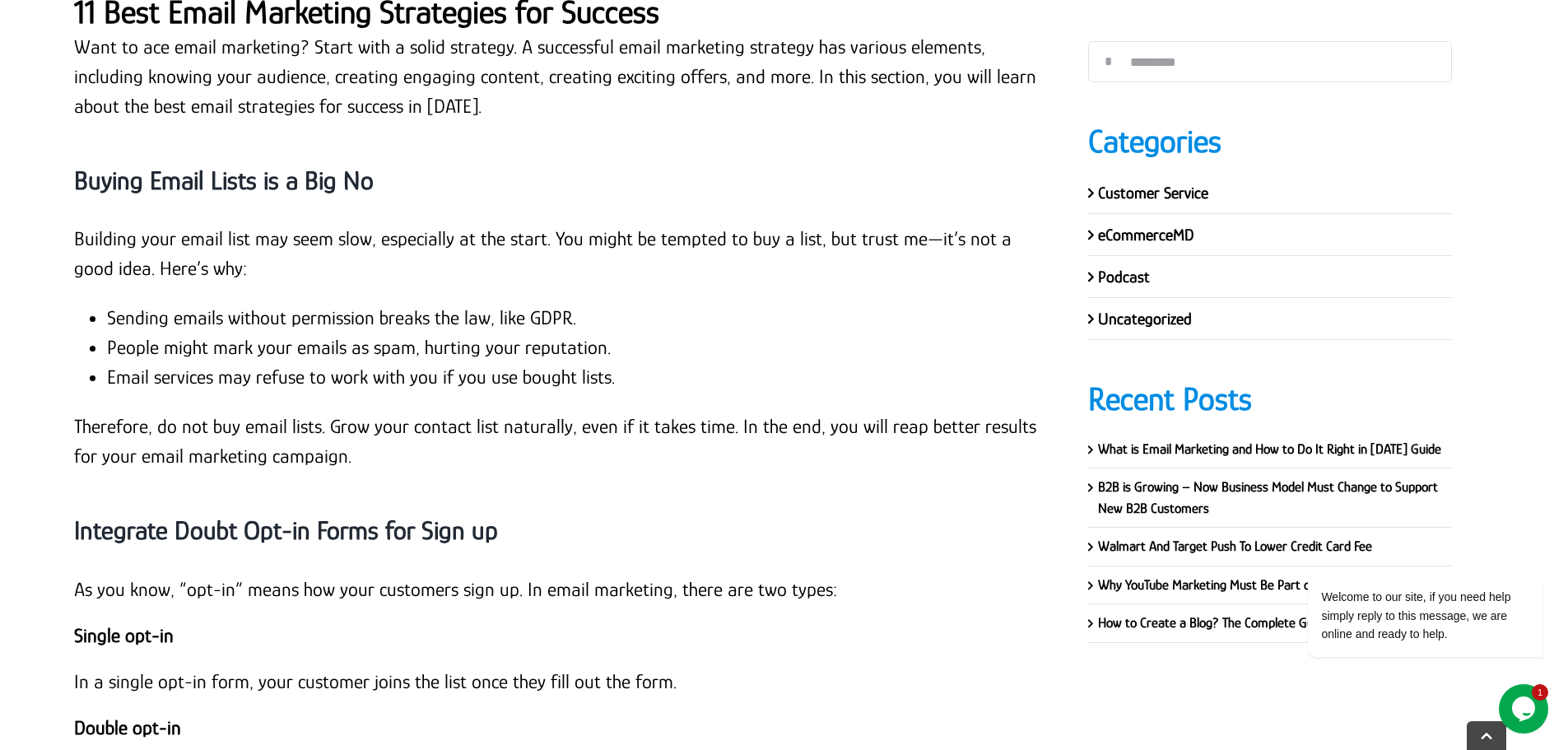
click at [413, 515] on strong "Integrate Doubt Opt-in Forms for Sign up" at bounding box center [286, 529] width 424 height 29
click at [378, 515] on strong "Integrate Doubt Opt-in Forms for Sign up" at bounding box center [286, 529] width 424 height 29
click at [311, 515] on strong "Integrate Doubt Opt-in Forms for Sign up" at bounding box center [286, 529] width 424 height 29
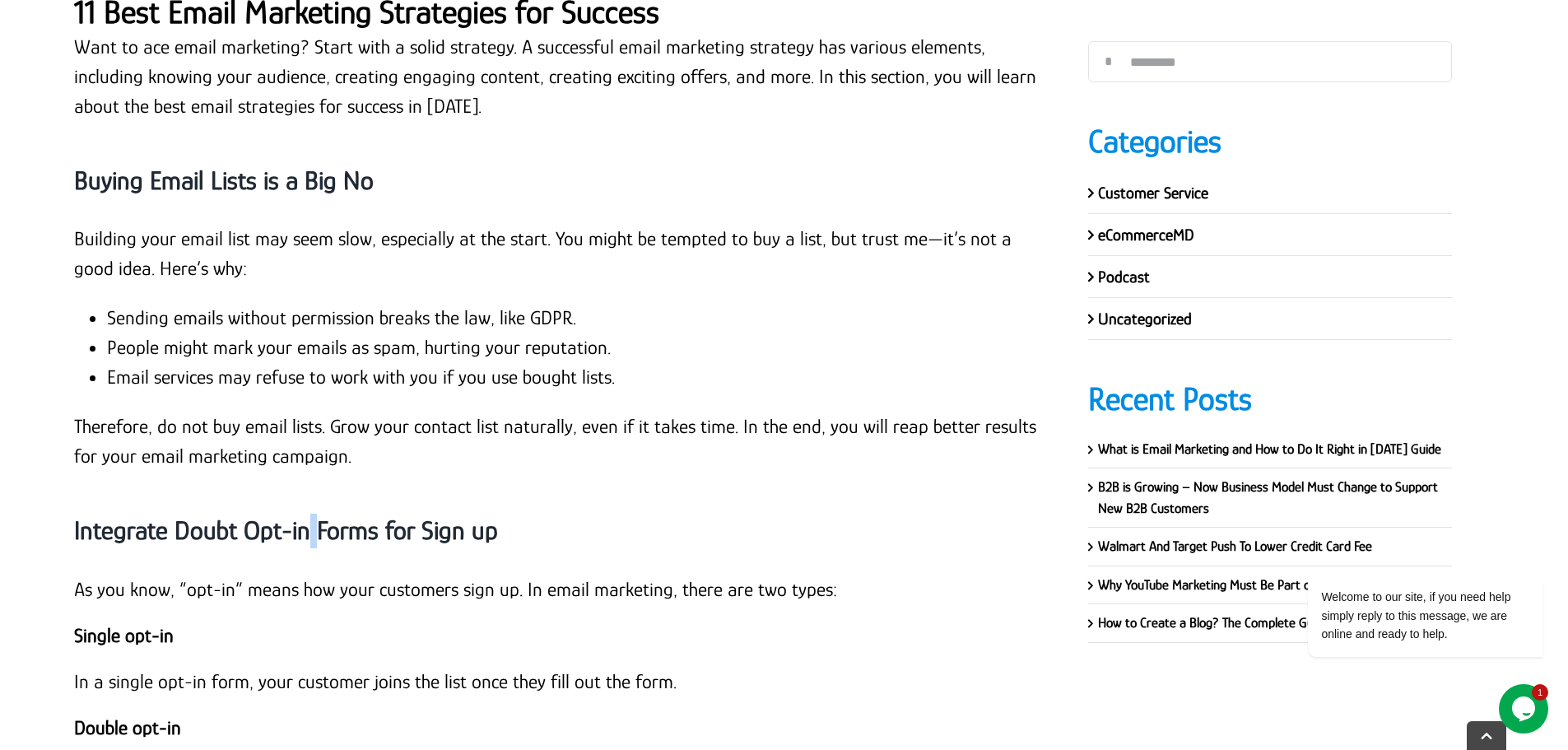
click at [311, 515] on strong "Integrate Doubt Opt-in Forms for Sign up" at bounding box center [286, 529] width 424 height 29
click at [237, 515] on strong "Integrate Doubt Opt-in Forms for Sign up" at bounding box center [286, 529] width 424 height 29
click at [167, 515] on strong "Integrate Doubt Opt-in Forms for Sign up" at bounding box center [286, 529] width 424 height 29
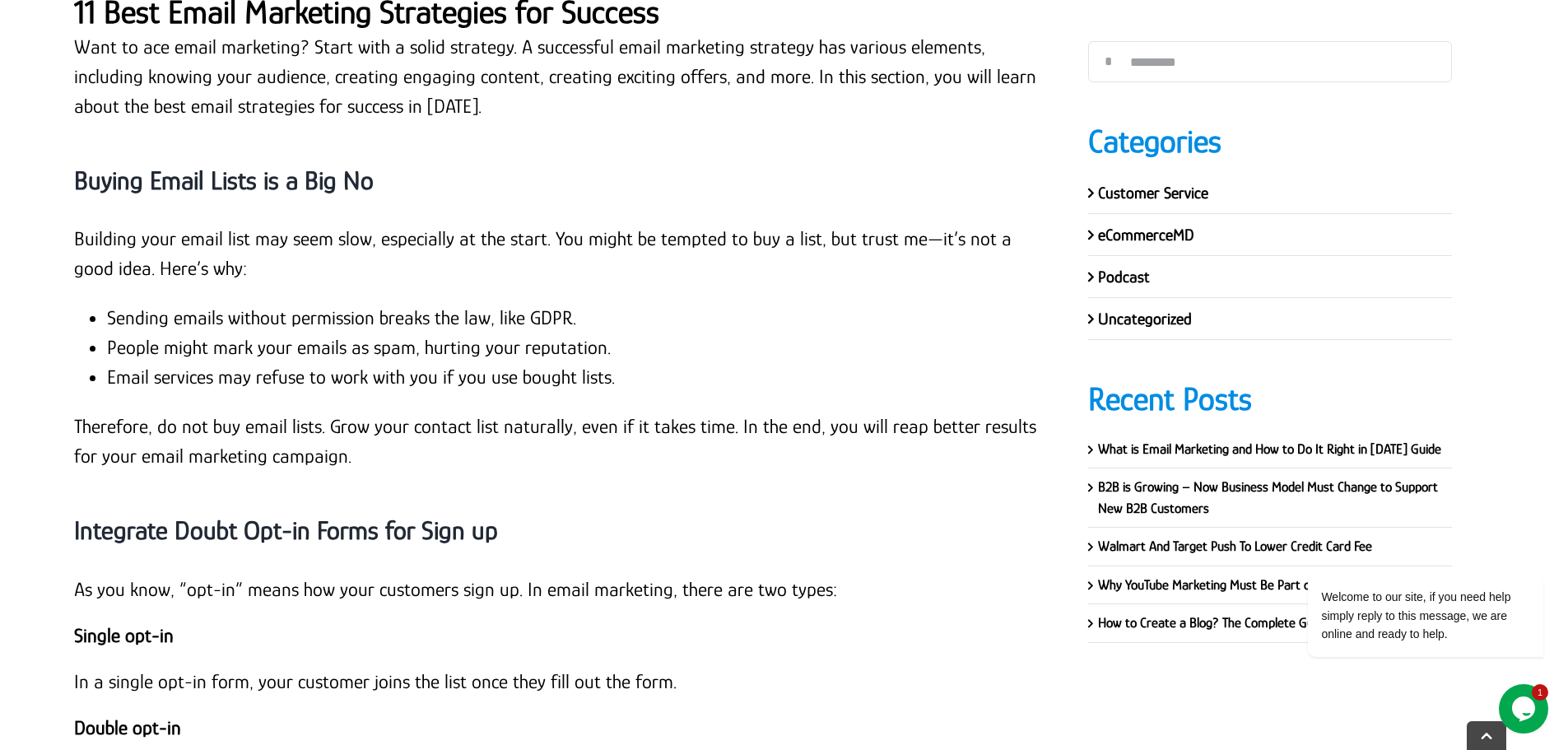
click at [201, 166] on strong "Buying Email Lists is a Big No" at bounding box center [224, 180] width 299 height 29
click at [313, 515] on strong "Integrate Doubt Opt-in Forms for Sign up" at bounding box center [286, 529] width 424 height 29
click at [380, 515] on strong "Integrate Doubt Opt-in Forms for Sign up" at bounding box center [286, 529] width 424 height 29
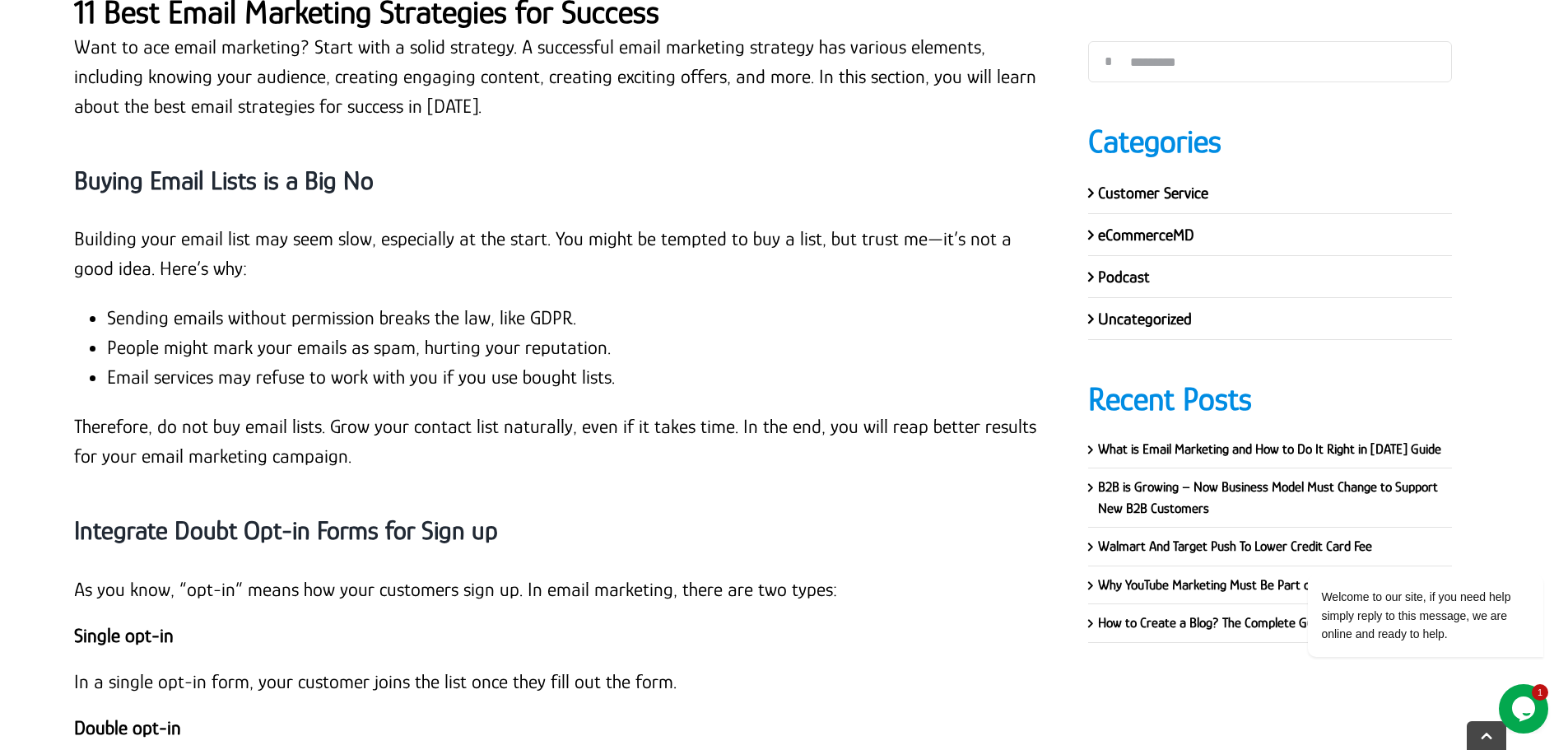
click at [420, 515] on strong "Integrate Doubt Opt-in Forms for Sign up" at bounding box center [286, 529] width 424 height 29
click at [416, 515] on strong "Integrate Doubt Opt-in Forms for Sign up" at bounding box center [286, 529] width 424 height 29
click at [465, 515] on strong "Integrate Doubt Opt-in Forms for Sign up" at bounding box center [286, 529] width 424 height 29
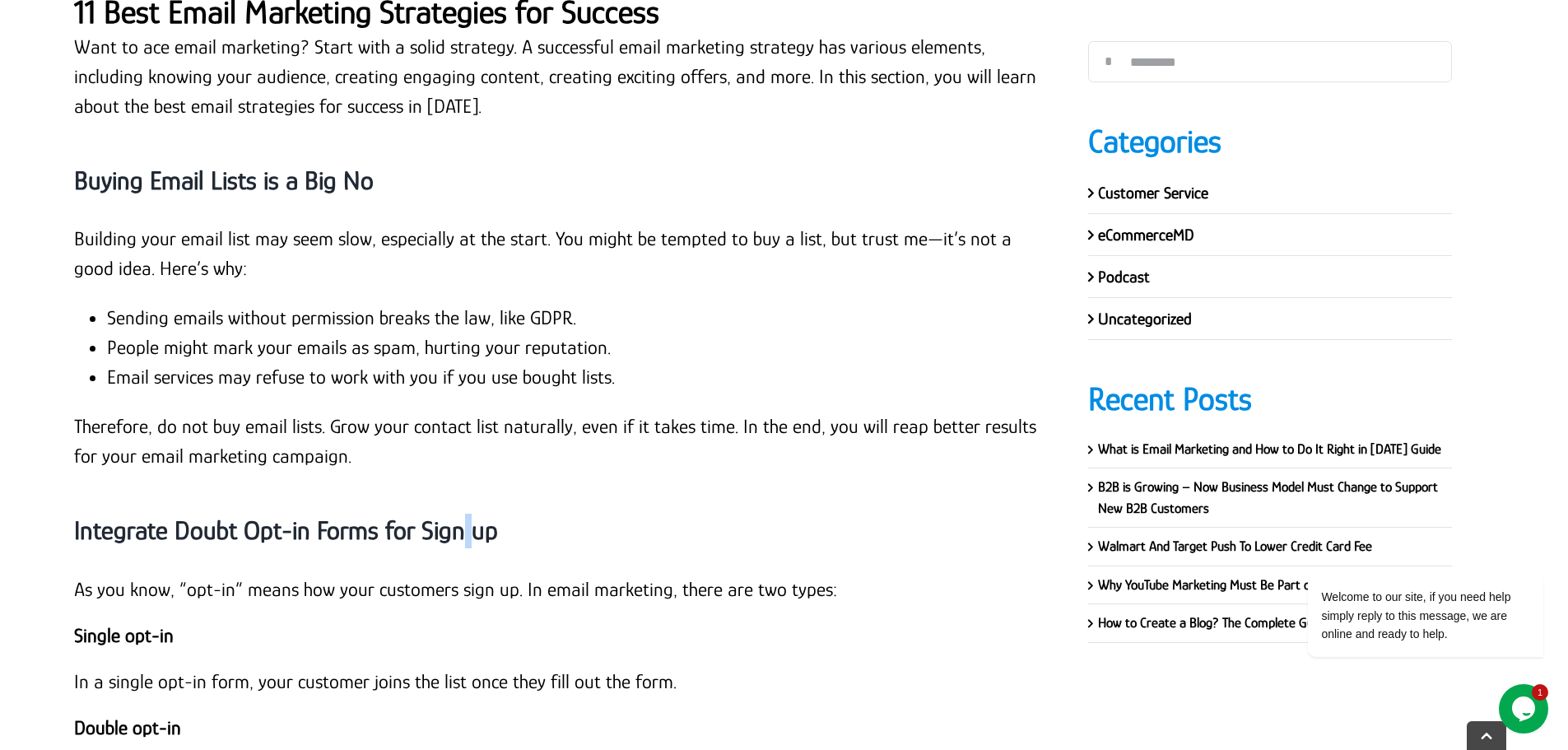
click at [465, 515] on strong "Integrate Doubt Opt-in Forms for Sign up" at bounding box center [286, 529] width 424 height 29
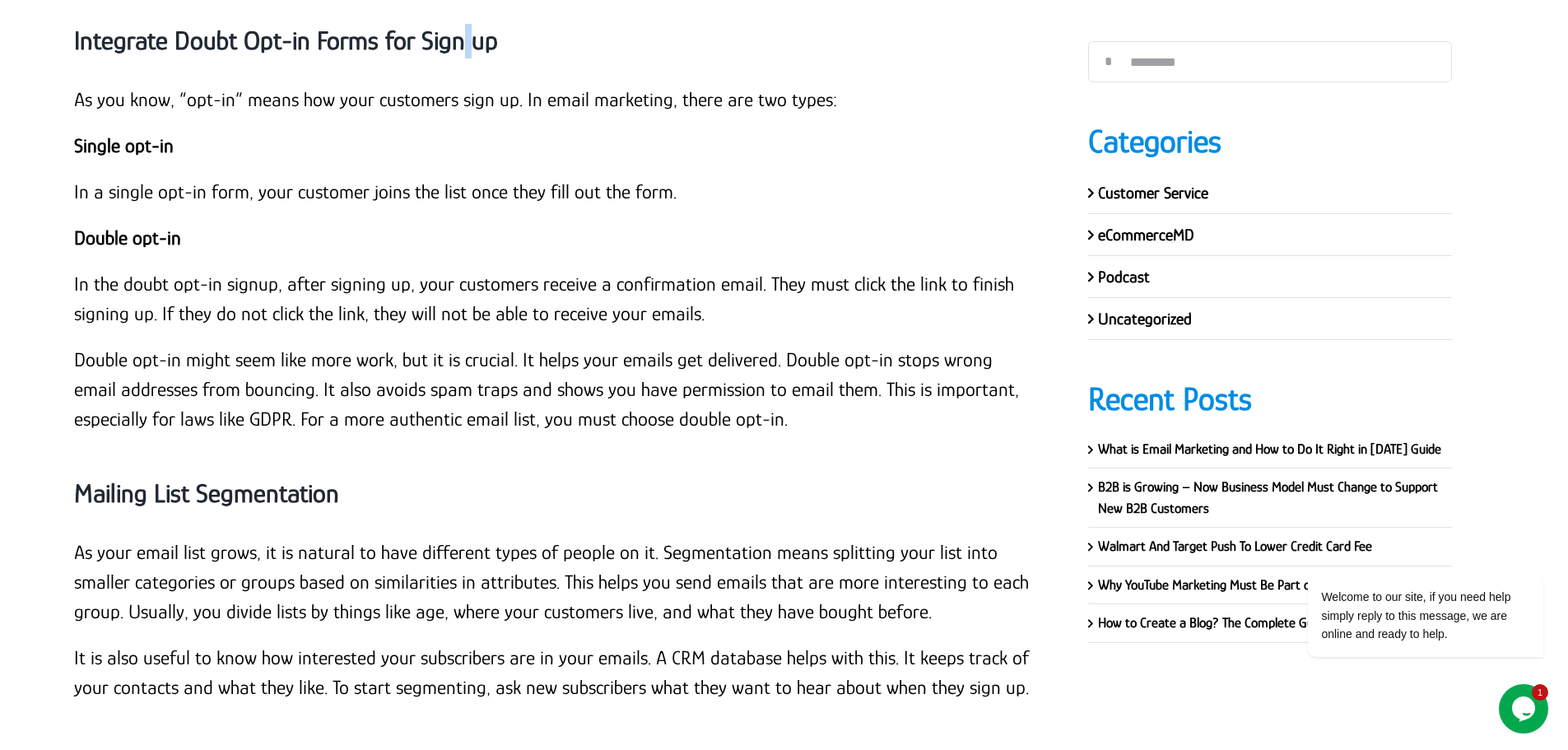
scroll to position [14295, 0]
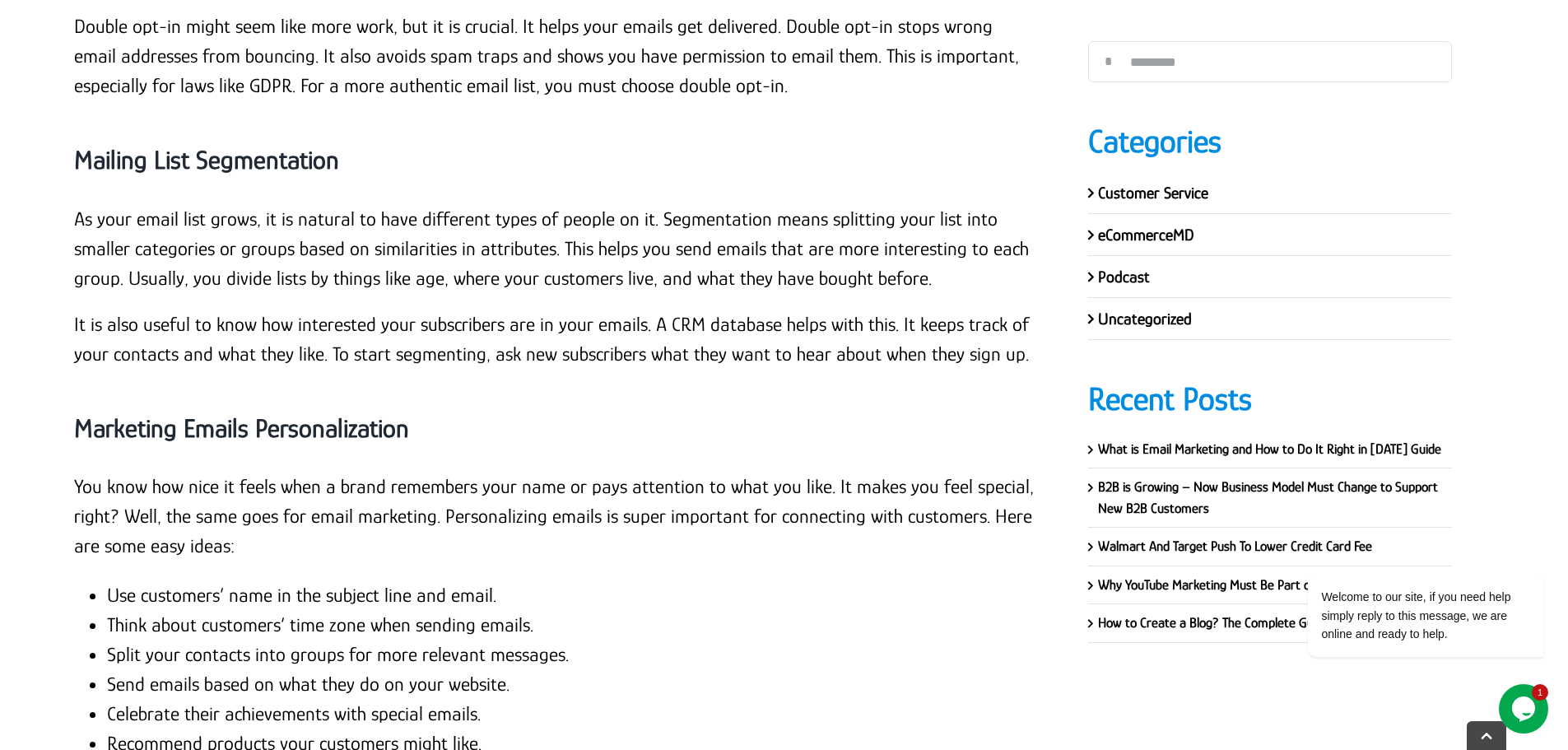
click at [427, 204] on p "As your email list grows, it is natural to have different types of people on it…" at bounding box center [556, 249] width 965 height 89
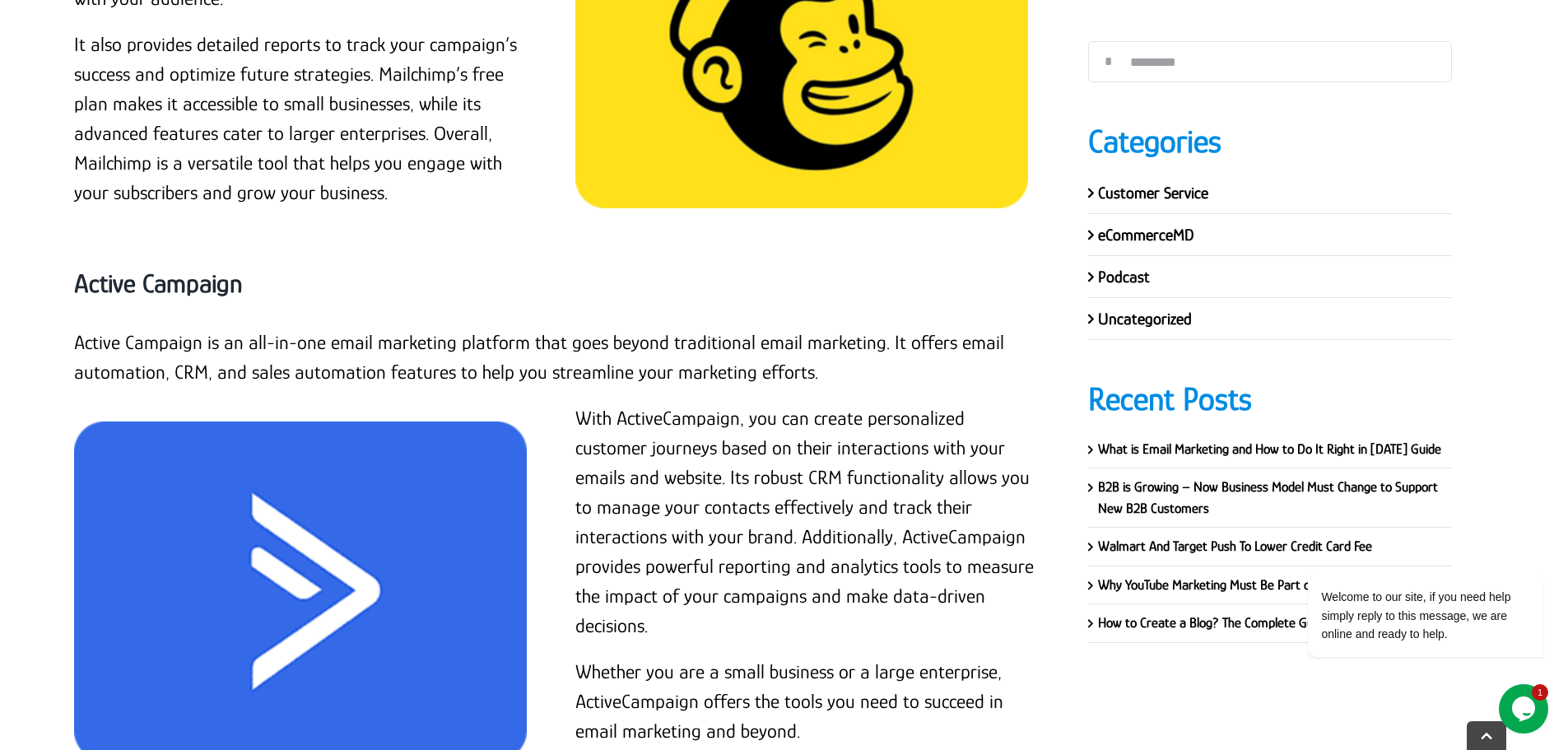
scroll to position [19068, 0]
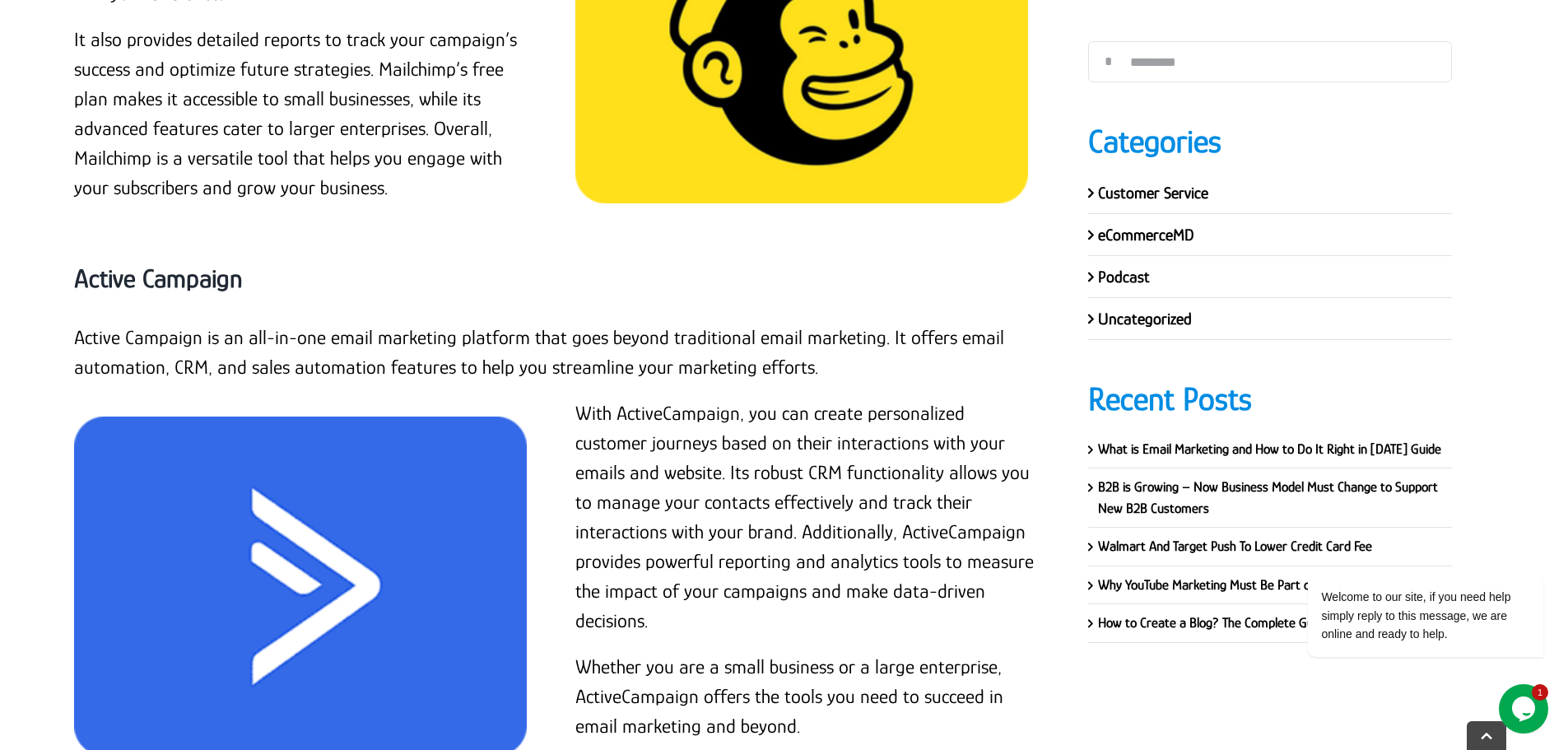
click at [200, 264] on strong "Active Campaign" at bounding box center [158, 278] width 168 height 29
click at [78, 322] on p "Active Campaign is an all-in-one email marketing platform that goes beyond trad…" at bounding box center [556, 352] width 965 height 60
click at [817, 322] on p "Active Campaign is an all-in-one email marketing platform that goes beyond trad…" at bounding box center [556, 352] width 965 height 60
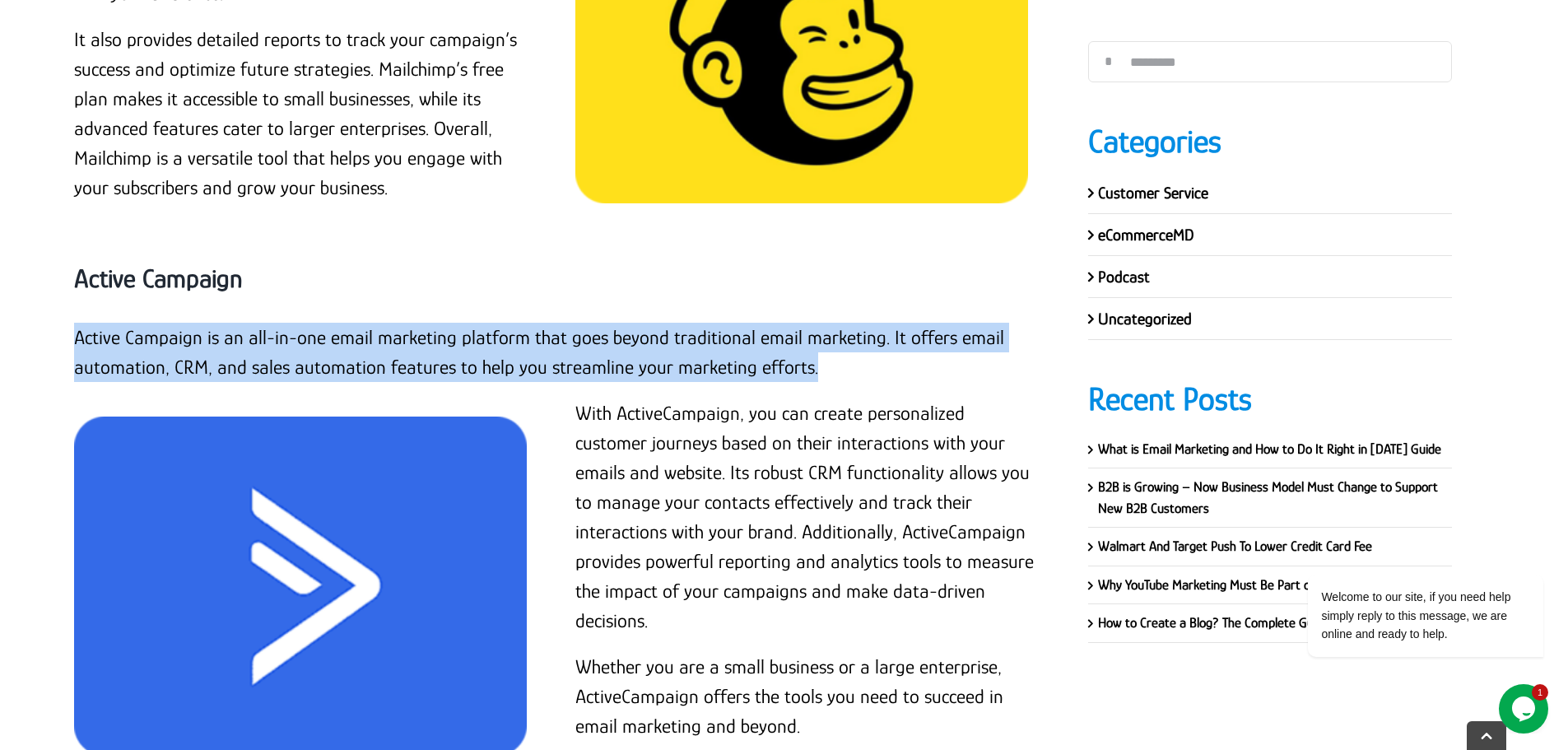
drag, startPoint x: 815, startPoint y: 220, endPoint x: 64, endPoint y: 189, distance: 751.6
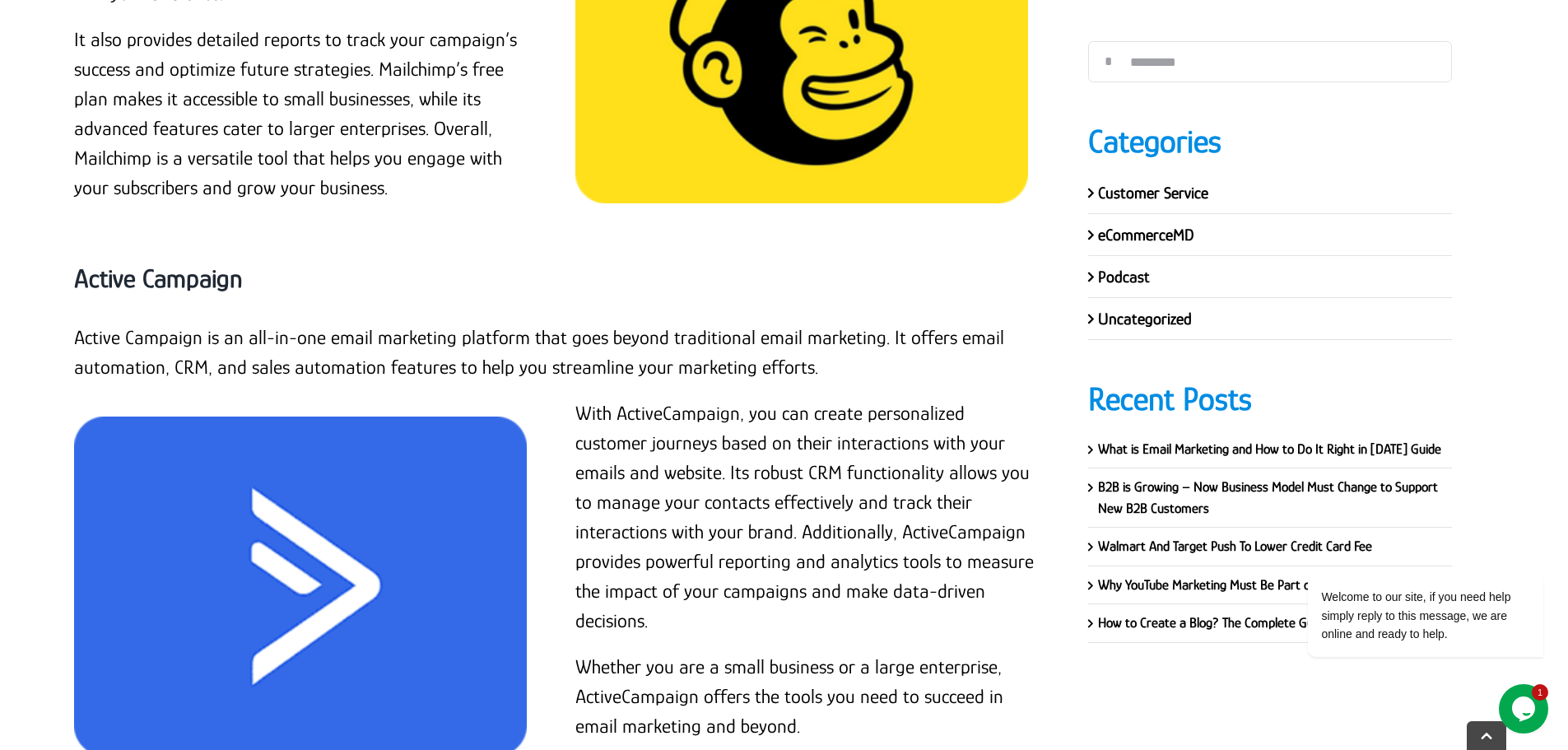
click at [583, 398] on p "With ActiveCampaign, you can create personalized customer journeys based on the…" at bounding box center [806, 517] width 462 height 237
click at [579, 398] on p "With ActiveCampaign, you can create personalized customer journeys based on the…" at bounding box center [806, 517] width 462 height 237
click at [576, 398] on p "With ActiveCampaign, you can create personalized customer journeys based on the…" at bounding box center [806, 517] width 462 height 237
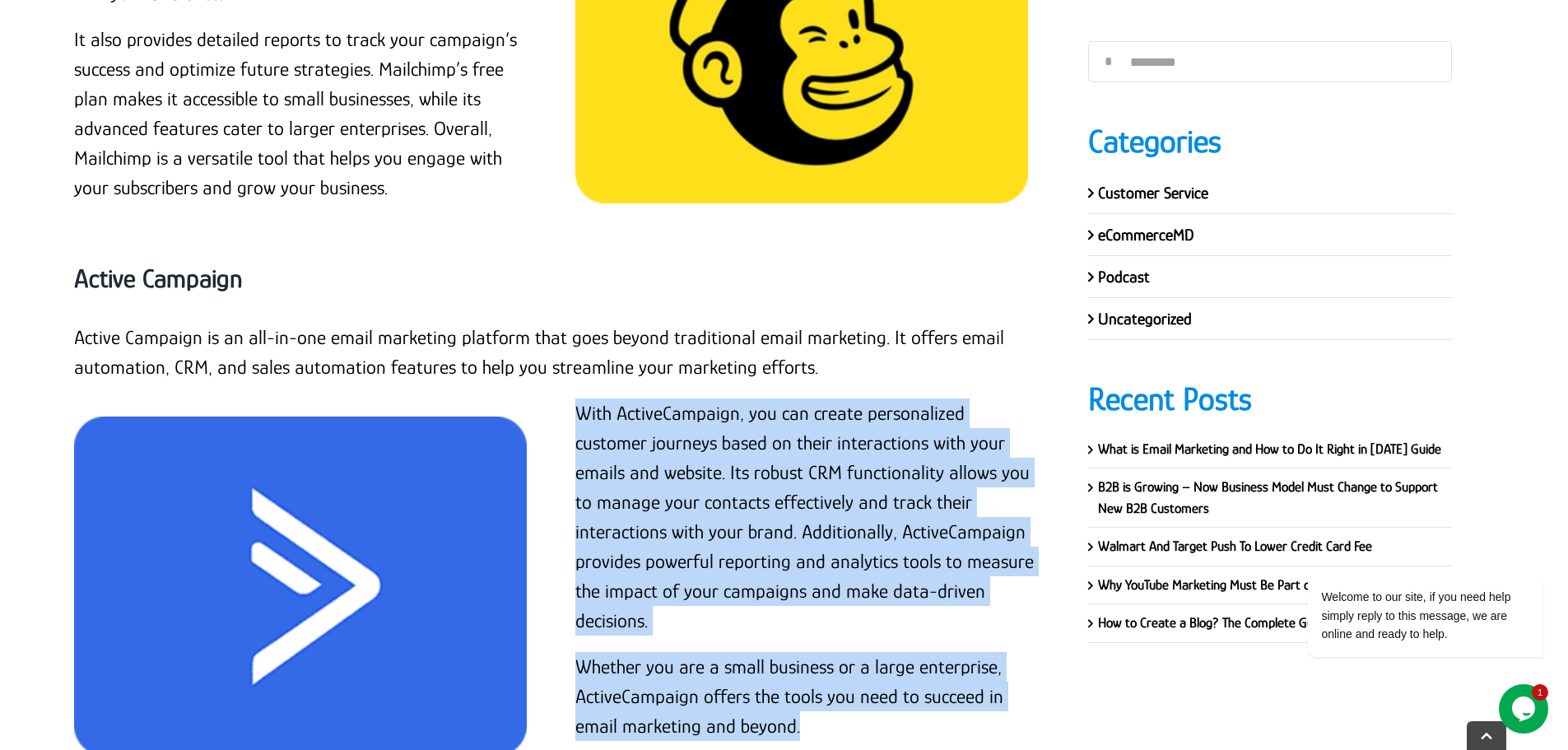
click at [805, 652] on p "Whether you are a small business or a large enterprise, ActiveCampaign offers t…" at bounding box center [806, 697] width 462 height 89
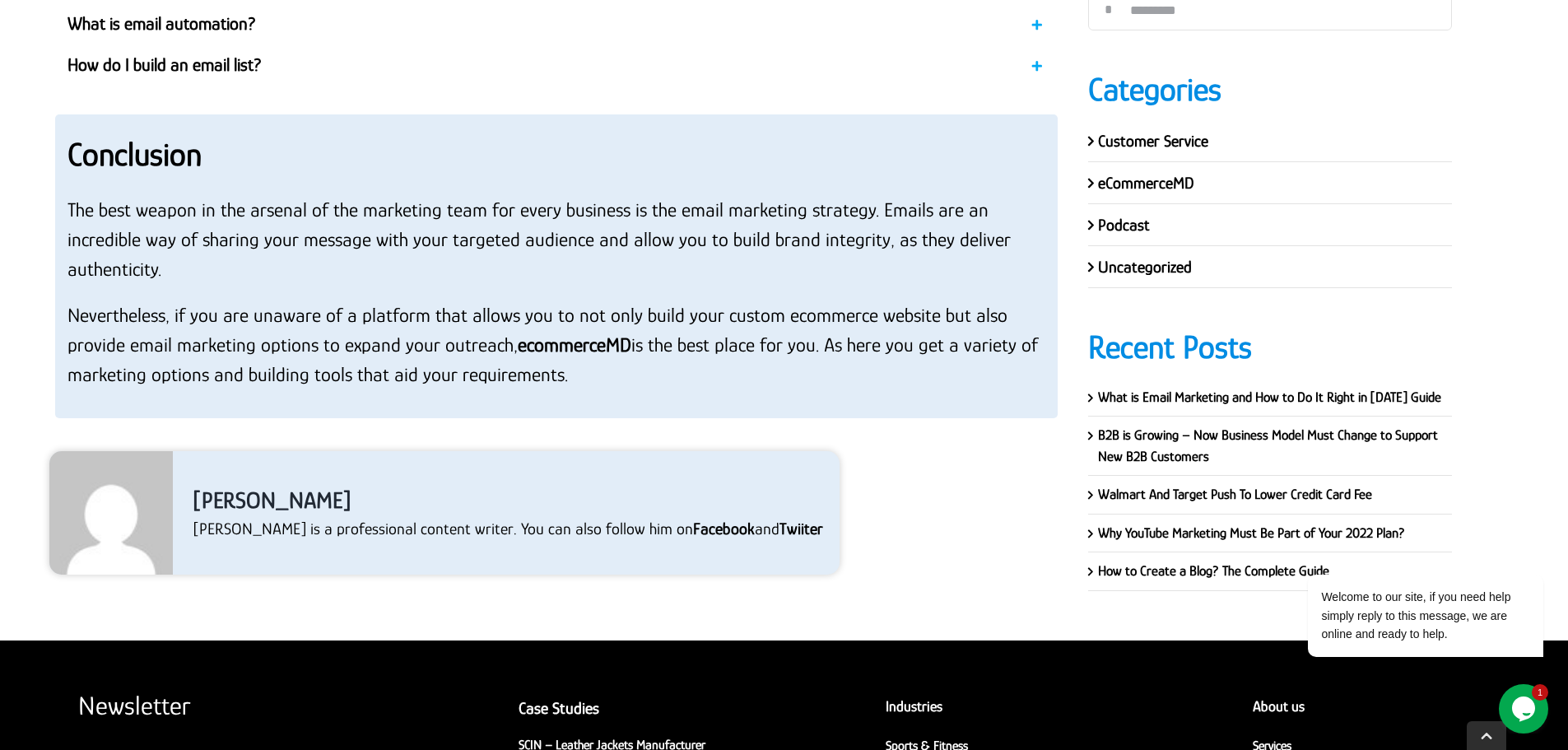
scroll to position [23680, 0]
